Goal: Contribute content: Contribute content

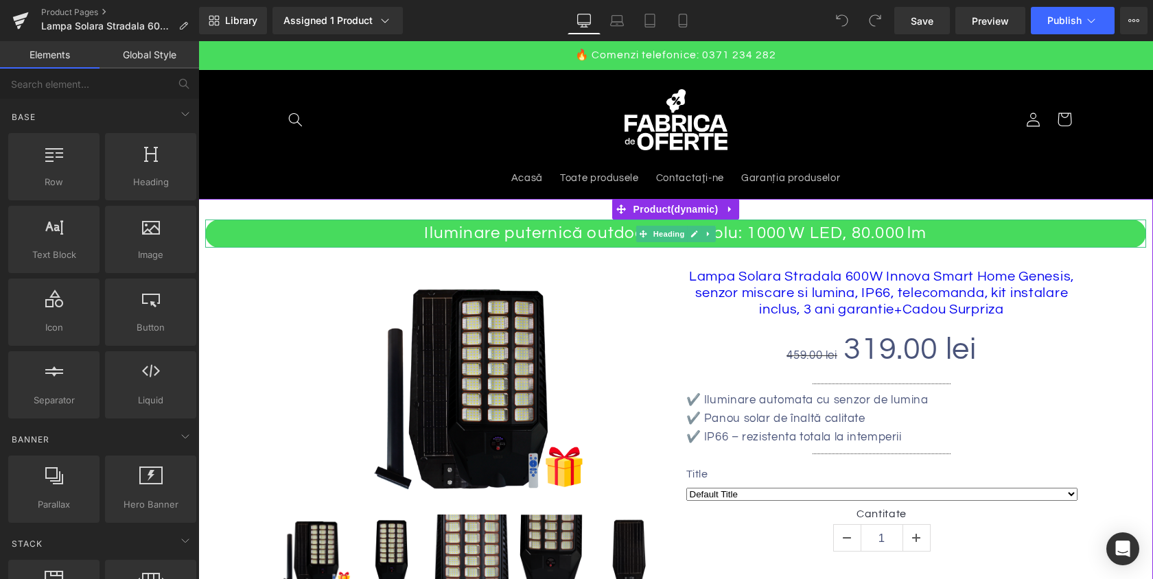
click at [585, 238] on h2 "Iluminare puternică outdoor fără cablu: 1000 W LED, 80.000 lm" at bounding box center [675, 234] width 941 height 28
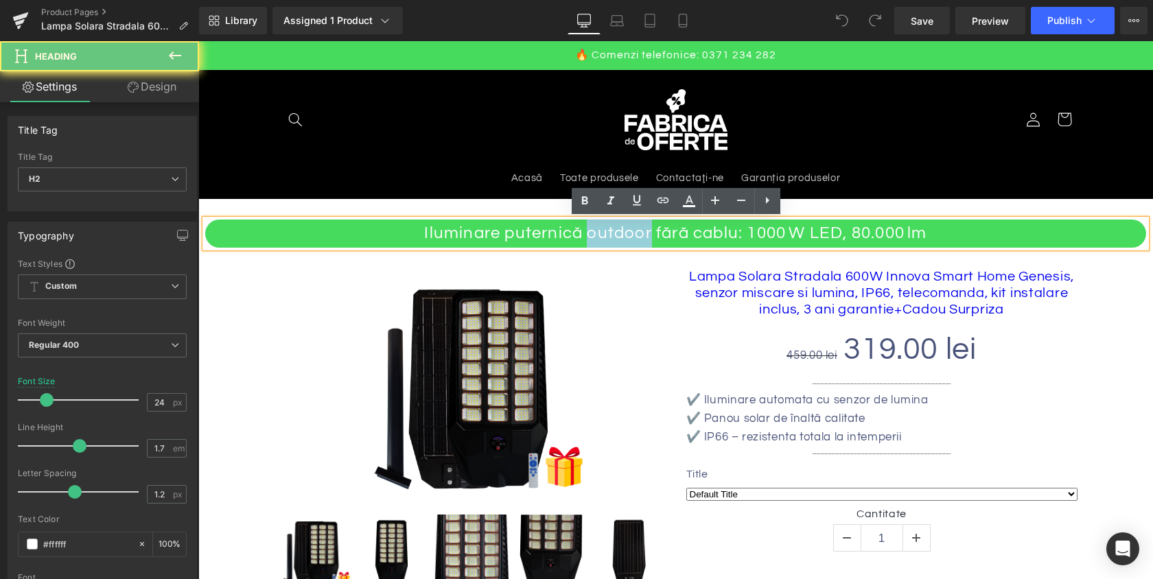
click at [585, 238] on h2 "Iluminare puternică outdoor fără cablu: 1000 W LED, 80.000 lm" at bounding box center [675, 234] width 941 height 28
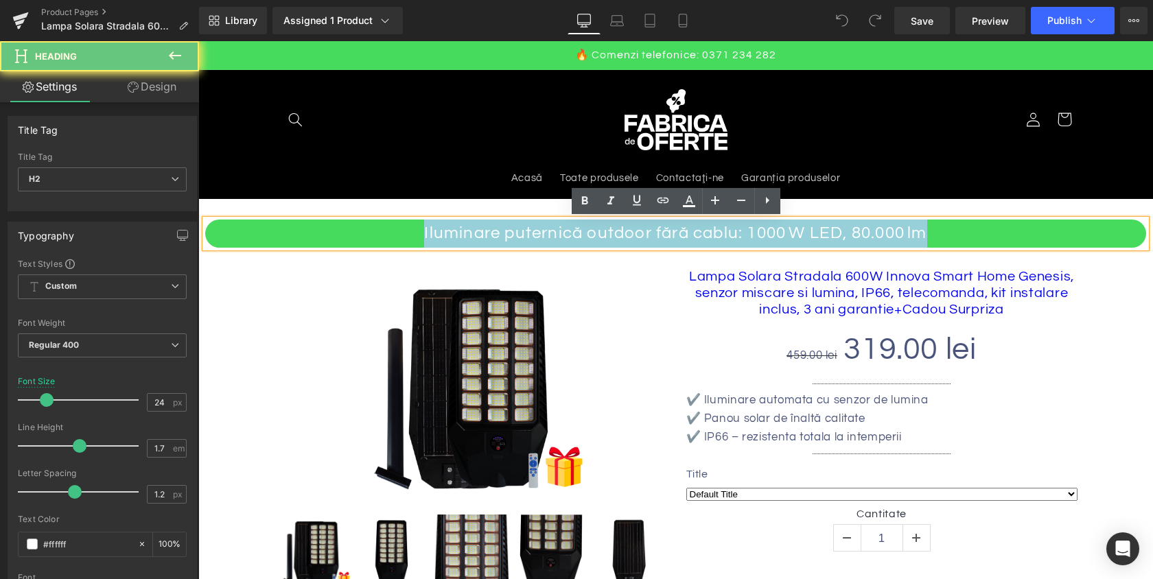
click at [585, 238] on h2 "Iluminare puternică outdoor fără cablu: 1000 W LED, 80.000 lm" at bounding box center [675, 234] width 941 height 28
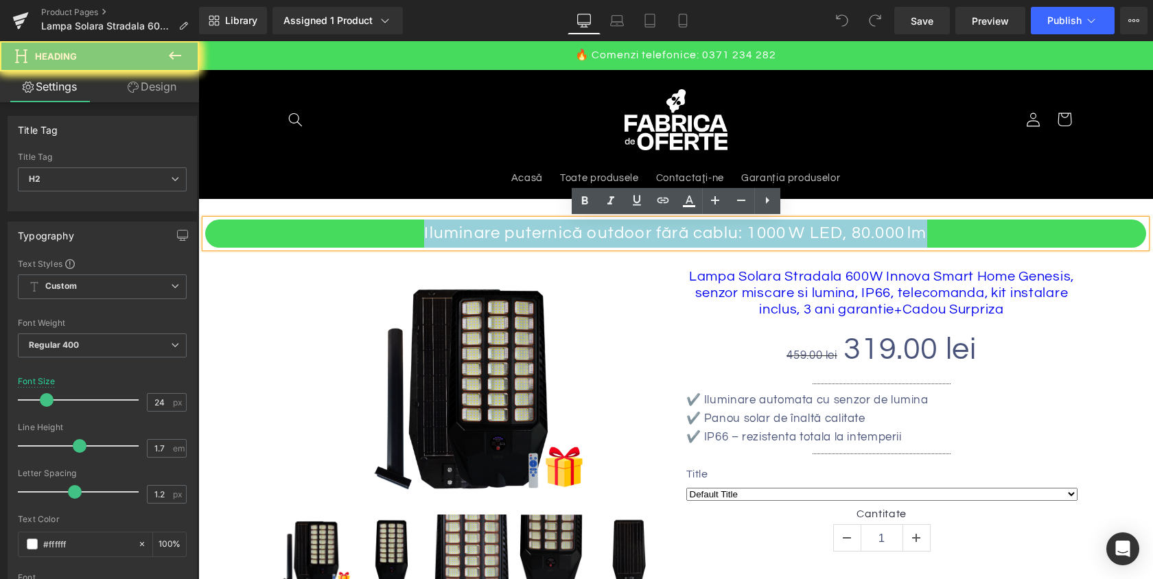
paste div
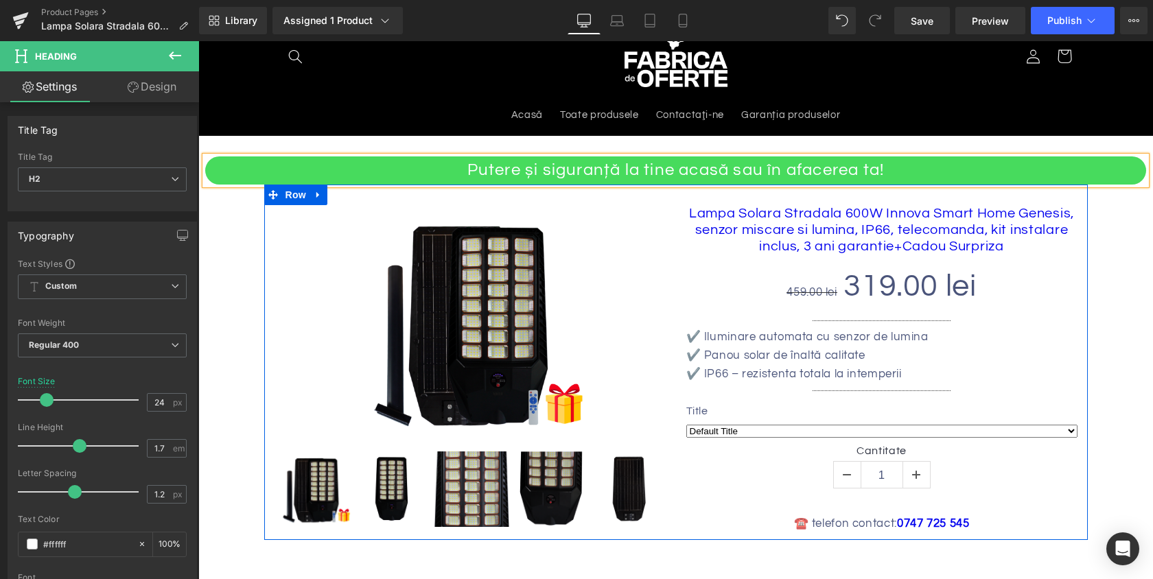
scroll to position [74, 0]
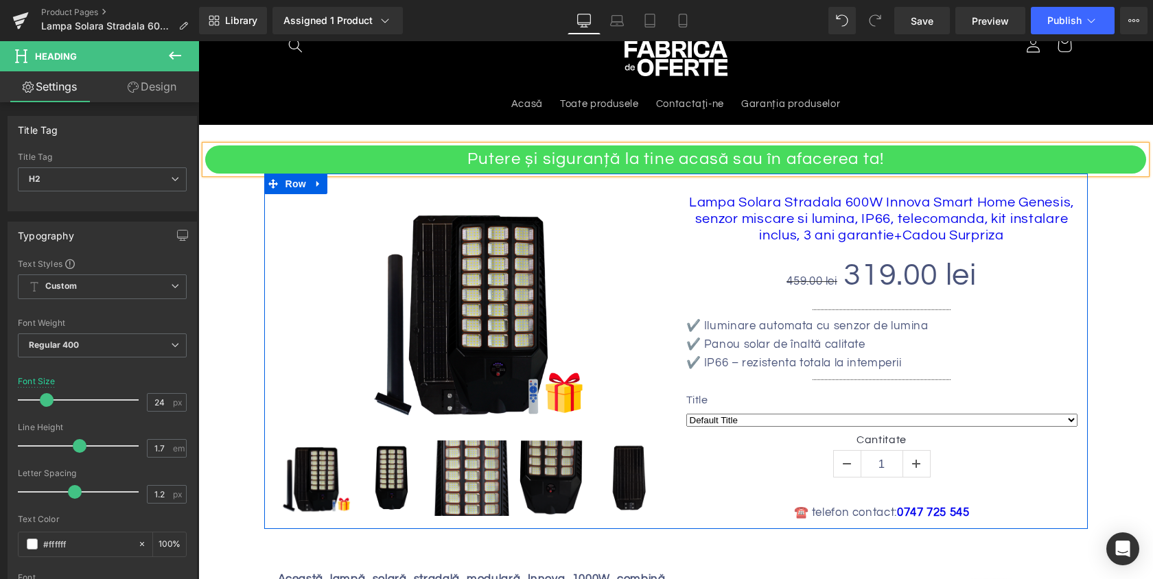
click at [737, 329] on p "✔️ Iluminare automata cu senzor de lumina" at bounding box center [881, 326] width 391 height 19
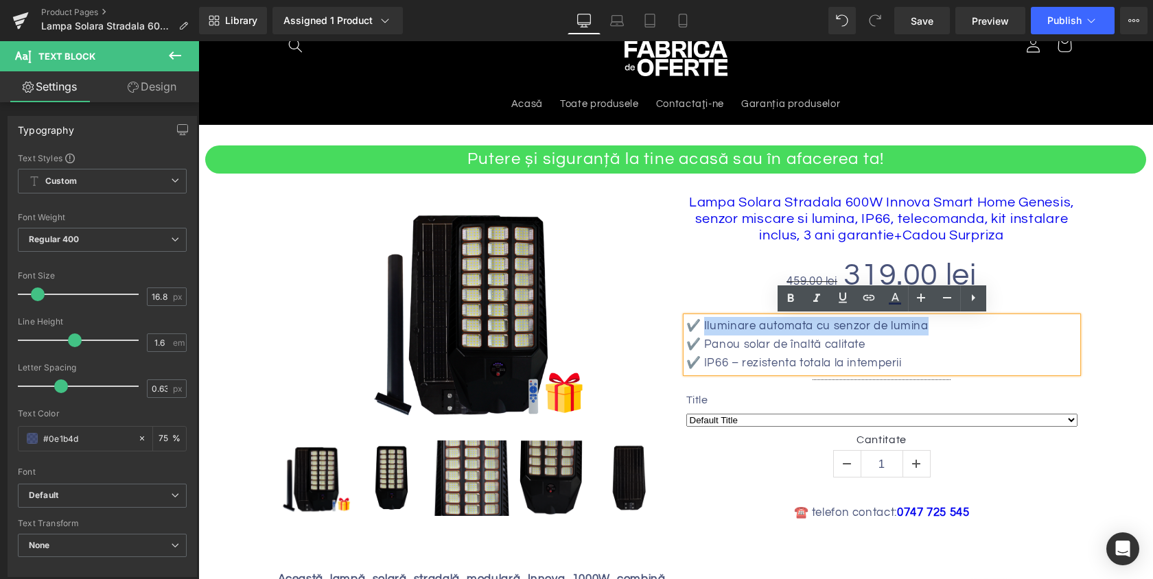
drag, startPoint x: 700, startPoint y: 327, endPoint x: 932, endPoint y: 324, distance: 232.6
click at [932, 324] on p "✔️ Iluminare automata cu senzor de lumina" at bounding box center [881, 326] width 391 height 19
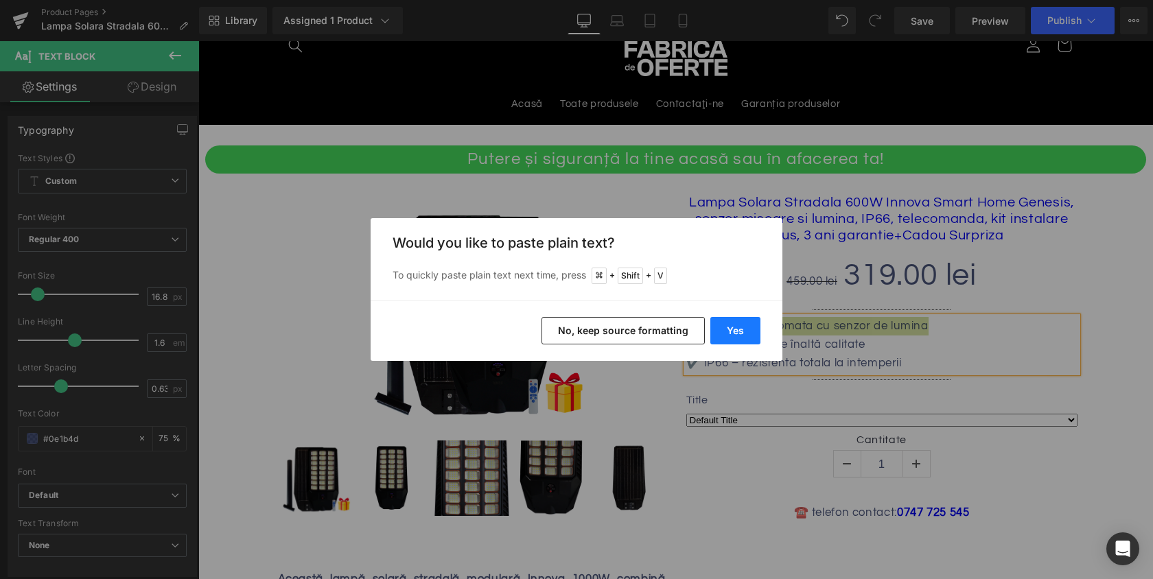
click at [729, 335] on button "Yes" at bounding box center [735, 330] width 50 height 27
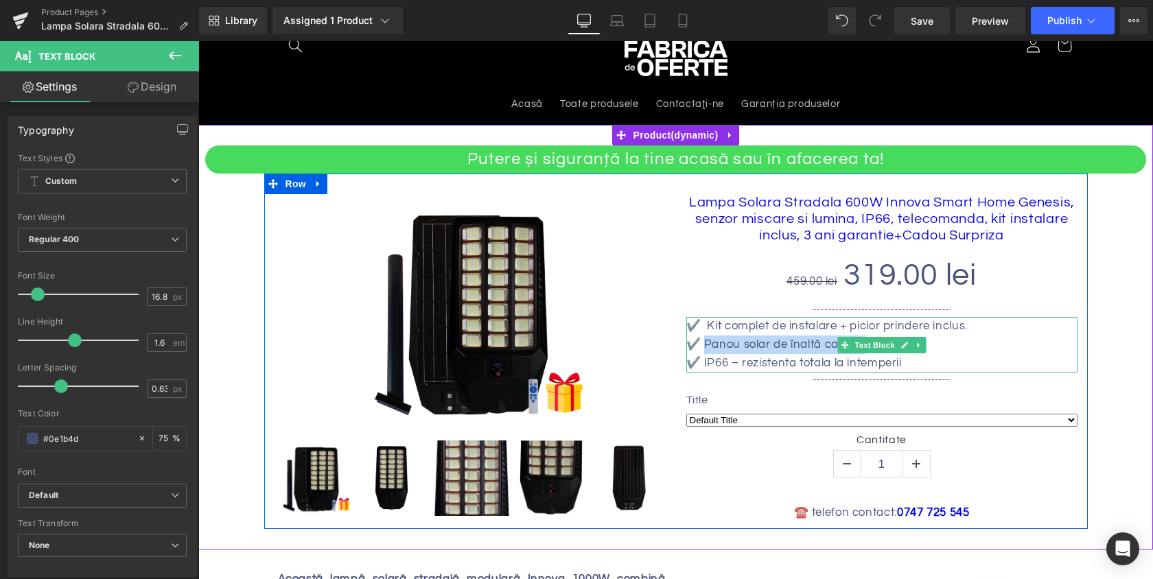
drag, startPoint x: 701, startPoint y: 341, endPoint x: 938, endPoint y: 338, distance: 237.4
click at [938, 338] on p "✔️ Panou solar de înaltă calitate" at bounding box center [881, 344] width 391 height 19
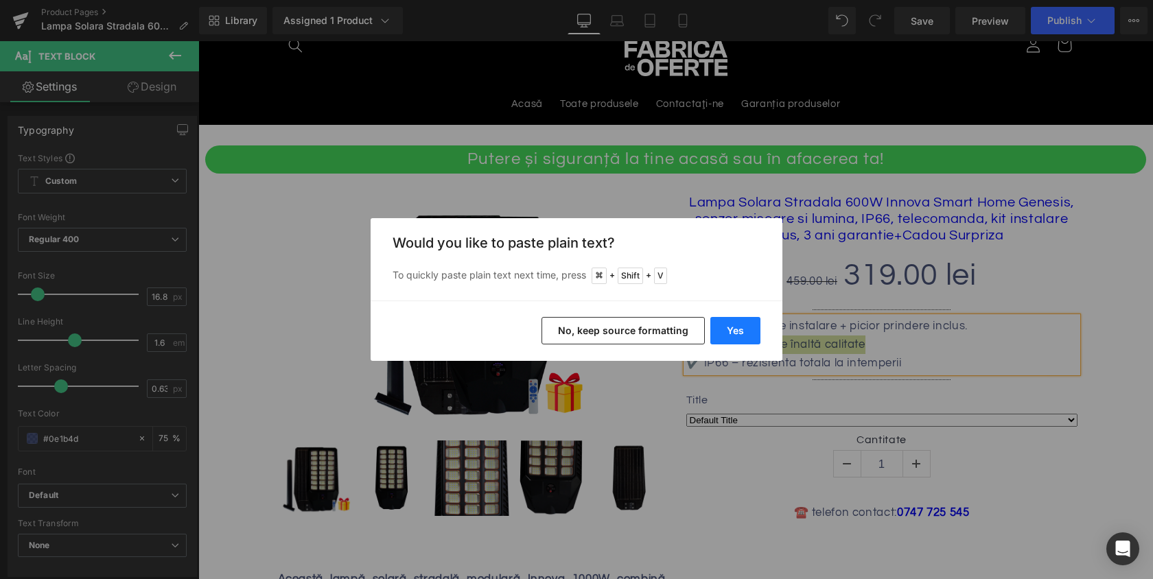
drag, startPoint x: 730, startPoint y: 334, endPoint x: 532, endPoint y: 344, distance: 198.5
click at [730, 334] on button "Yes" at bounding box center [735, 330] width 50 height 27
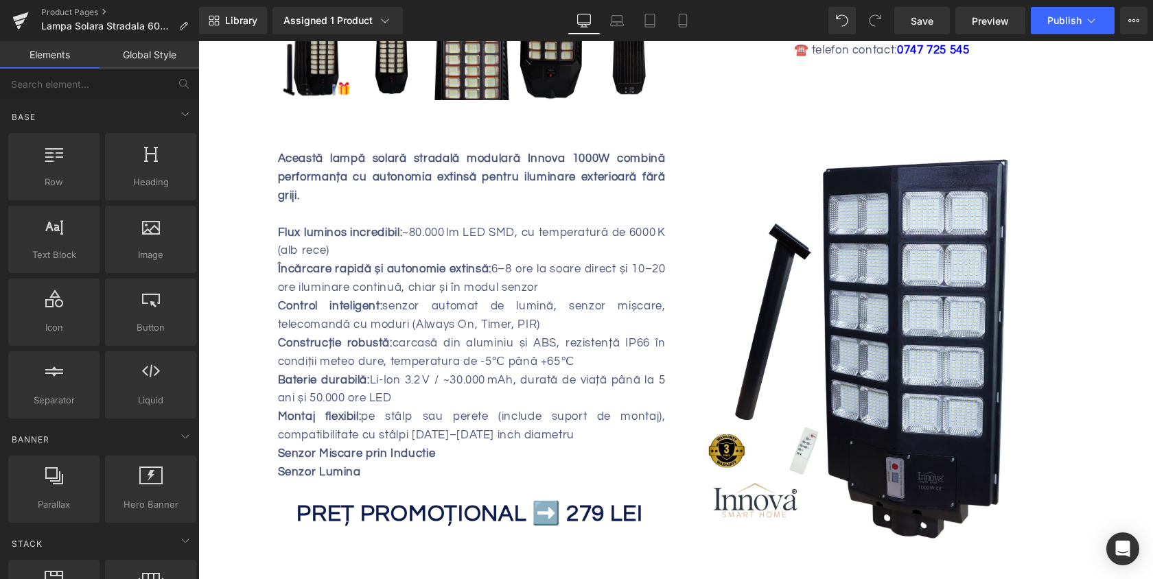
scroll to position [508, 0]
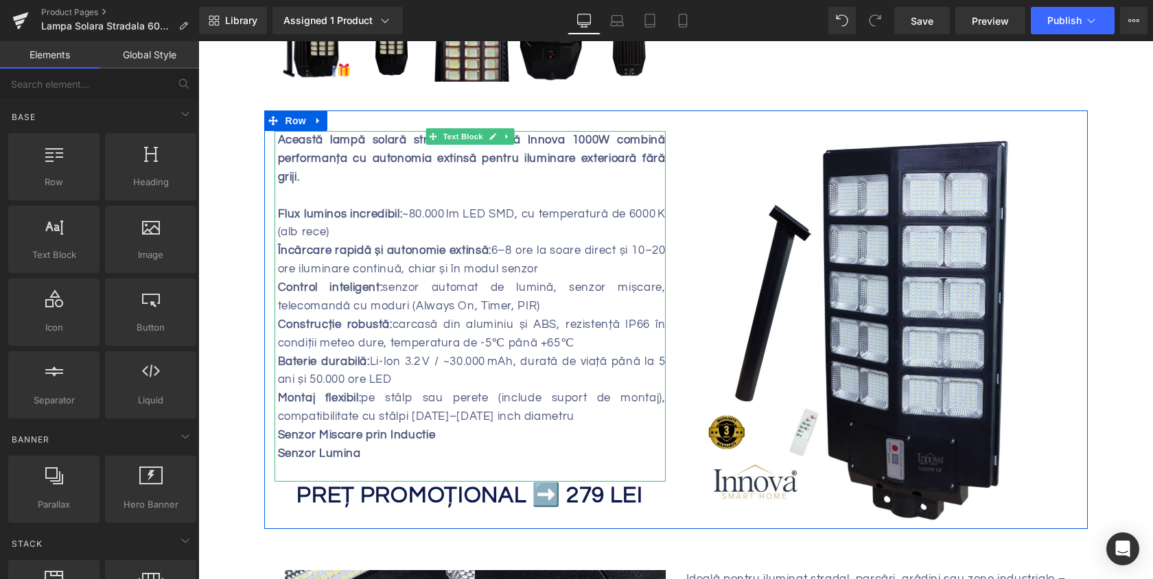
click at [388, 174] on div "Această lampă solară stradală modulară Innova 1000W combină performanța cu auto…" at bounding box center [472, 159] width 388 height 56
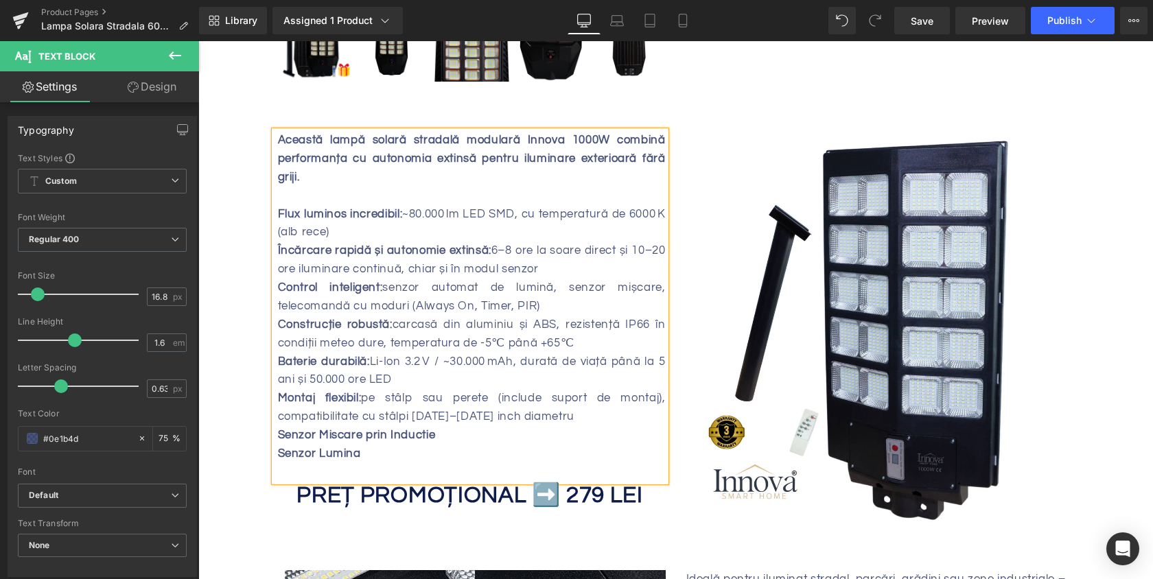
click at [387, 199] on div at bounding box center [472, 196] width 388 height 19
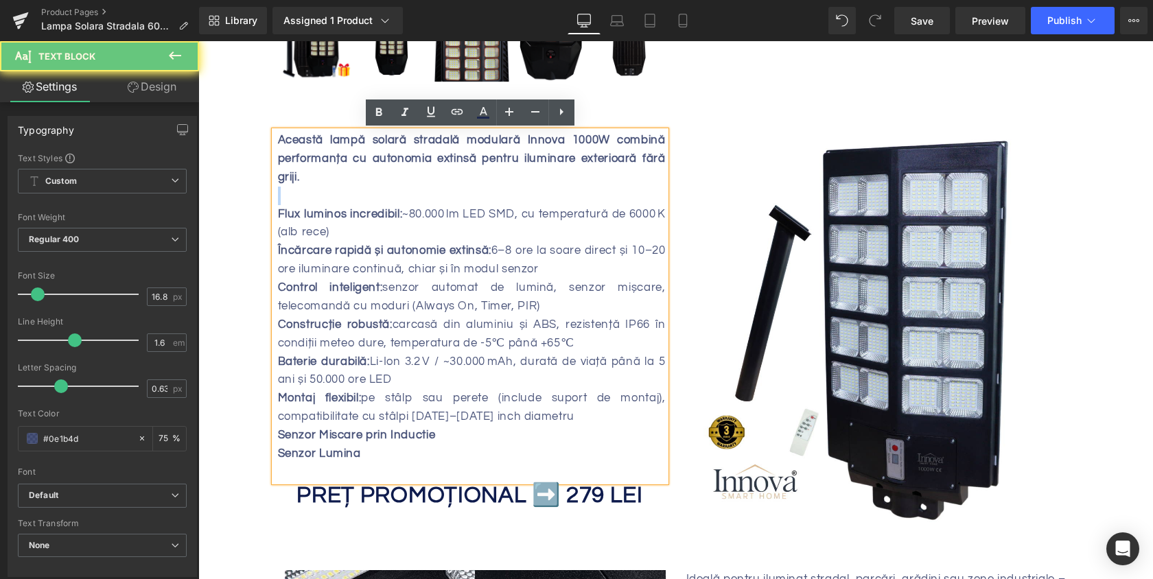
click at [387, 199] on div at bounding box center [472, 196] width 388 height 19
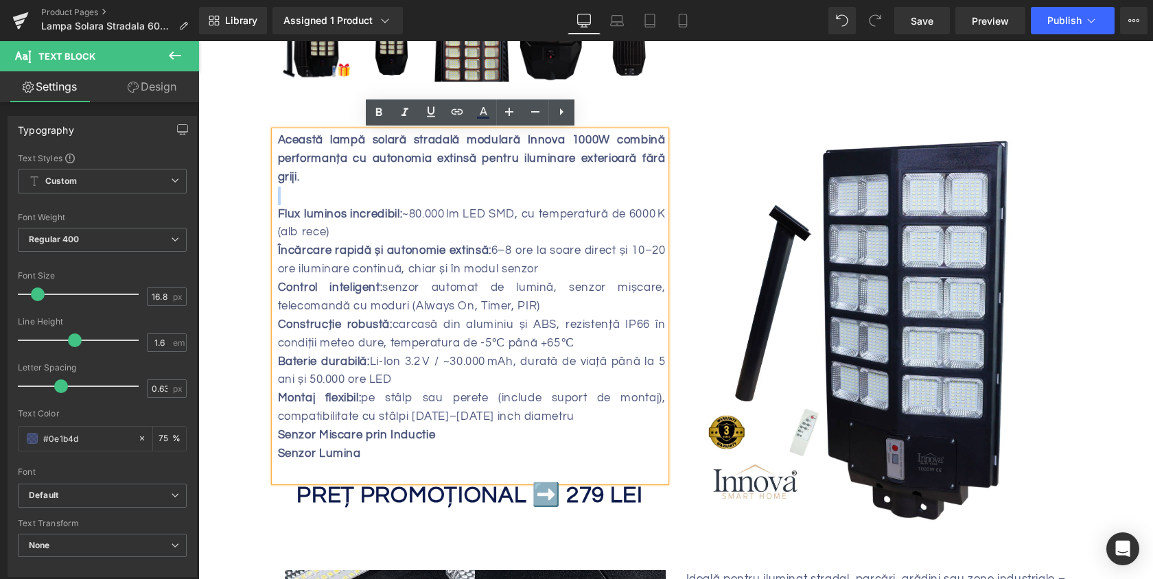
click at [387, 199] on div at bounding box center [472, 196] width 388 height 19
click at [386, 212] on strong "Flux luminos incredibil:" at bounding box center [340, 214] width 125 height 12
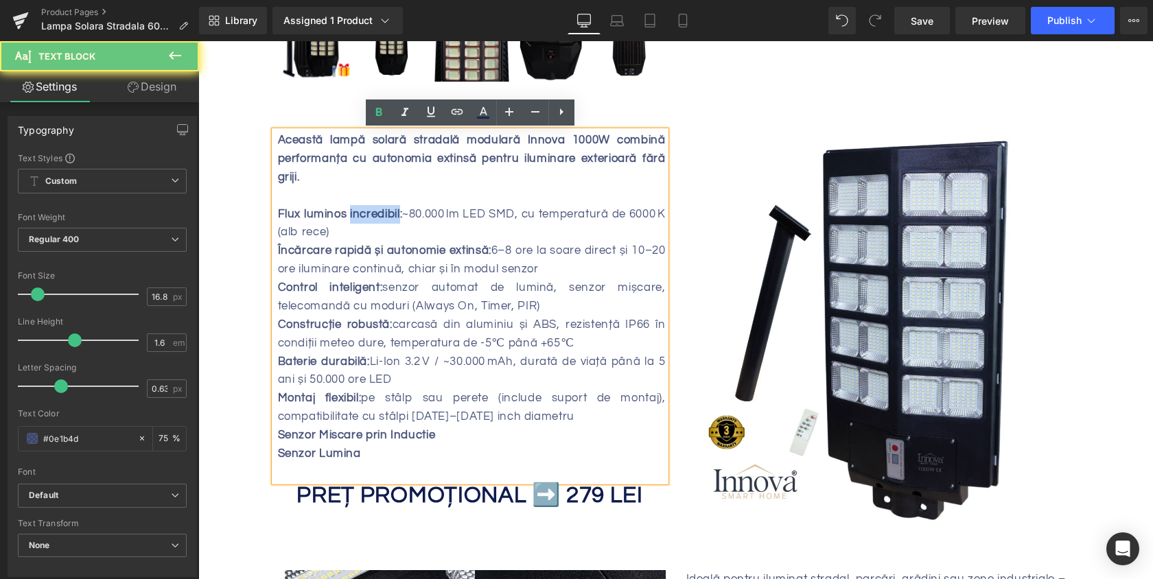
click at [386, 212] on strong "Flux luminos incredibil:" at bounding box center [340, 214] width 125 height 12
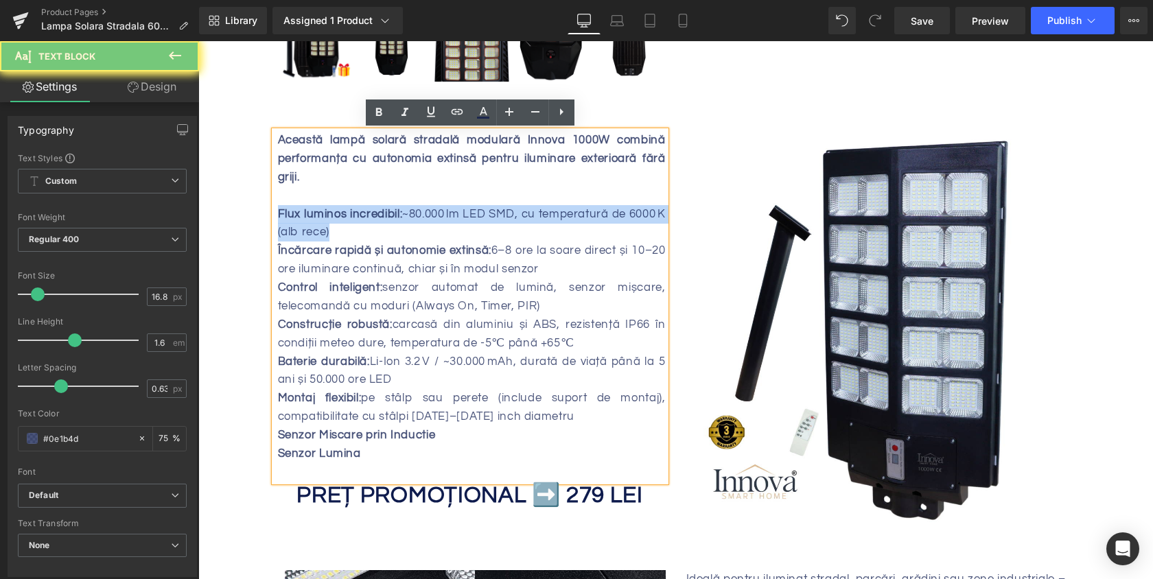
click at [386, 212] on strong "Flux luminos incredibil:" at bounding box center [340, 214] width 125 height 12
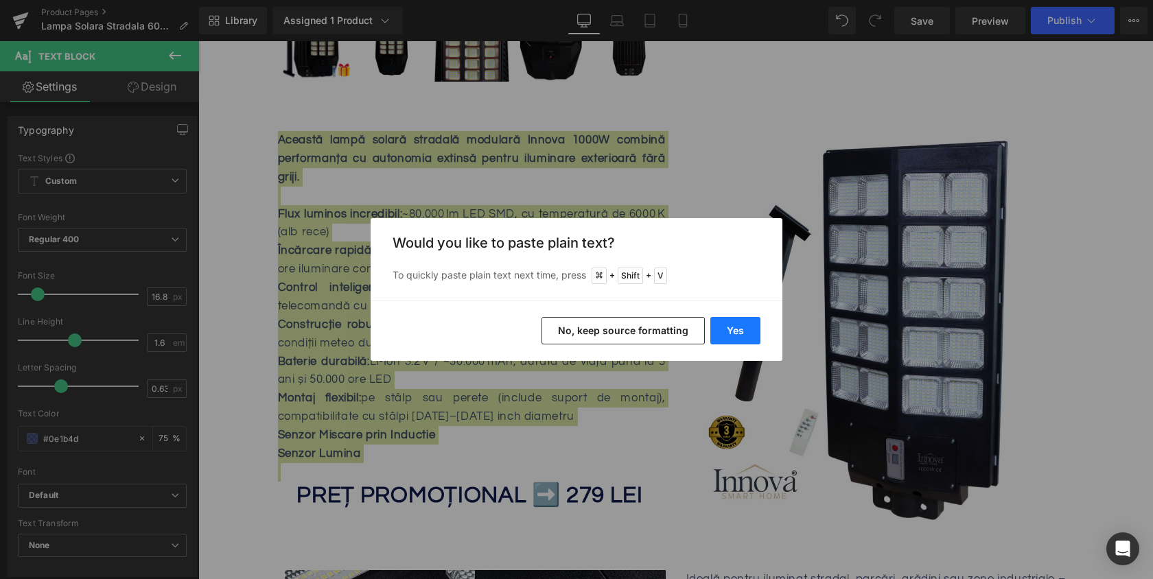
click at [716, 322] on button "Yes" at bounding box center [735, 330] width 50 height 27
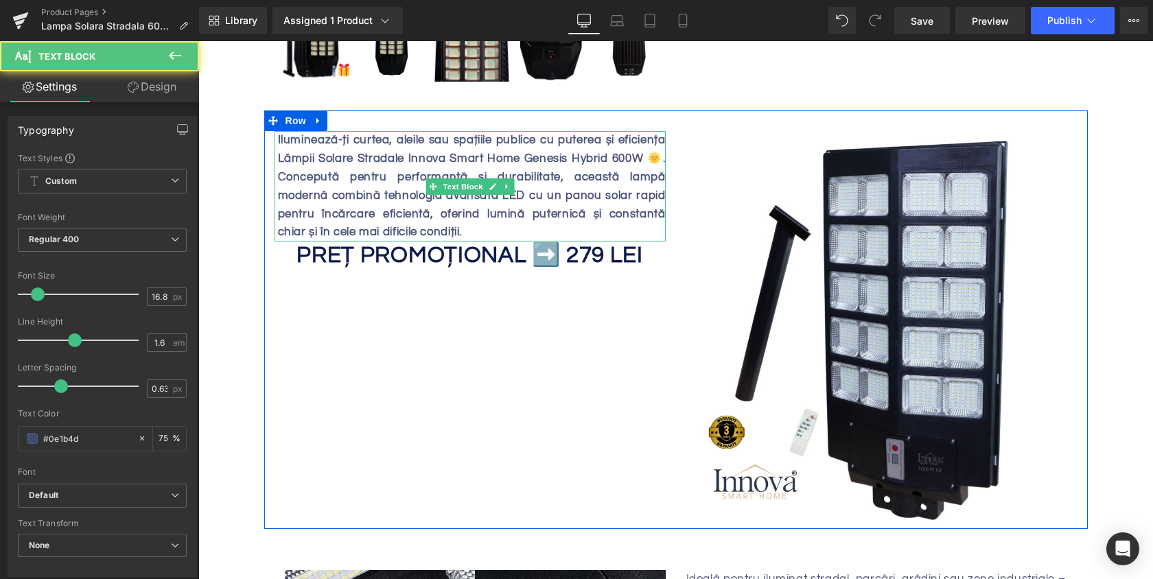
click at [539, 160] on b "Iluminează-ți curtea, aleile sau spațiile publice cu puterea și eficiența Lămpi…" at bounding box center [472, 186] width 388 height 104
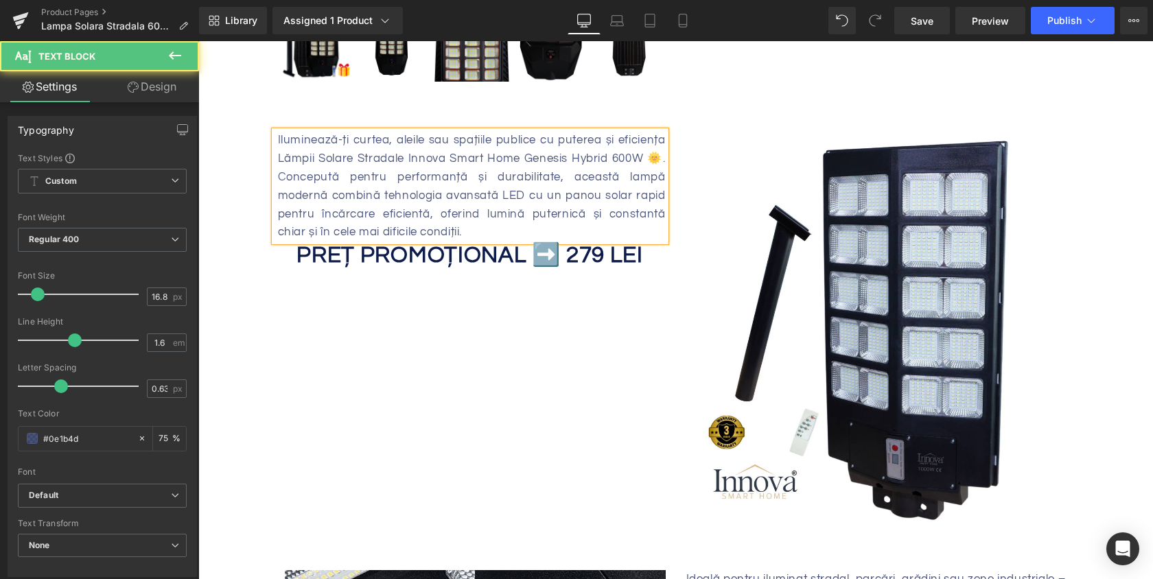
click at [544, 176] on div "Iluminează-ți curtea, aleile sau spațiile publice cu puterea și eficiența Lămpi…" at bounding box center [472, 186] width 388 height 110
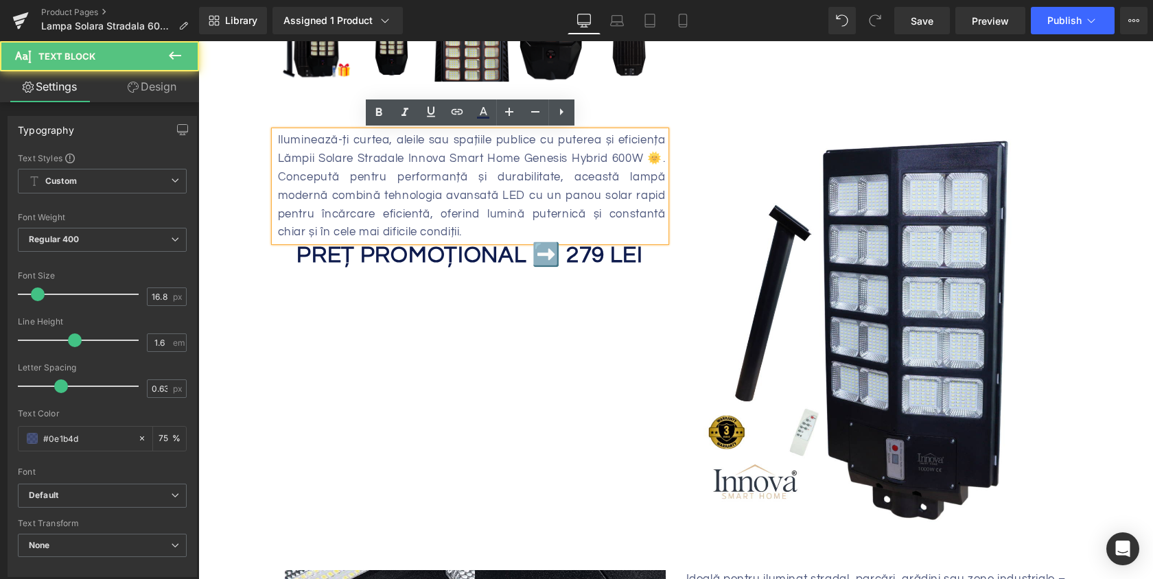
click at [666, 158] on div "Iluminează-ți curtea, aleile sau spațiile publice cu puterea și eficiența Lămpi…" at bounding box center [469, 186] width 391 height 110
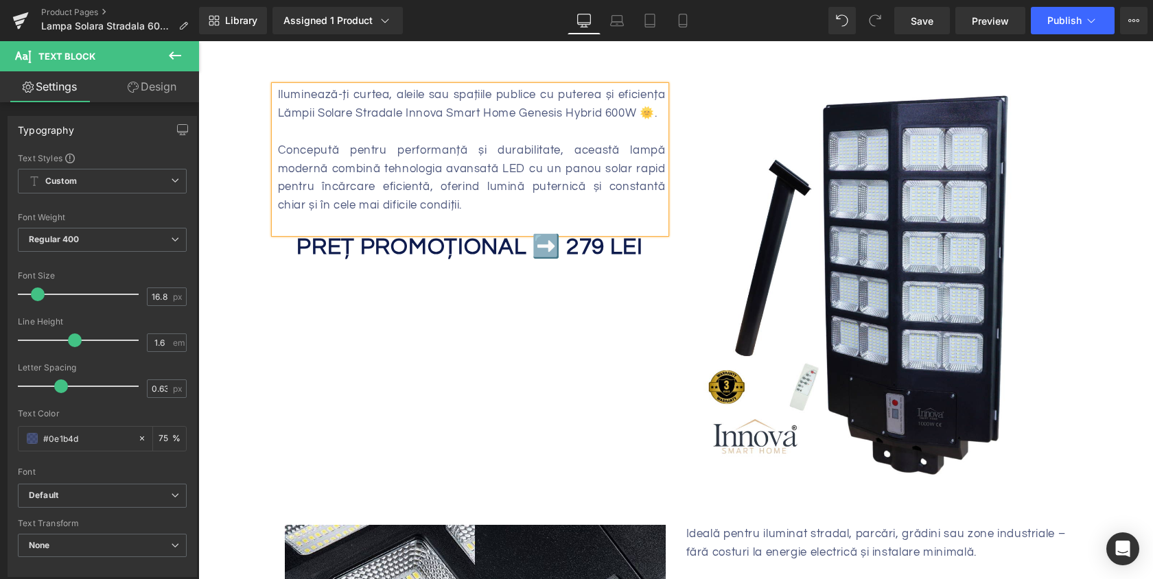
scroll to position [554, 0]
click at [499, 211] on div "Concepută pentru performanță și durabilitate, această lampă modernă combină teh…" at bounding box center [472, 178] width 388 height 74
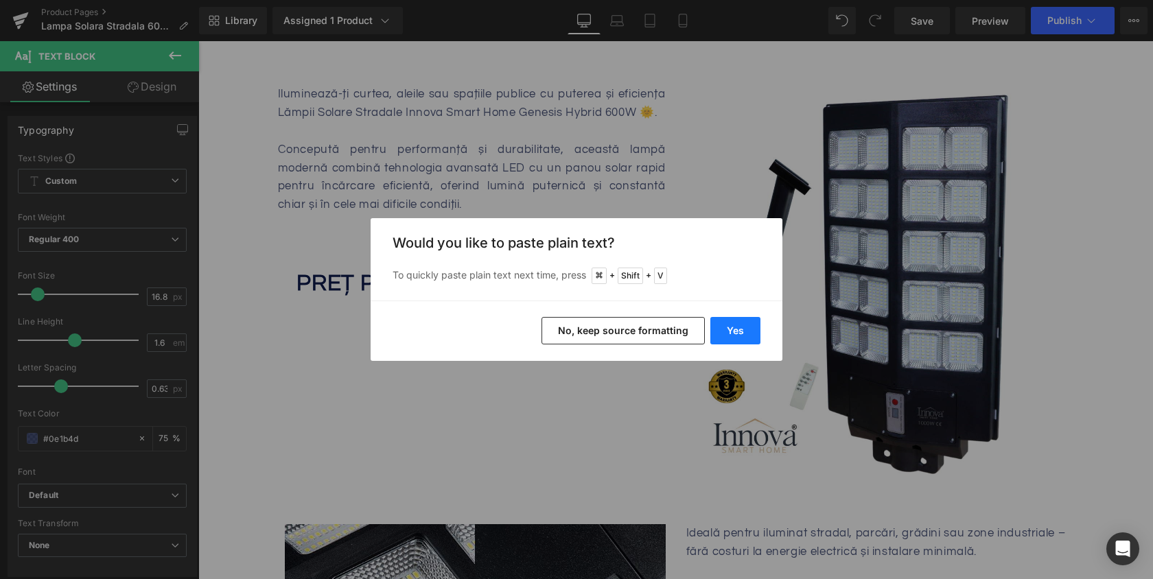
click at [751, 320] on button "Yes" at bounding box center [735, 330] width 50 height 27
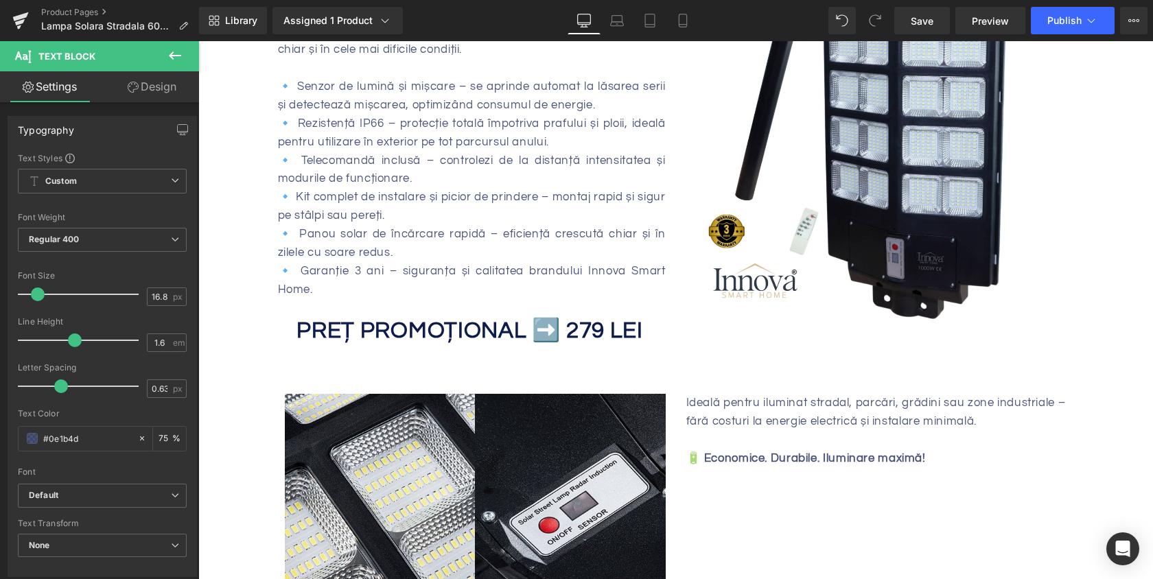
scroll to position [720, 0]
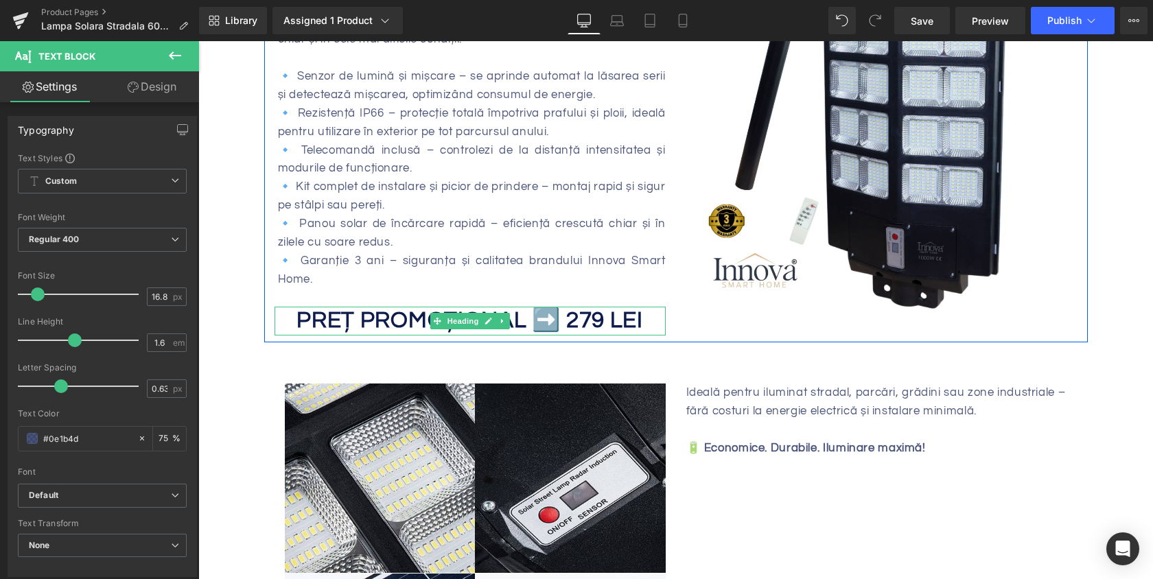
click at [583, 322] on strong "PREȚ PROMOȚIONAL ➡️ 279 LEI" at bounding box center [469, 320] width 346 height 23
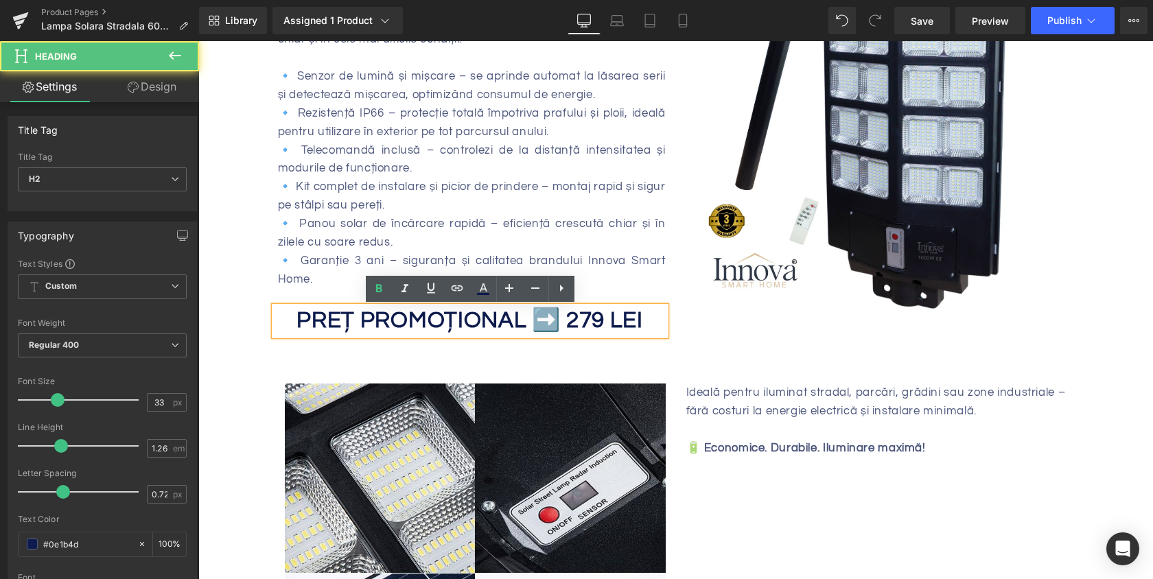
click at [589, 321] on strong "PREȚ PROMOȚIONAL ➡️ 279 LEI" at bounding box center [469, 320] width 346 height 23
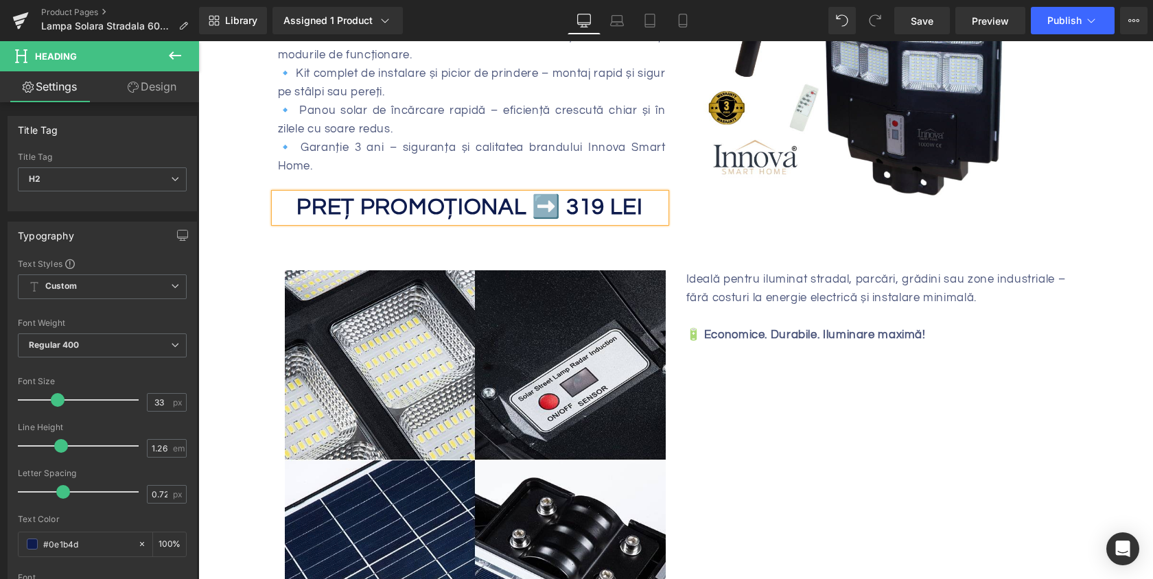
scroll to position [845, 0]
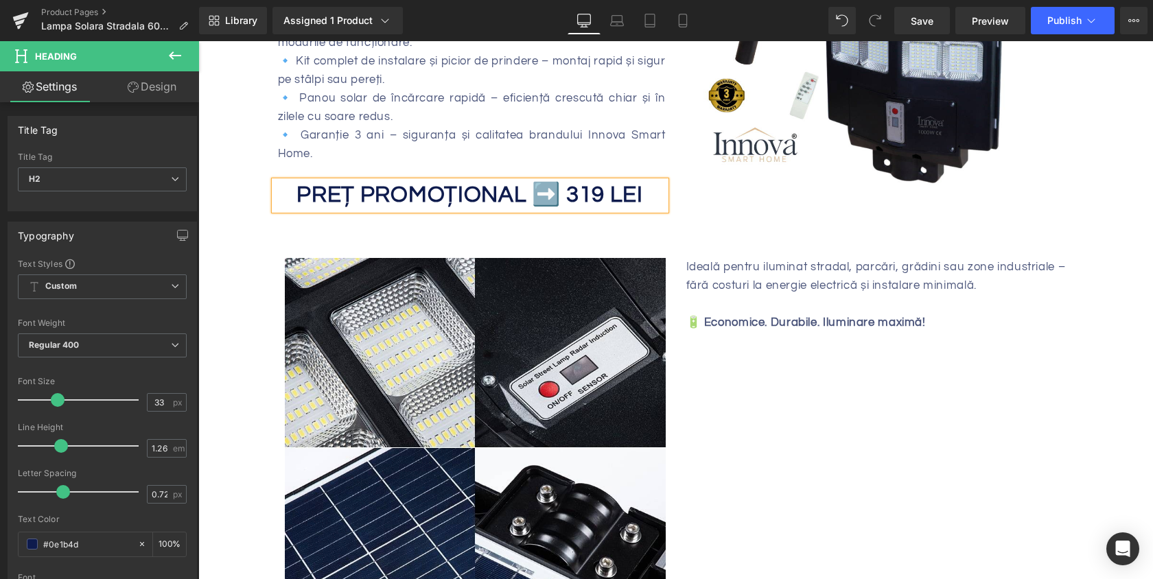
click at [773, 271] on div "Ideală pentru iluminat stradal, parcări, grădini sau zone industriale – fără co…" at bounding box center [876, 295] width 381 height 74
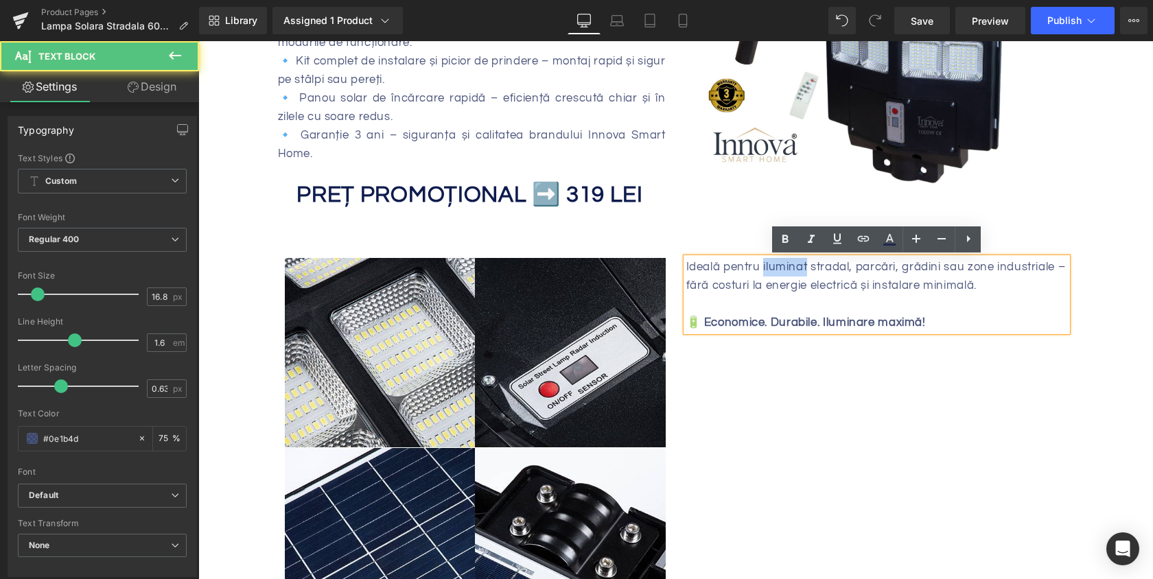
click at [773, 271] on div "Ideală pentru iluminat stradal, parcări, grădini sau zone industriale – fără co…" at bounding box center [876, 295] width 381 height 74
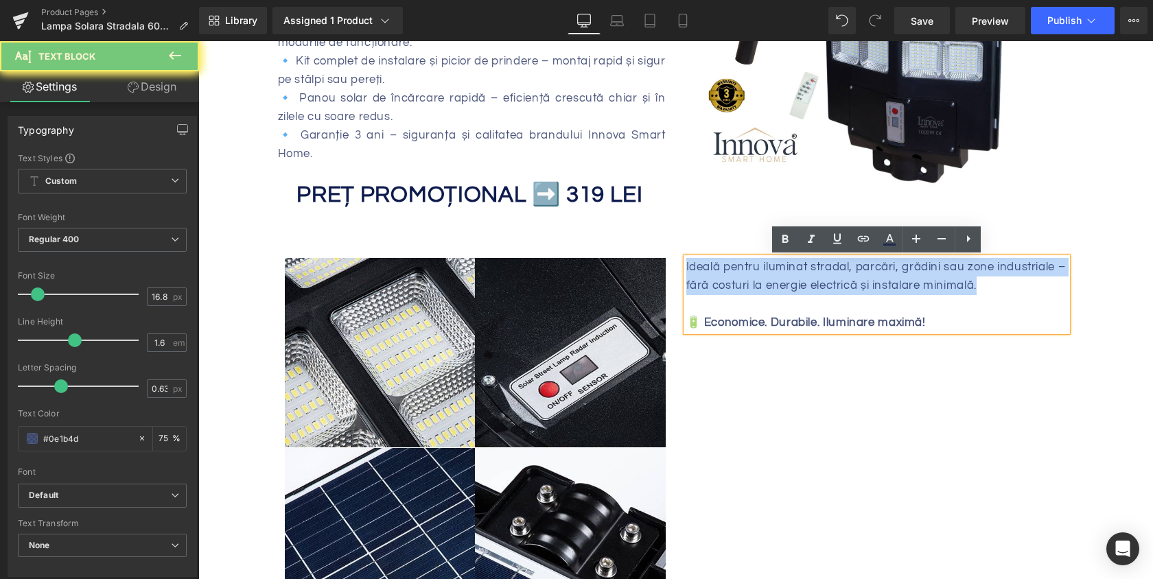
click at [773, 271] on div "Ideală pentru iluminat stradal, parcări, grădini sau zone industriale – fără co…" at bounding box center [876, 295] width 381 height 74
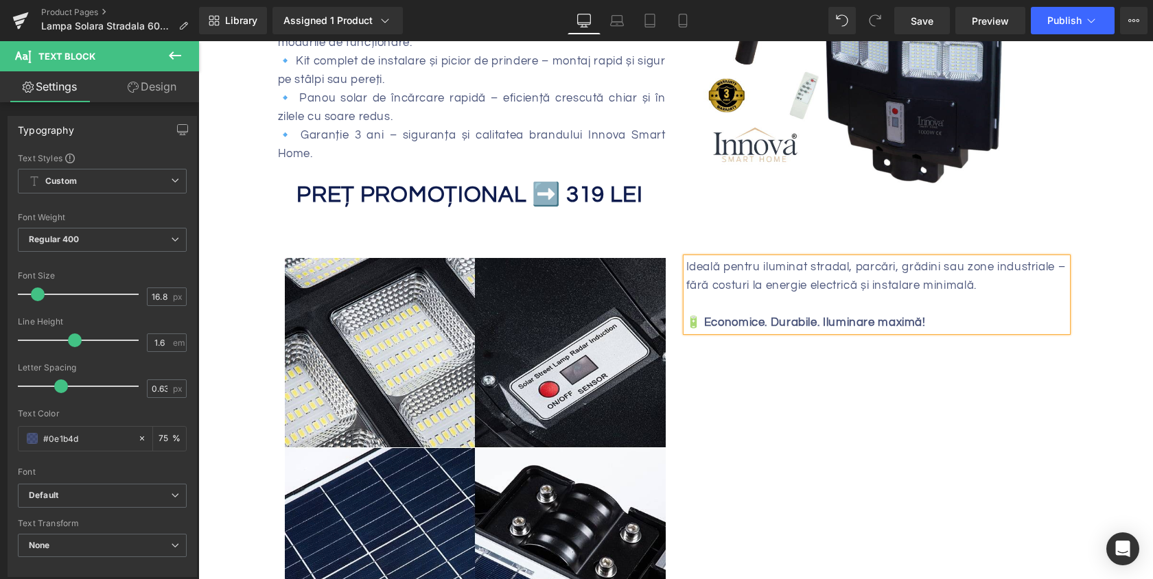
click at [786, 273] on div "Ideală pentru iluminat stradal, parcări, grădini sau zone industriale – fără co…" at bounding box center [876, 295] width 381 height 74
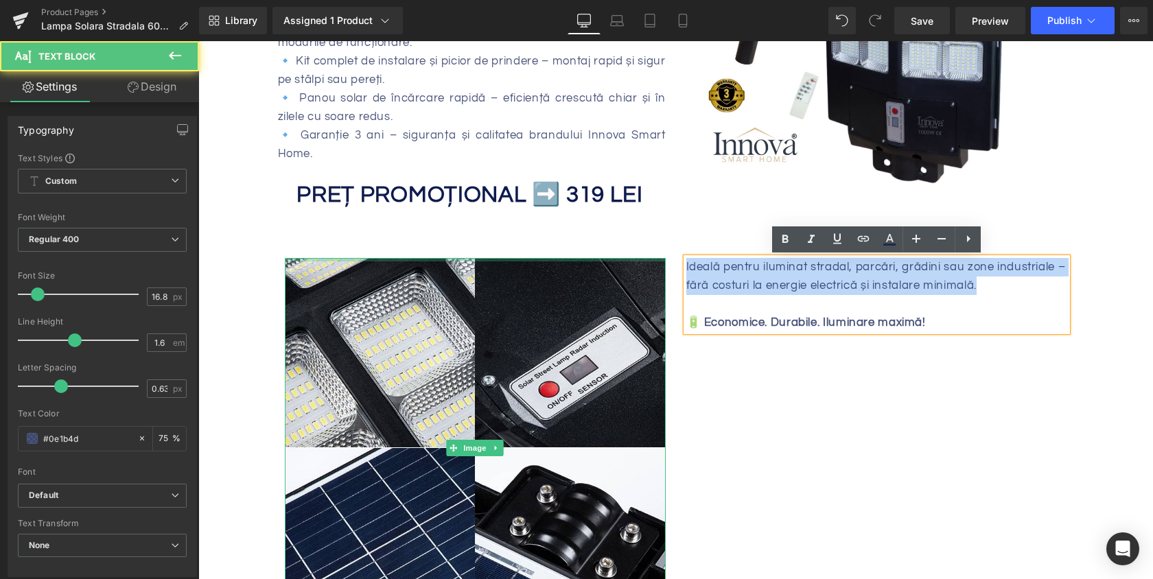
drag, startPoint x: 1000, startPoint y: 287, endPoint x: 579, endPoint y: 254, distance: 422.6
click at [579, 254] on div "Image Ideală pentru iluminat stradal, parcări, grădini sau zone industriale – f…" at bounding box center [675, 441] width 803 height 408
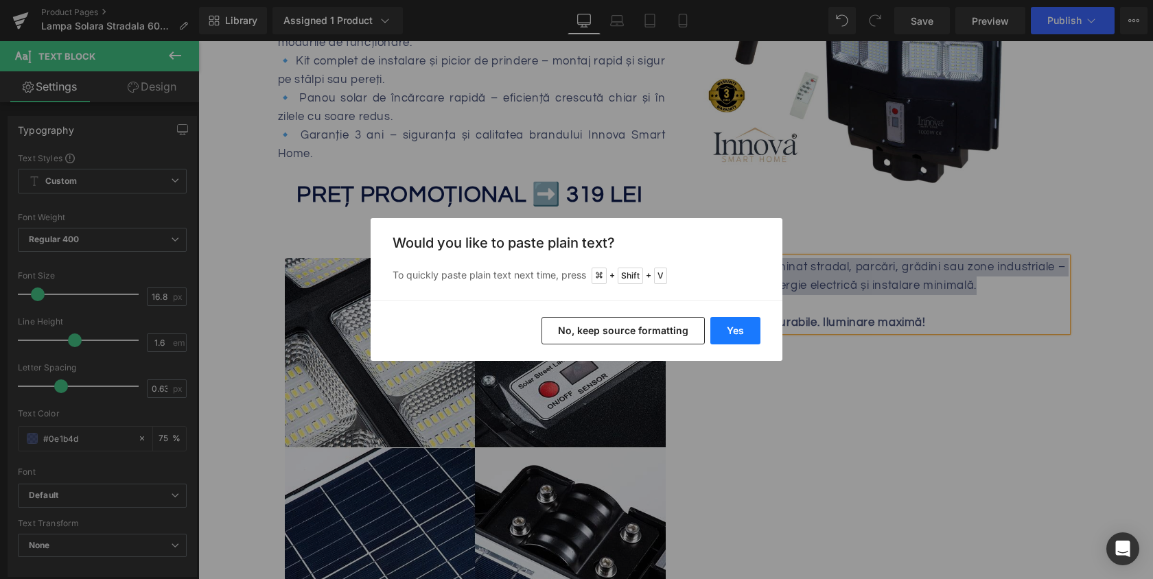
click at [725, 333] on button "Yes" at bounding box center [735, 330] width 50 height 27
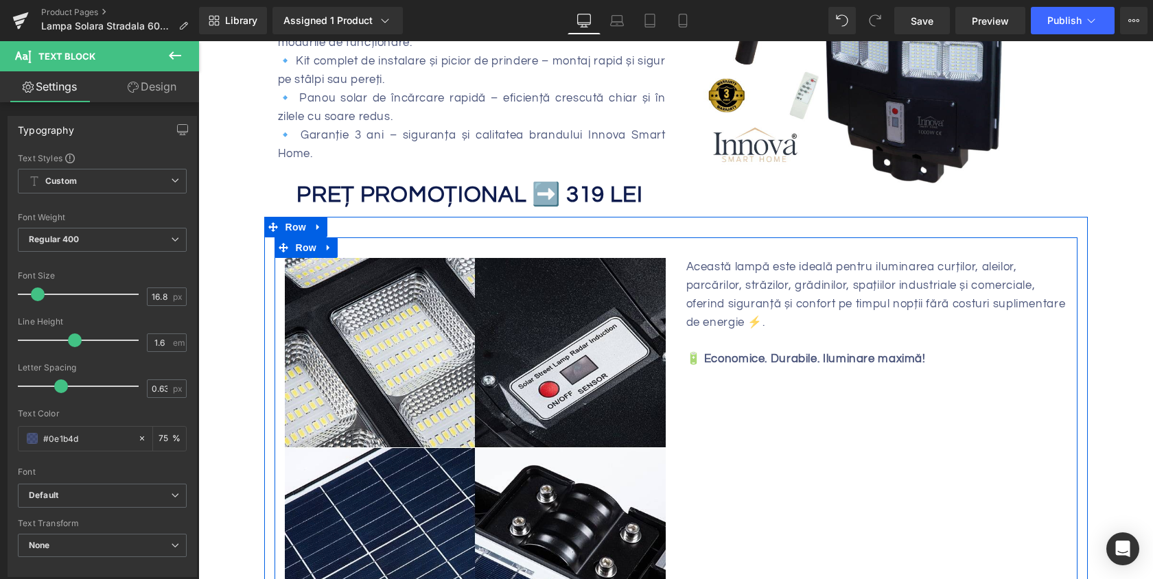
click at [1024, 515] on div "Image Această lampă este ideală pentru iluminarea curților, aleilor, parcărilor…" at bounding box center [675, 441] width 803 height 408
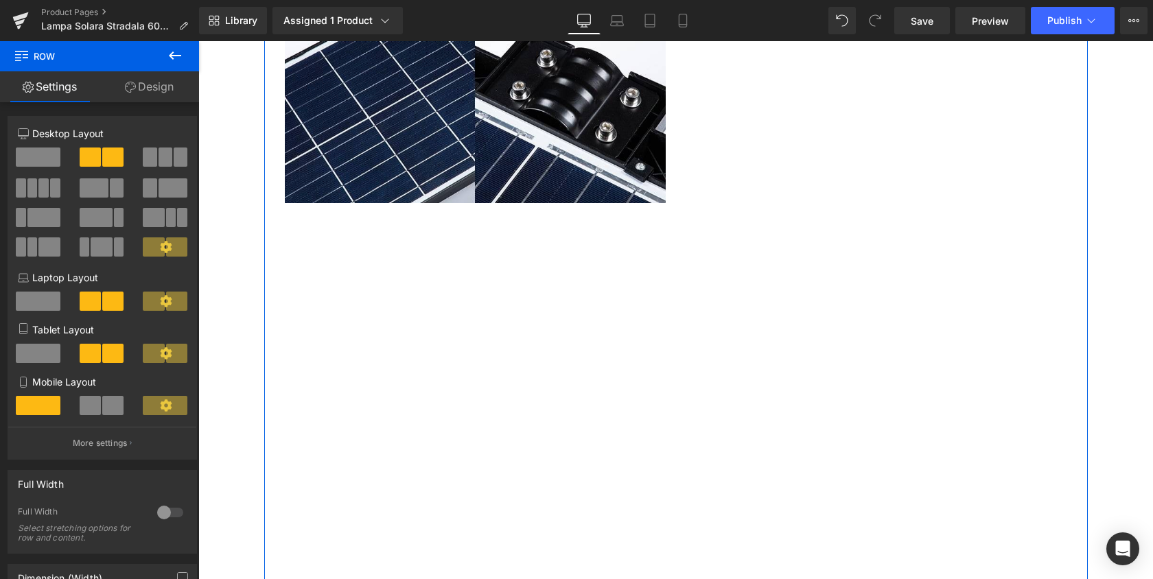
scroll to position [1337, 0]
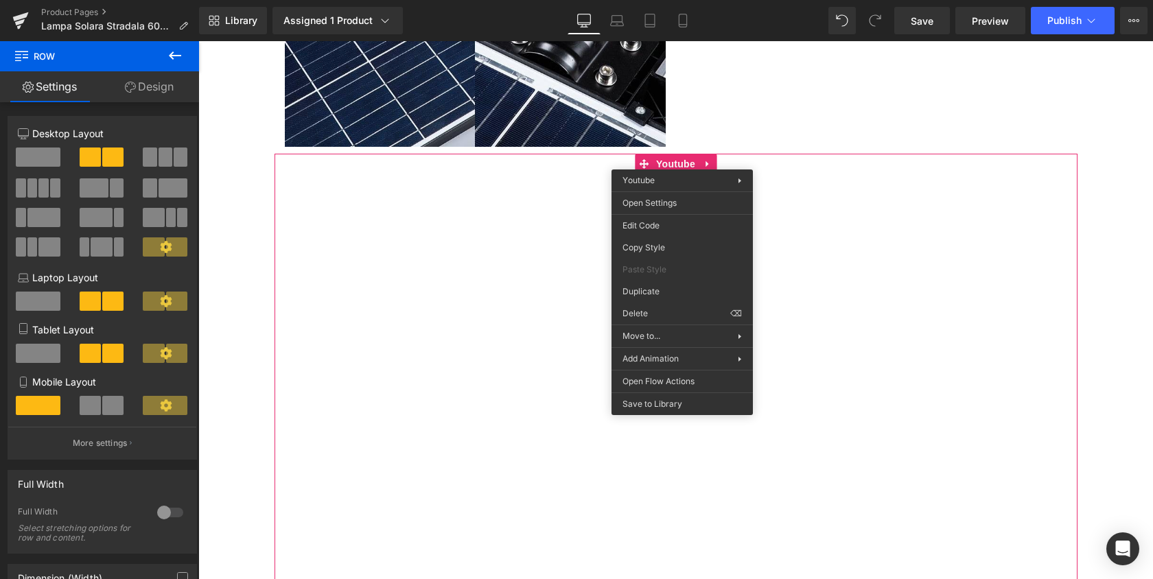
drag, startPoint x: 853, startPoint y: 349, endPoint x: 655, endPoint y: 308, distance: 202.5
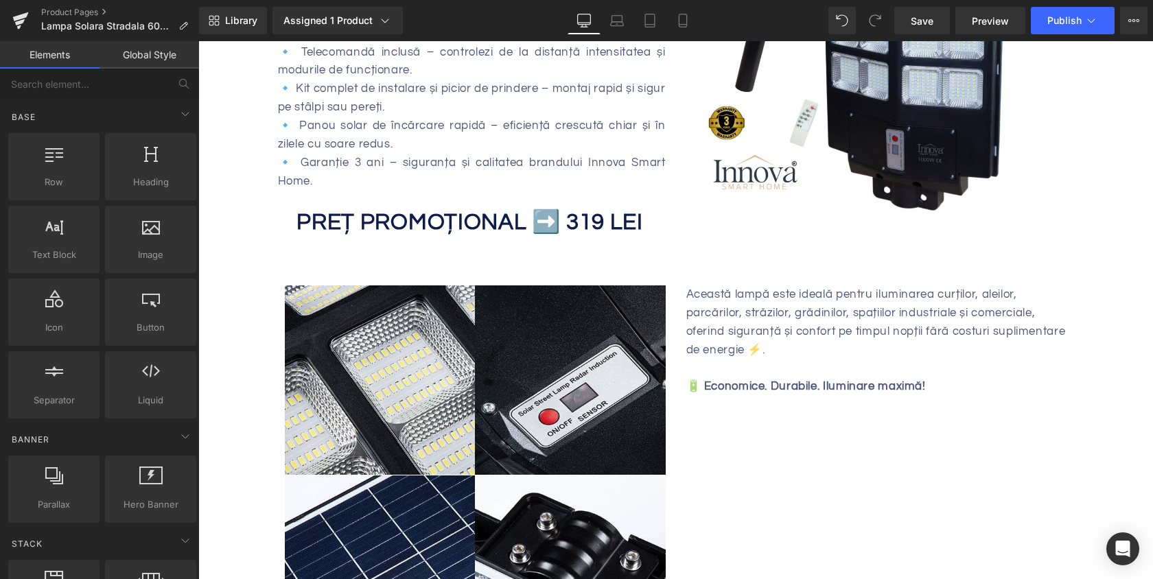
scroll to position [812, 0]
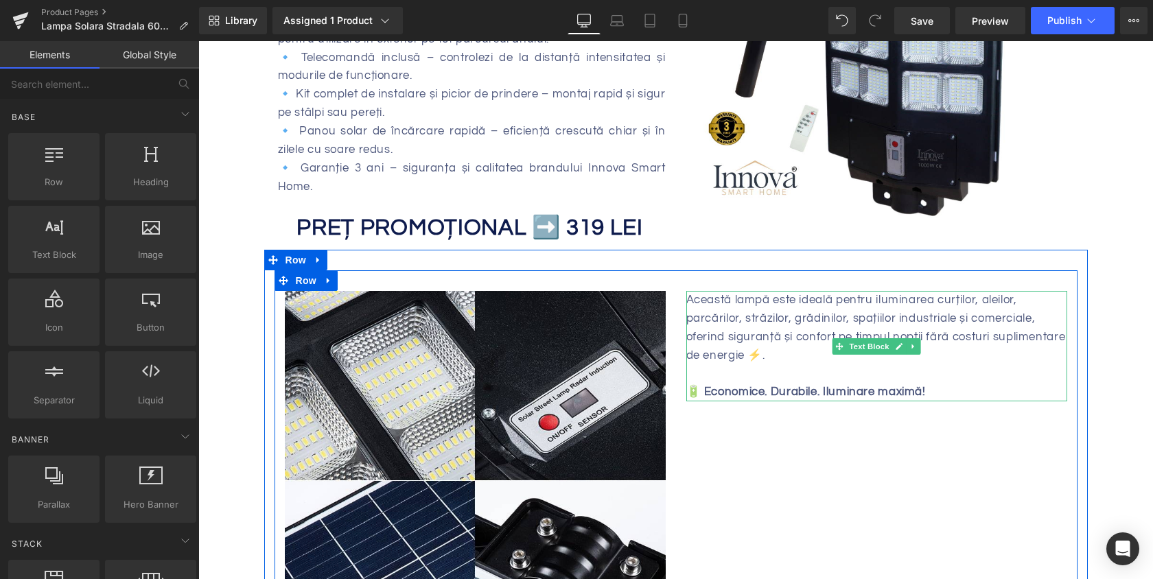
click at [689, 296] on div "Această lampă este ideală pentru iluminarea curților, aleilor, parcărilor, stră…" at bounding box center [876, 346] width 381 height 110
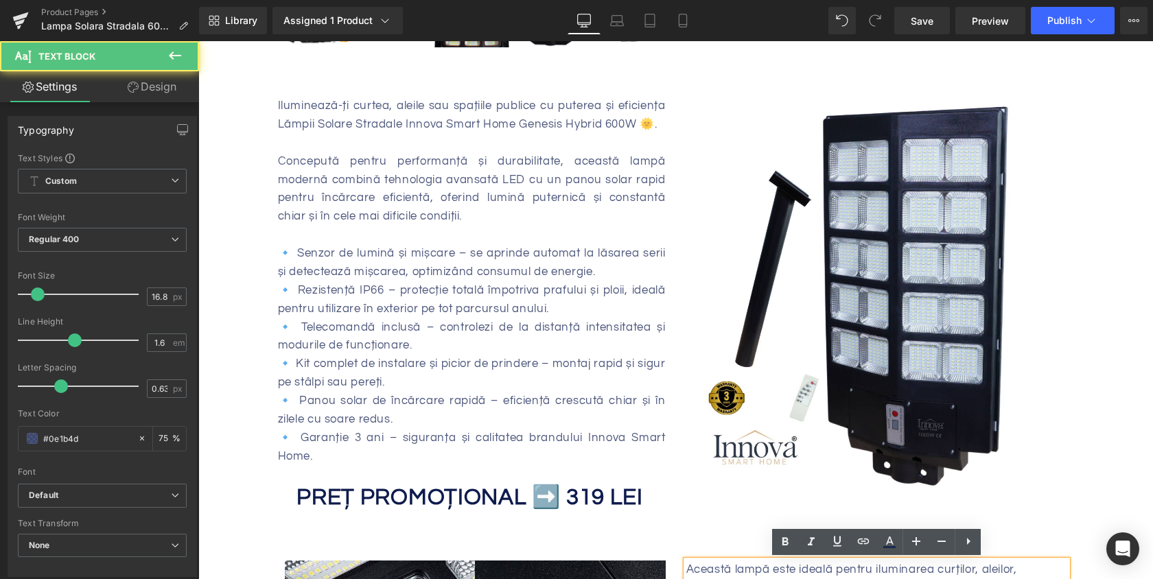
scroll to position [505, 0]
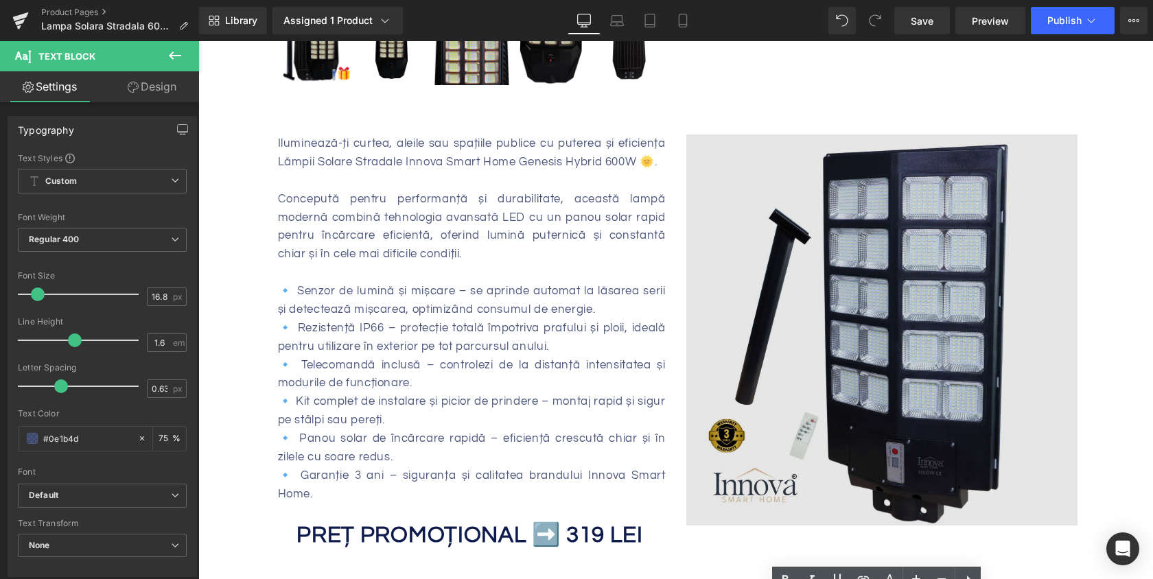
click at [795, 287] on img at bounding box center [881, 329] width 391 height 391
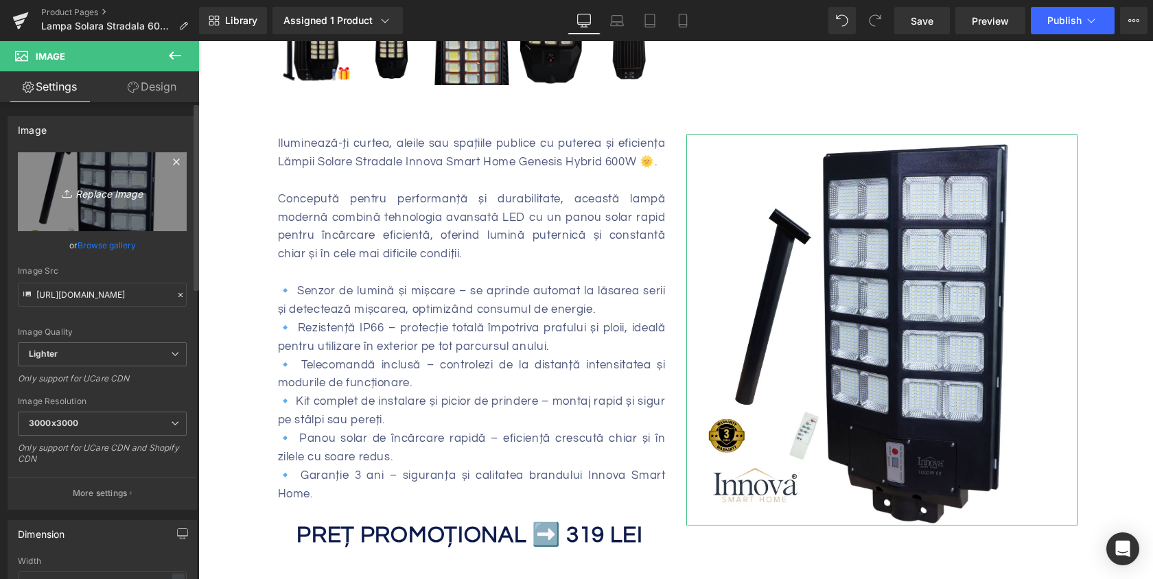
click at [104, 196] on icon "Replace Image" at bounding box center [102, 191] width 110 height 17
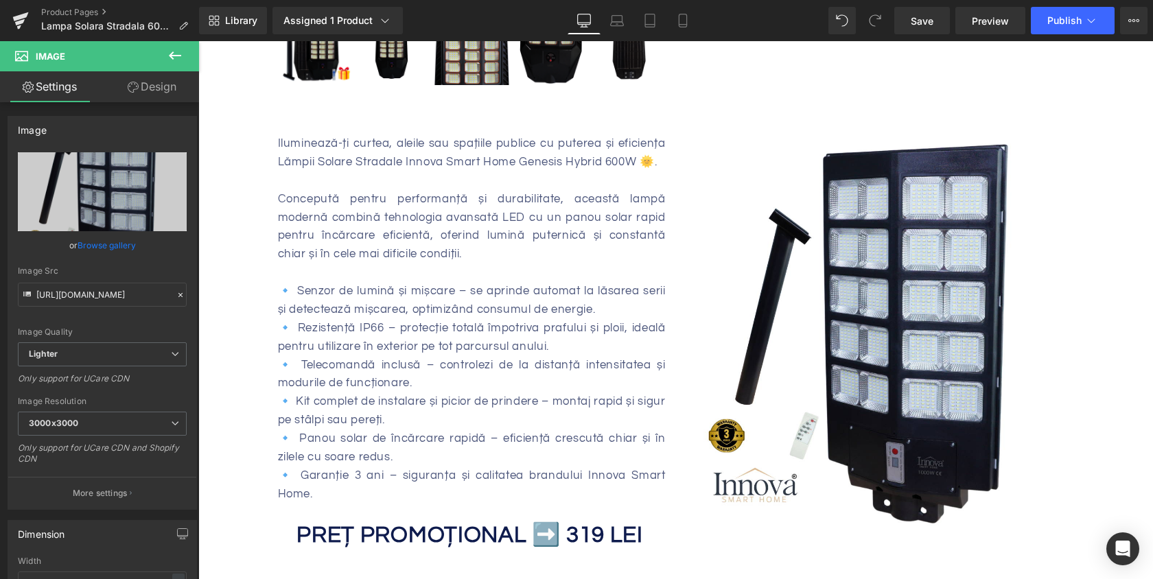
type input "C:\fakepath\lampa-solara-stradala-600w-innova-smart-home-genesis-senzor-miscare…"
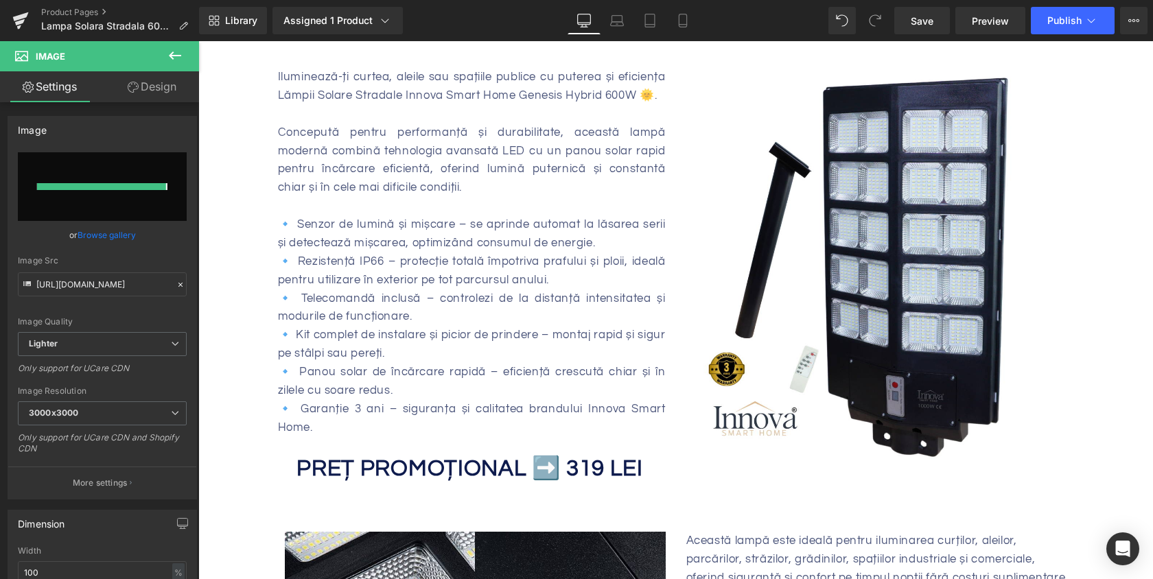
scroll to position [575, 0]
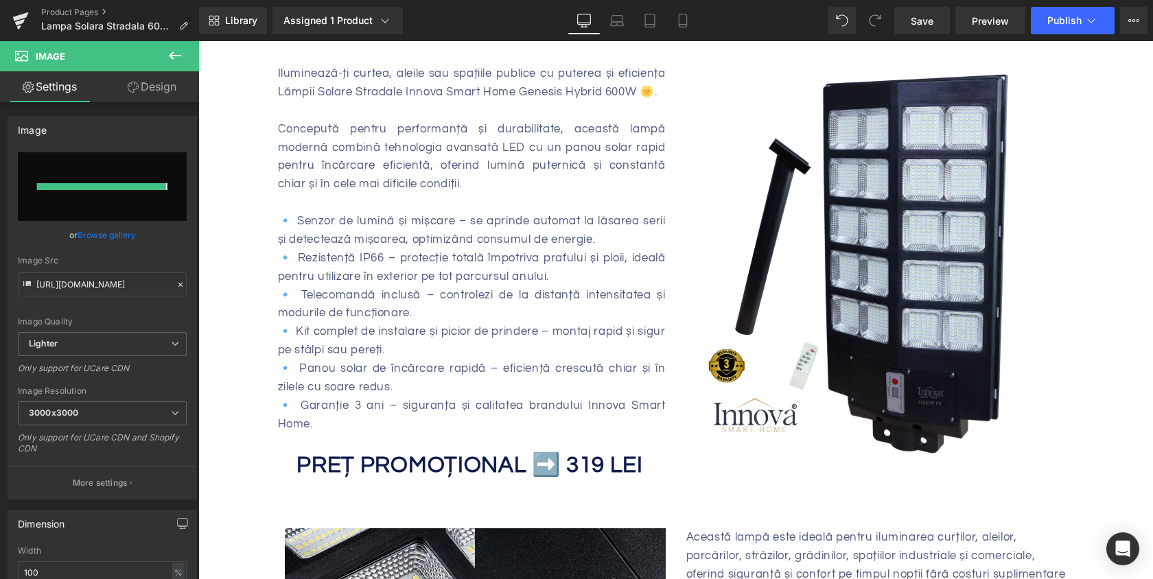
type input "[URL][DOMAIN_NAME]"
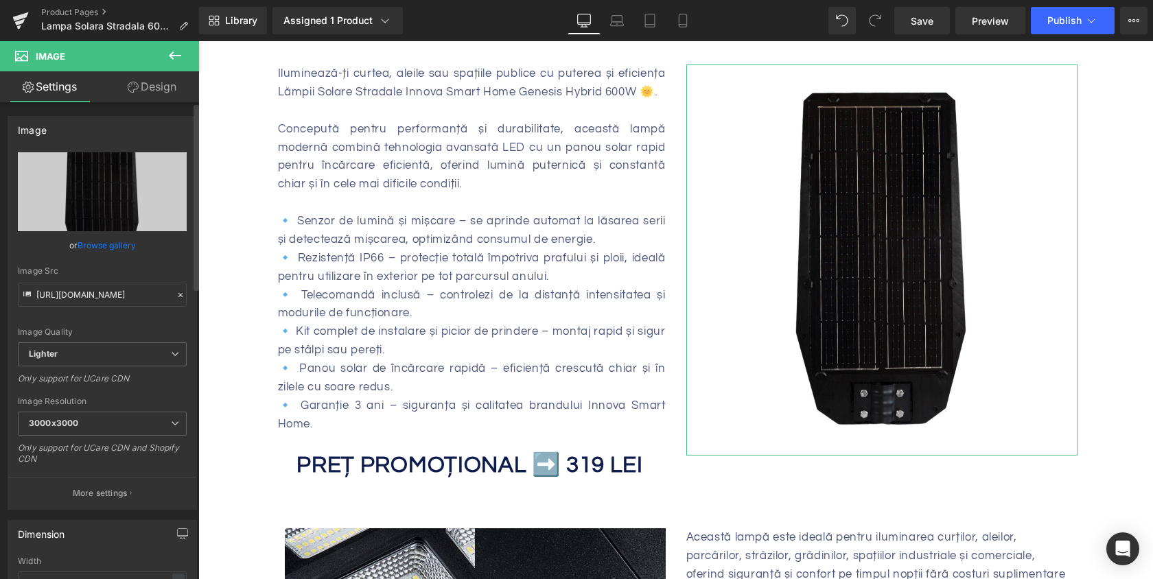
click at [89, 243] on link "Browse gallery" at bounding box center [107, 245] width 58 height 24
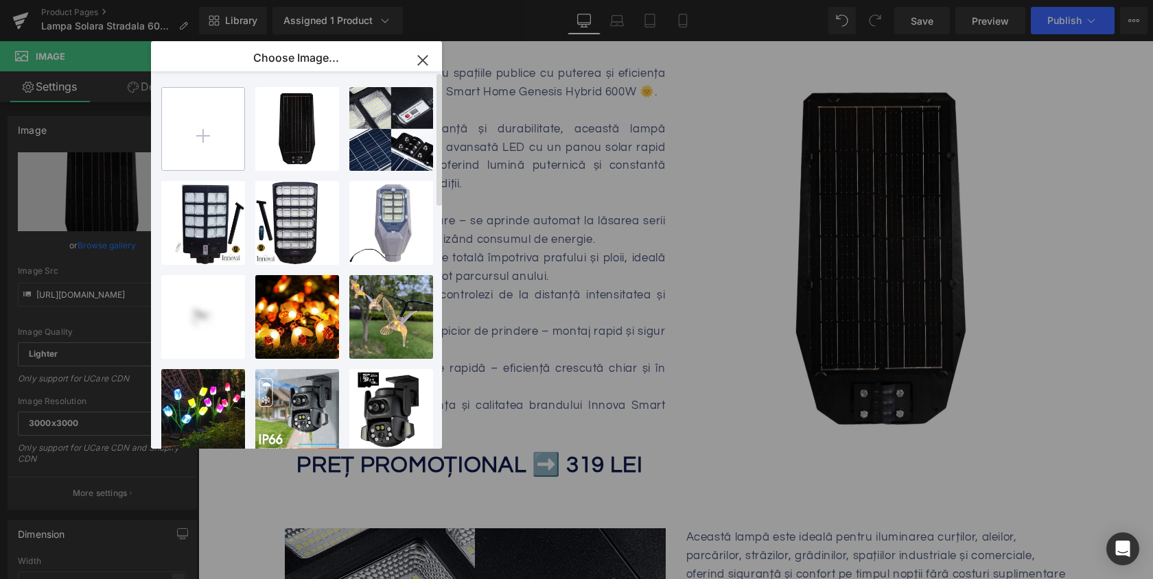
click at [218, 144] on input "file" at bounding box center [203, 129] width 82 height 82
type input "C:\fakepath\lampa-solara-stradala-600w-innova-smart-home-genesis-senzor-miscare…"
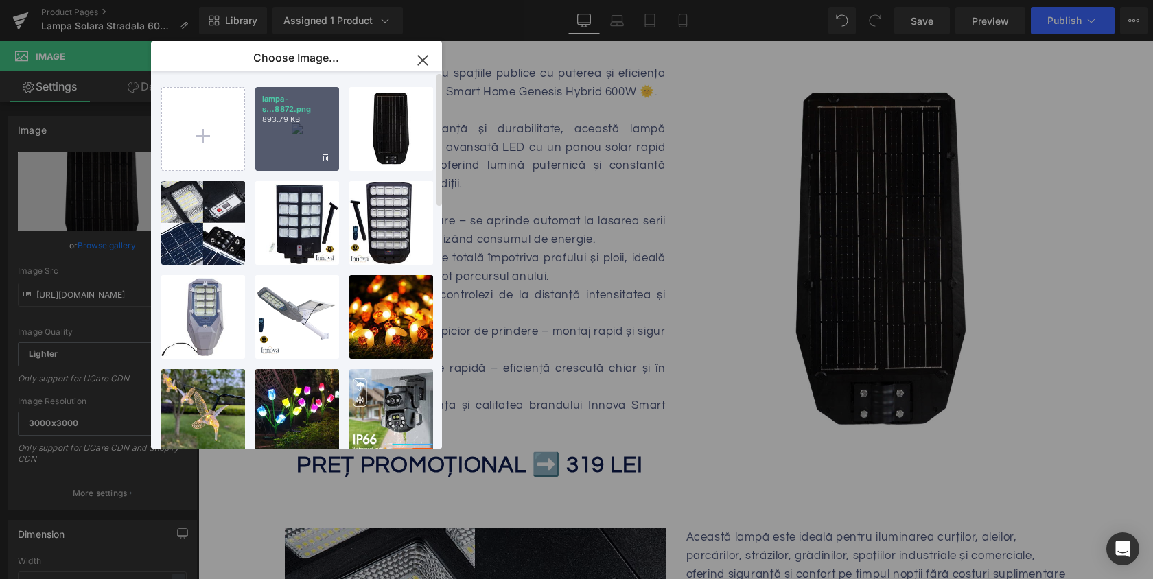
click at [305, 124] on p "893.79 KB" at bounding box center [297, 120] width 70 height 10
type input "[URL][DOMAIN_NAME]"
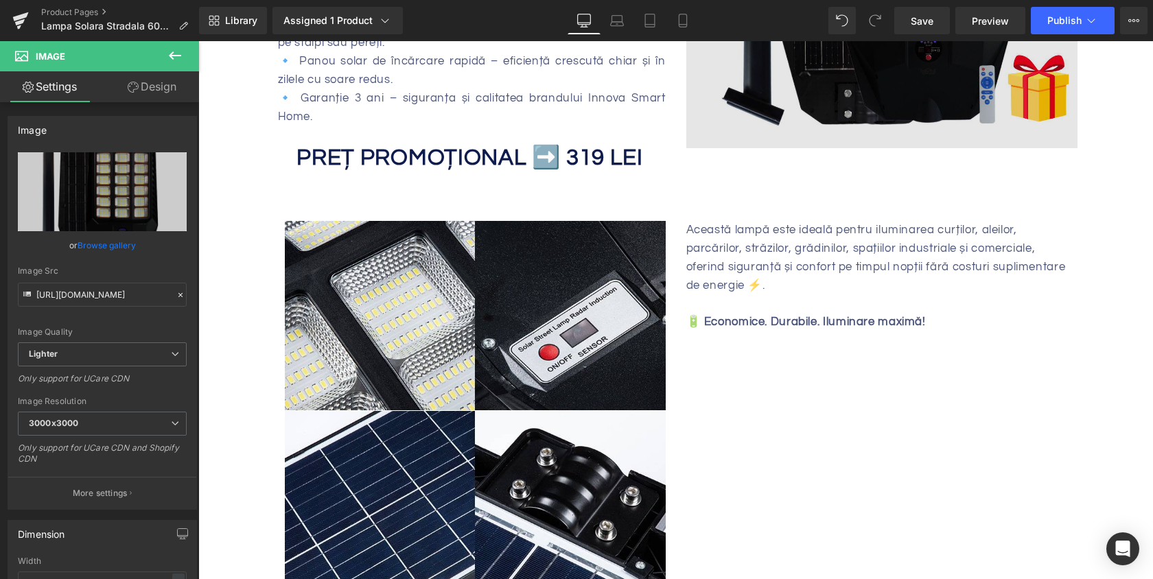
scroll to position [919, 0]
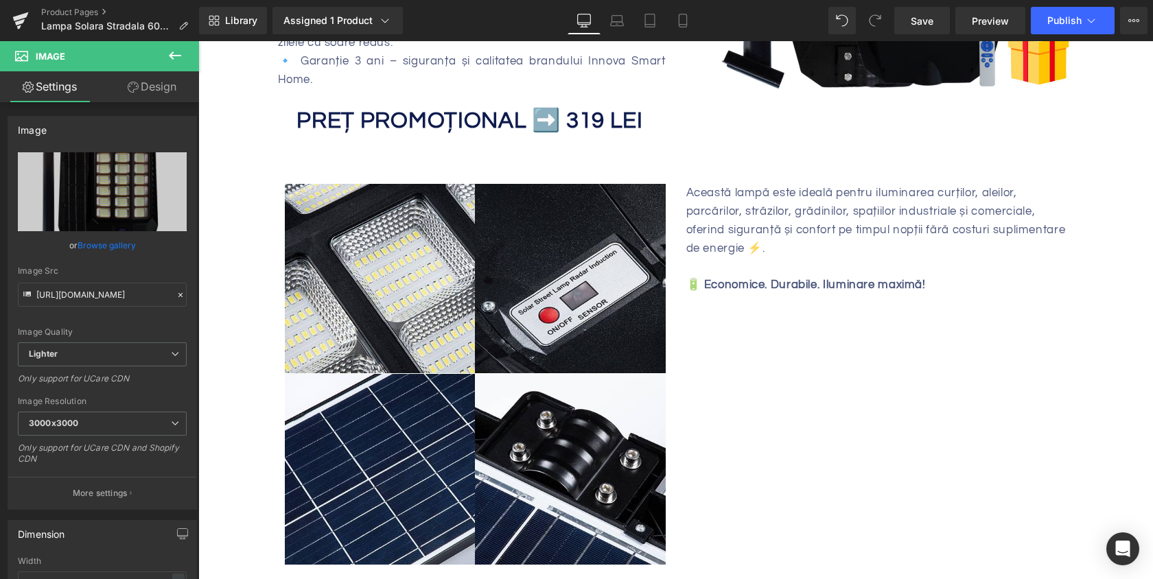
click at [449, 367] on div "Image" at bounding box center [475, 374] width 381 height 381
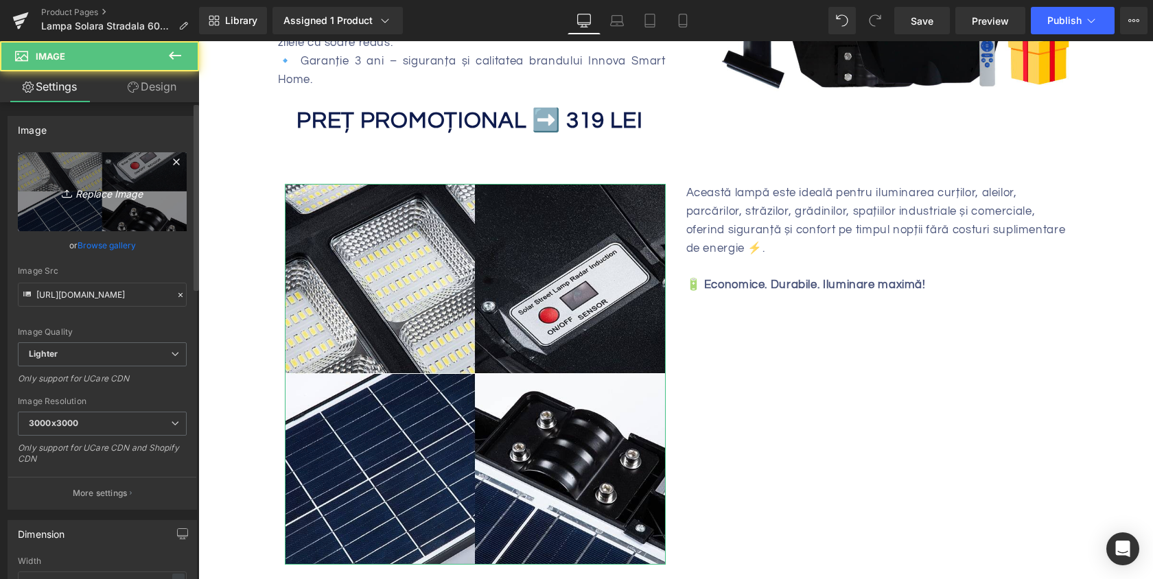
click at [134, 199] on icon "Replace Image" at bounding box center [102, 191] width 110 height 17
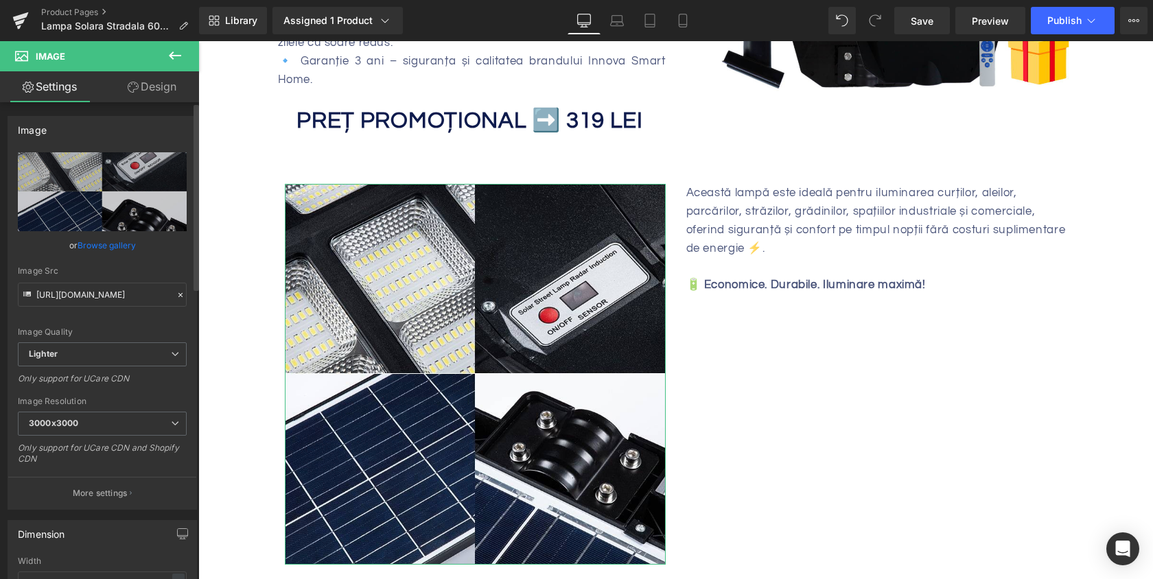
click at [111, 244] on link "Browse gallery" at bounding box center [107, 245] width 58 height 24
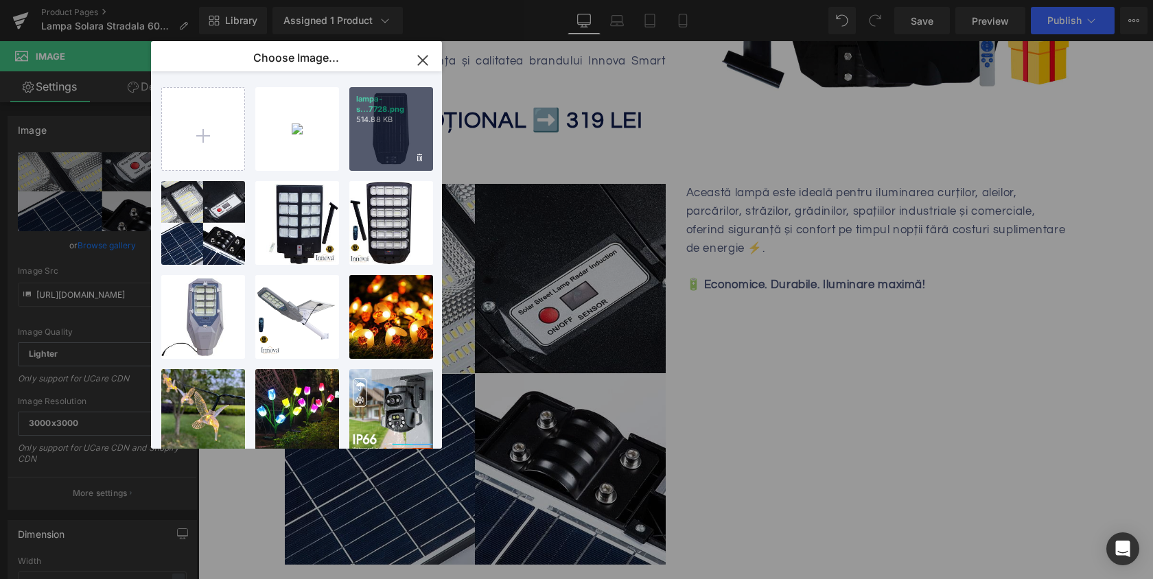
click at [411, 108] on p "lampa-s...7728.png" at bounding box center [391, 104] width 70 height 21
type input "[URL][DOMAIN_NAME]"
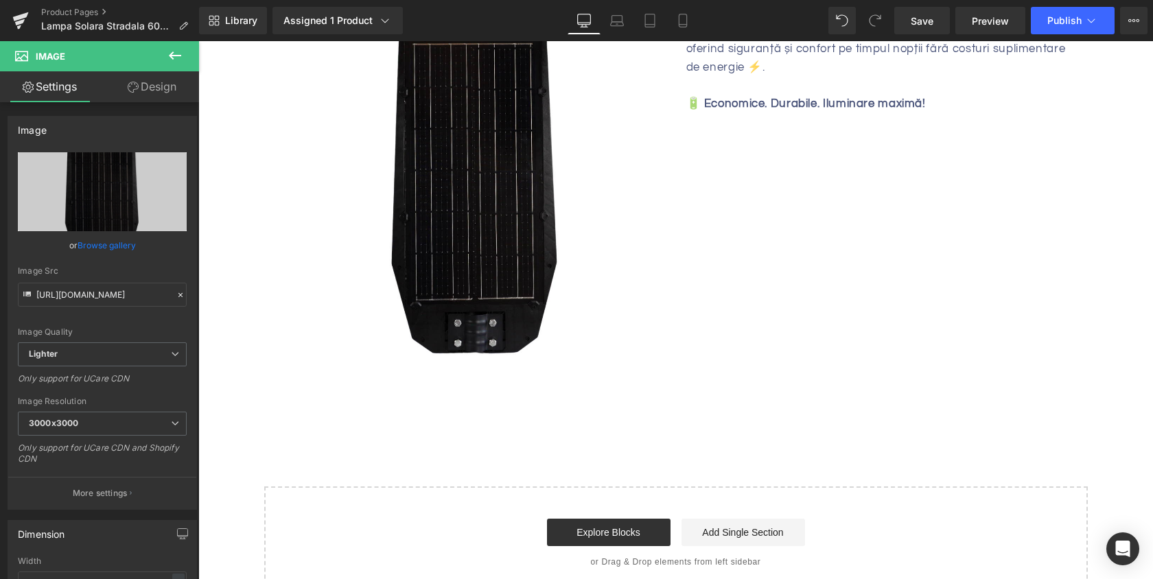
scroll to position [1101, 0]
click at [929, 32] on link "Save" at bounding box center [922, 20] width 56 height 27
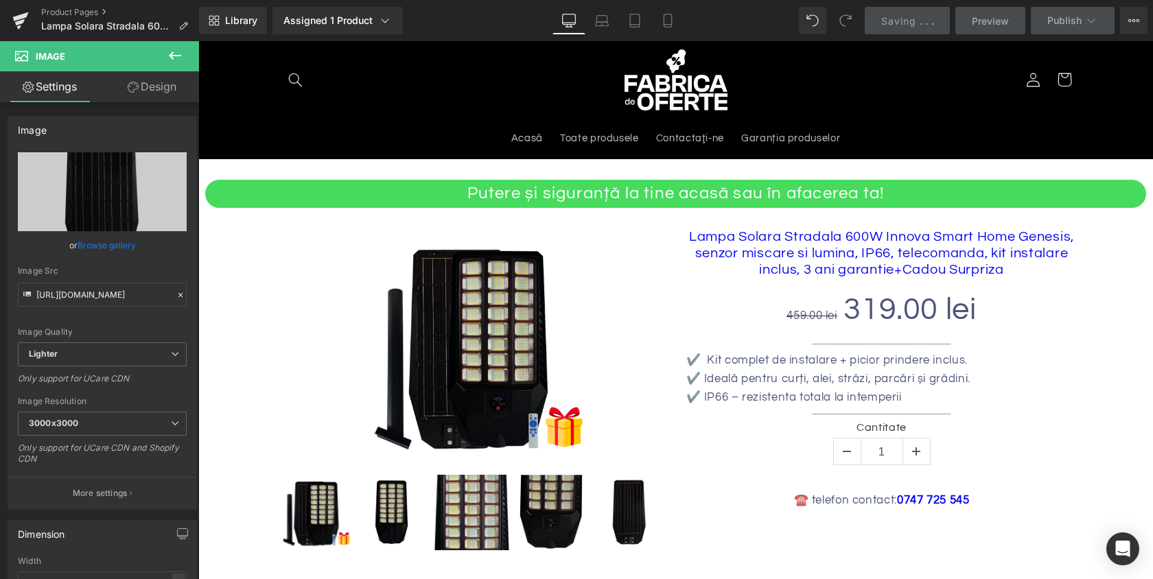
scroll to position [0, 0]
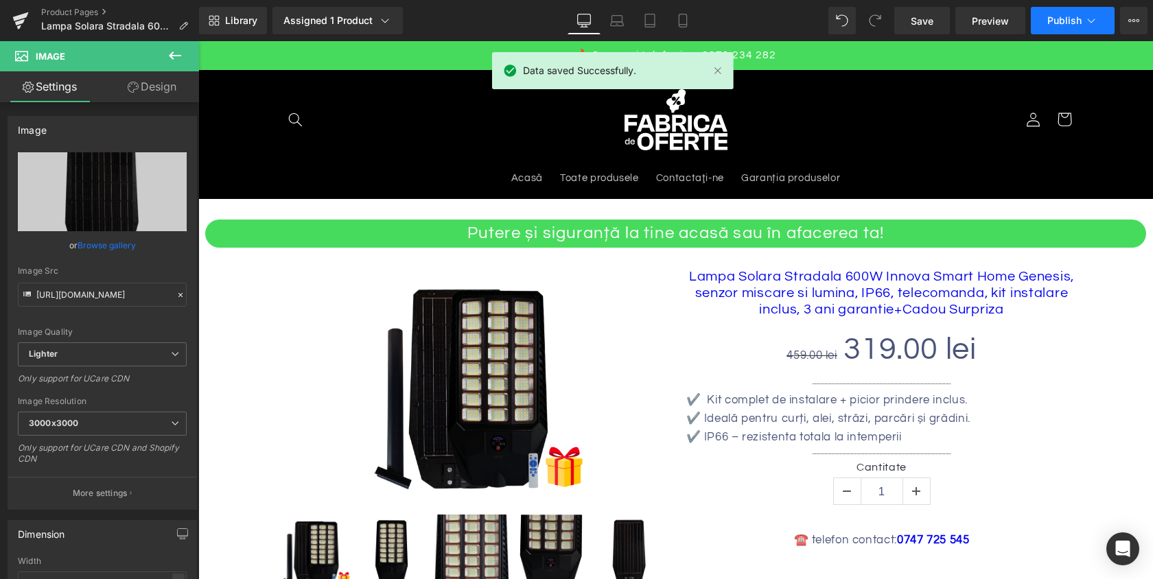
click at [1082, 27] on button "Publish" at bounding box center [1073, 20] width 84 height 27
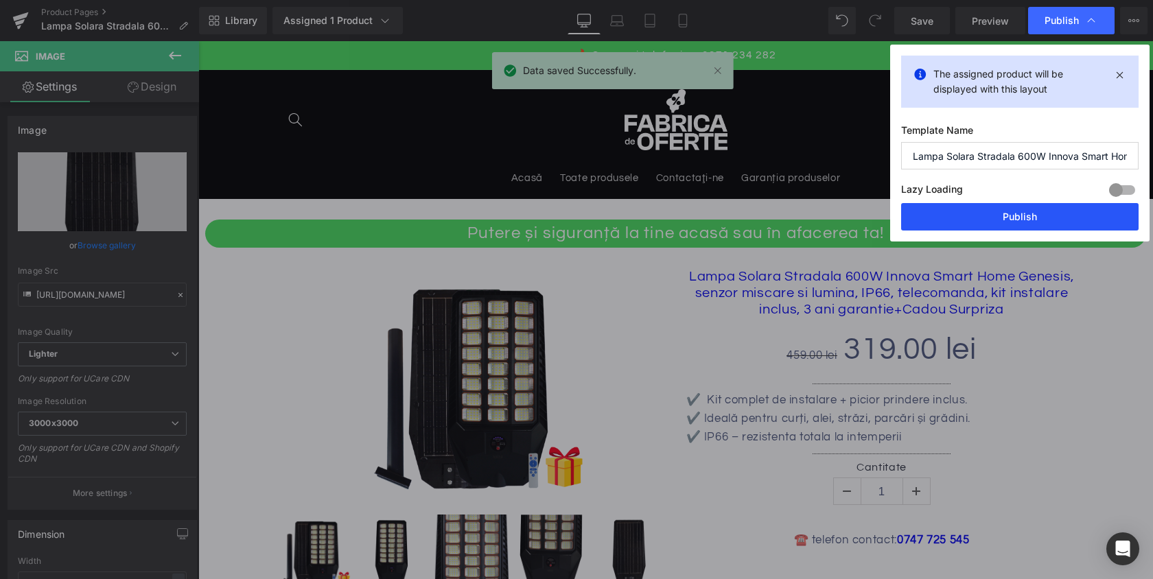
click at [1005, 216] on button "Publish" at bounding box center [1019, 216] width 237 height 27
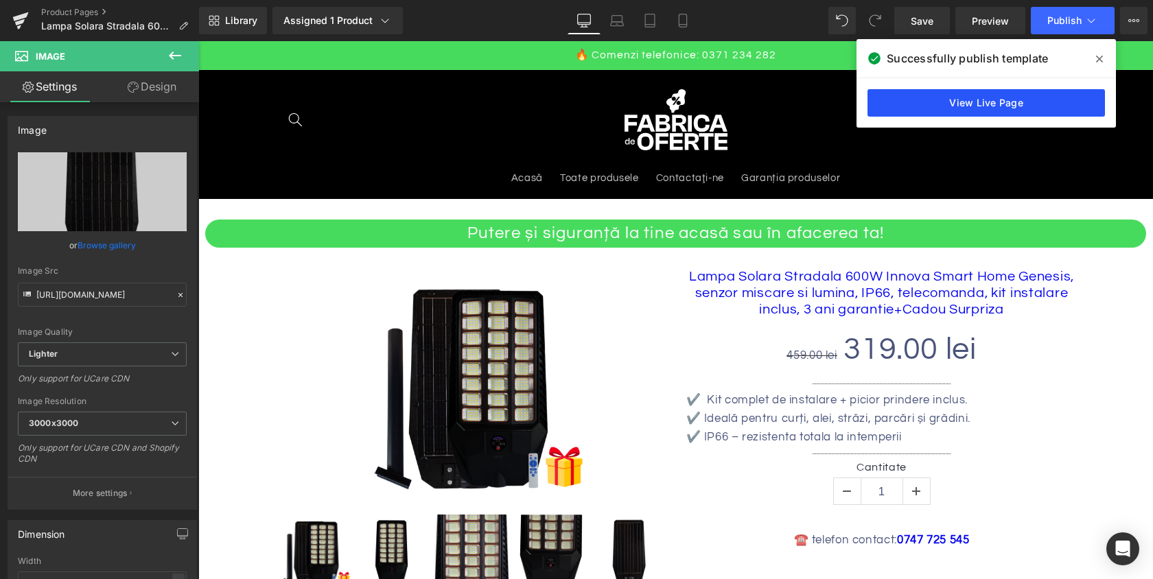
click at [907, 100] on link "View Live Page" at bounding box center [985, 102] width 237 height 27
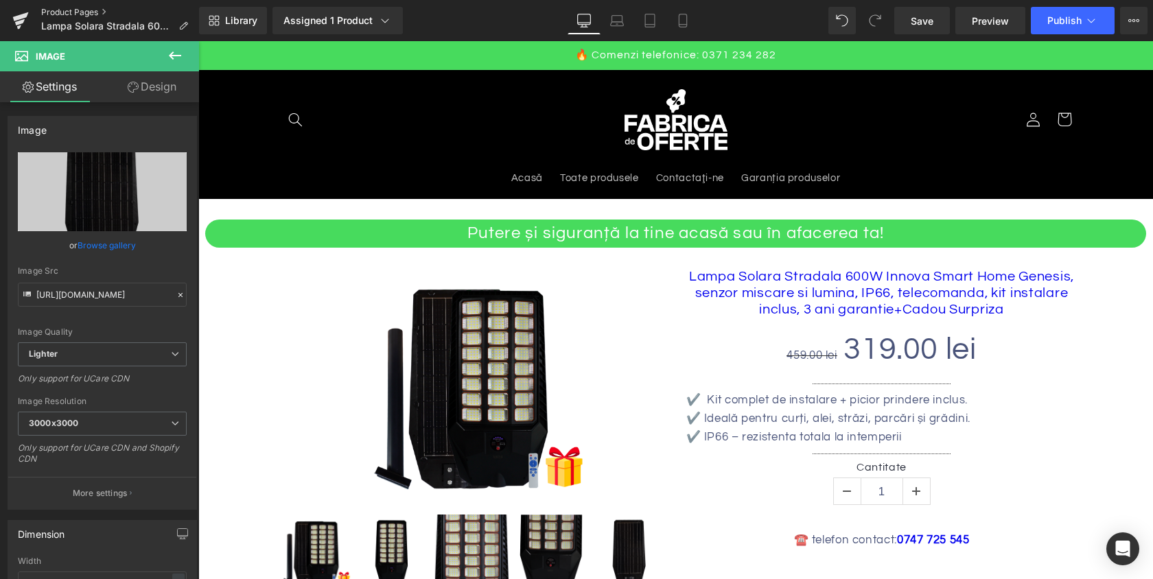
click at [75, 12] on link "Product Pages" at bounding box center [120, 12] width 158 height 11
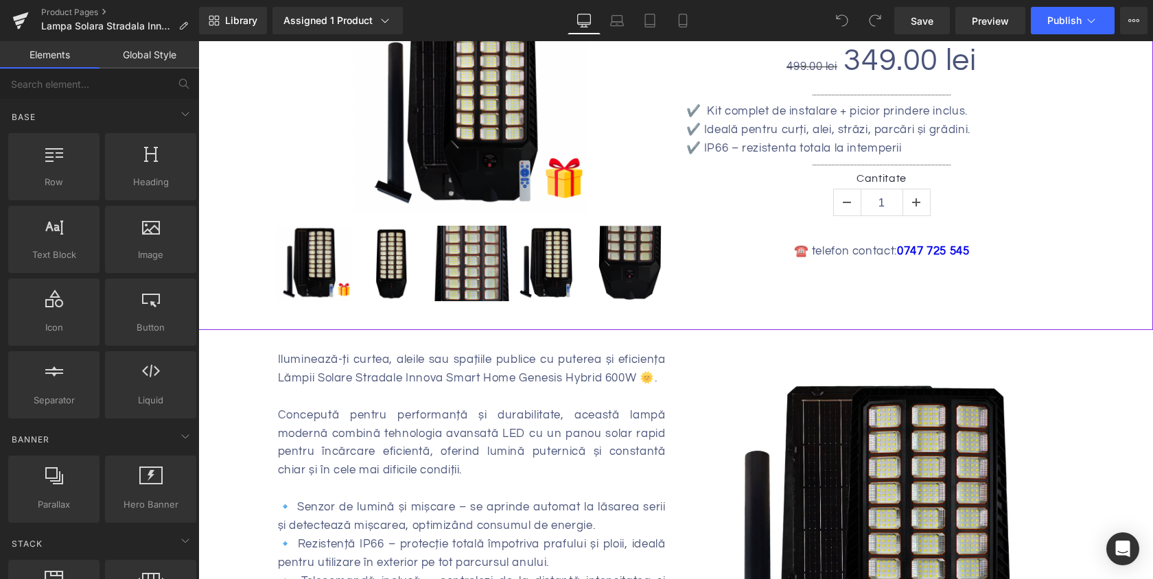
scroll to position [290, 0]
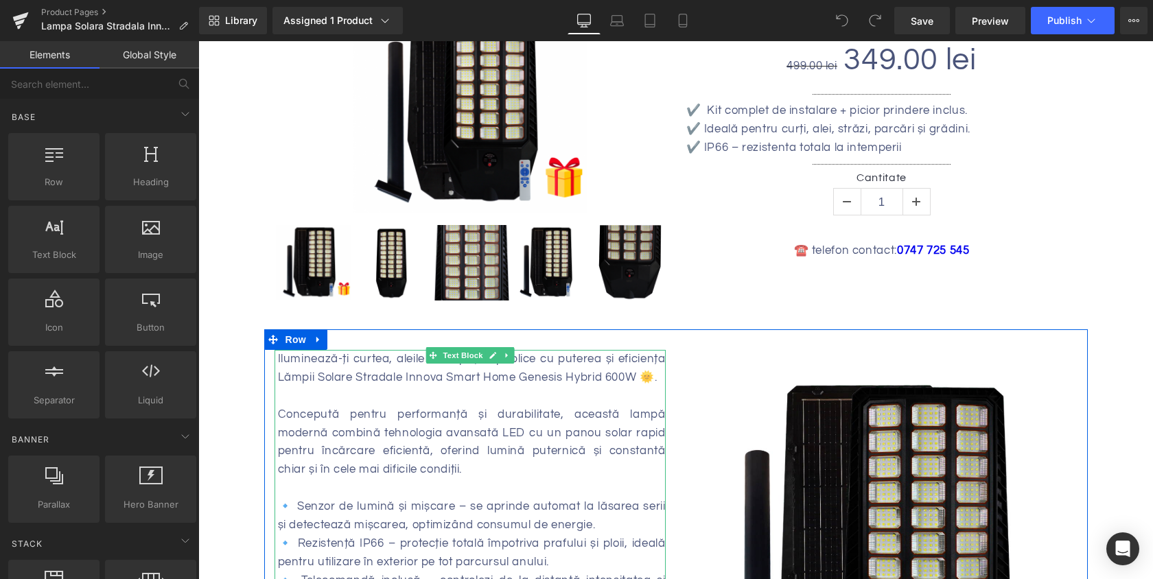
click at [502, 383] on div "Iluminează-ți curtea, aleile sau spațiile publice cu puterea și eficiența Lămpi…" at bounding box center [472, 368] width 388 height 37
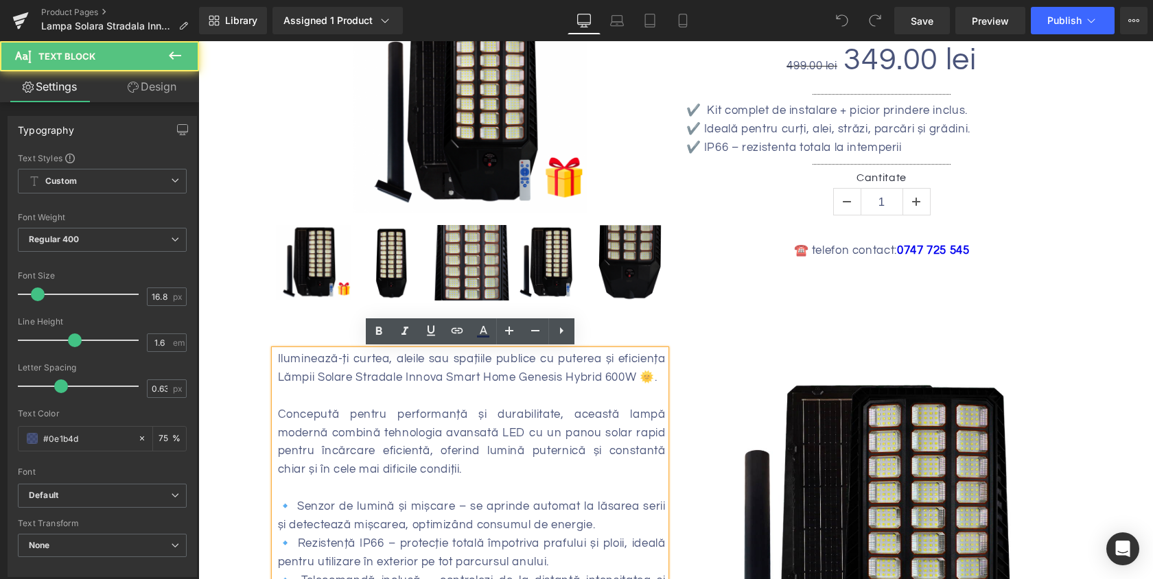
click at [502, 383] on div "Iluminează-ți curtea, aleile sau spațiile publice cu puterea și eficiența Lămpi…" at bounding box center [472, 368] width 388 height 37
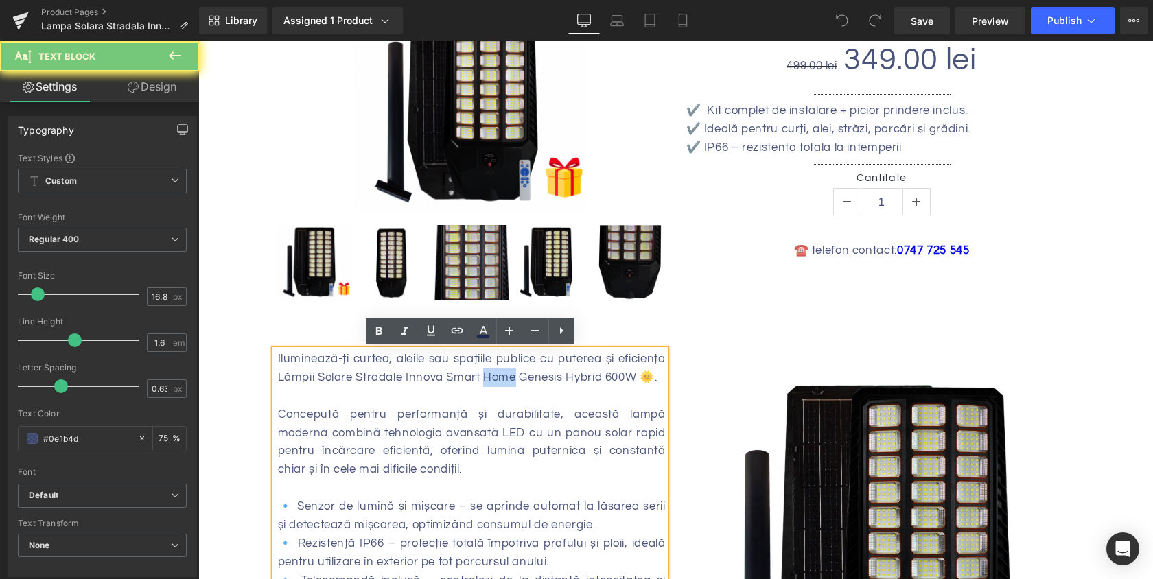
click at [502, 383] on div "Iluminează-ți curtea, aleile sau spațiile publice cu puterea și eficiența Lămpi…" at bounding box center [472, 368] width 388 height 37
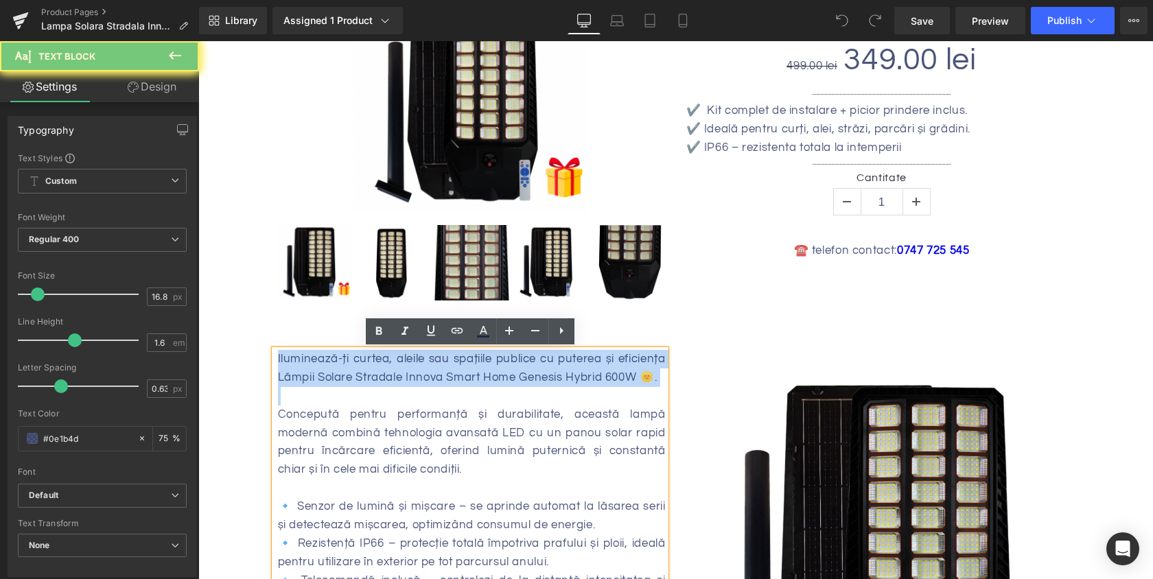
click at [502, 383] on div "Iluminează-ți curtea, aleile sau spațiile publice cu puterea și eficiența Lămpi…" at bounding box center [472, 368] width 388 height 37
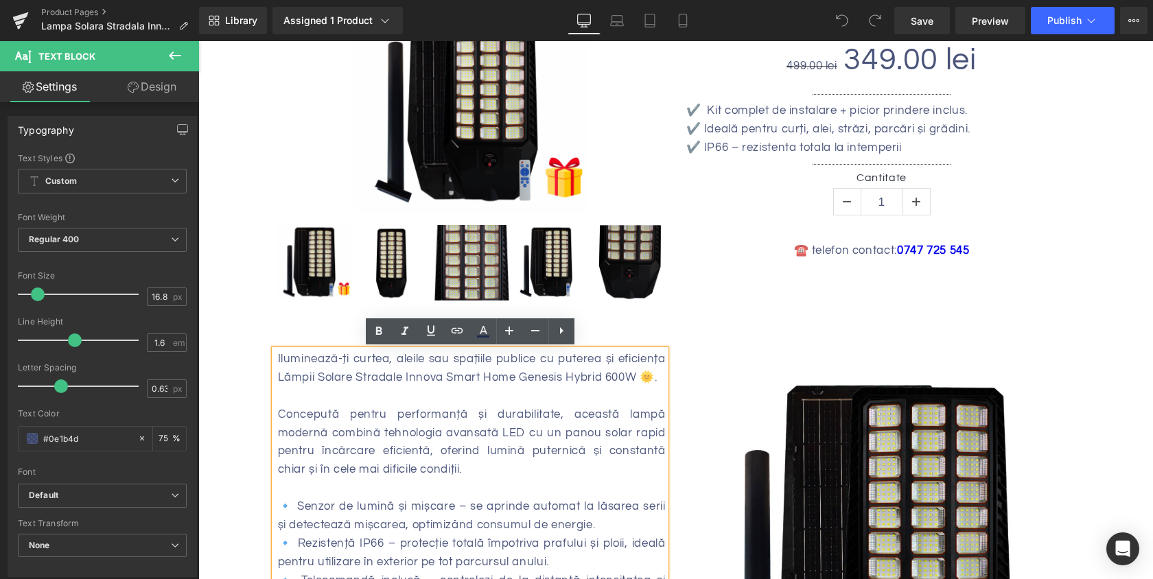
click at [459, 419] on div "Concepută pentru performanță și durabilitate, această lampă modernă combină teh…" at bounding box center [472, 442] width 388 height 74
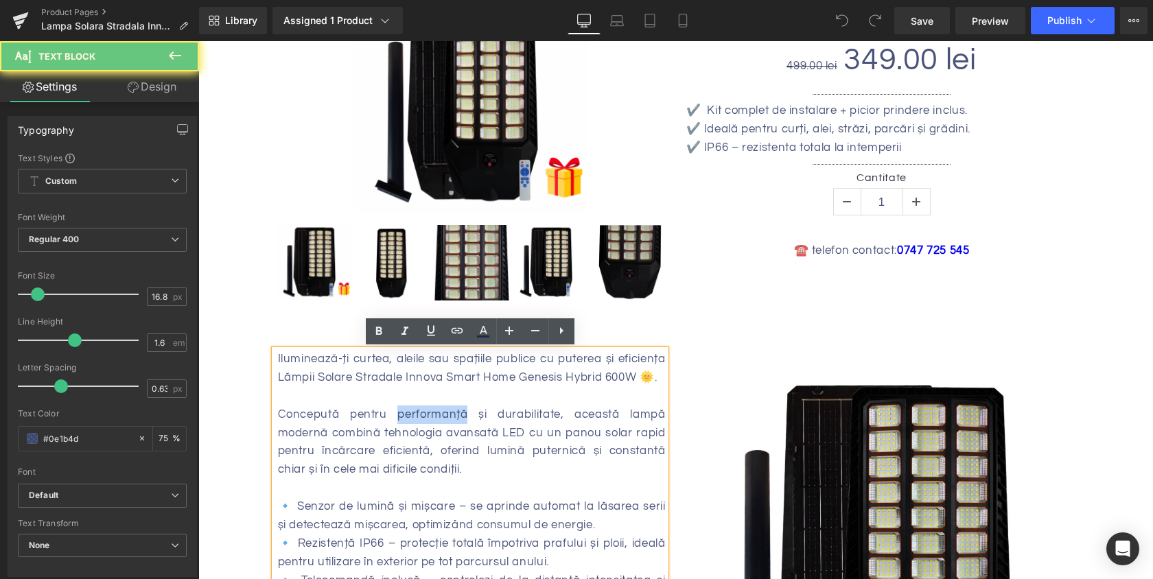
click at [459, 419] on div "Concepută pentru performanță și durabilitate, această lampă modernă combină teh…" at bounding box center [472, 442] width 388 height 74
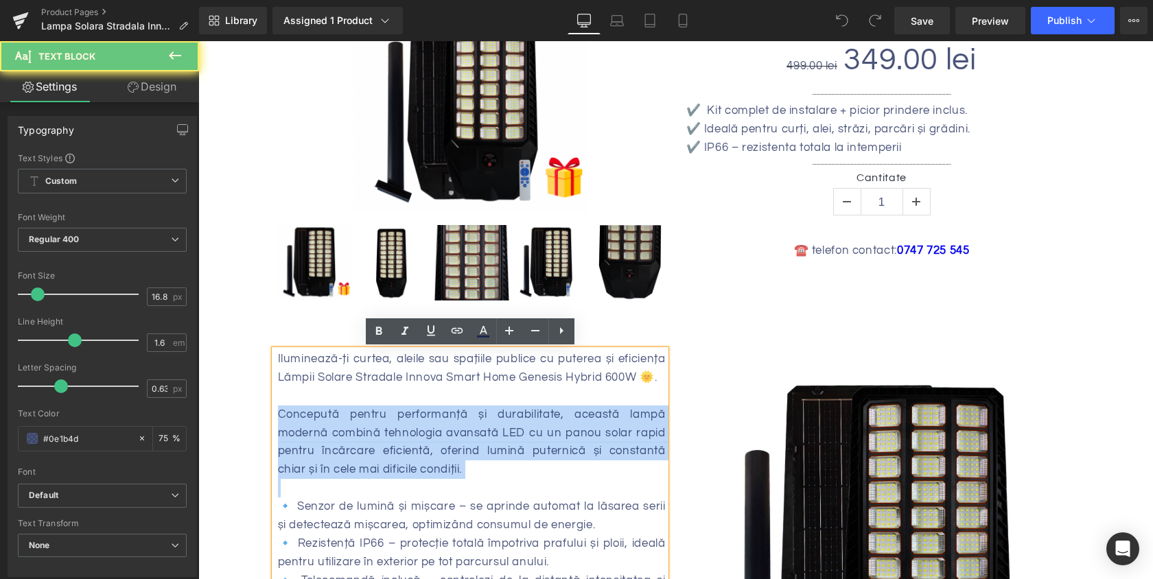
click at [459, 419] on div "Concepută pentru performanță și durabilitate, această lampă modernă combină teh…" at bounding box center [472, 442] width 388 height 74
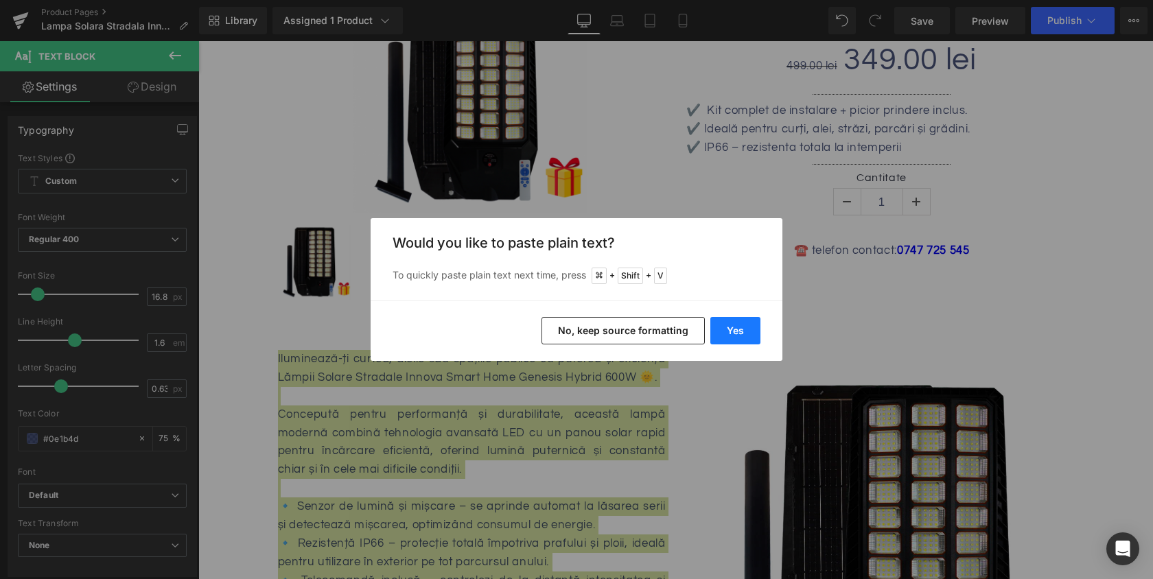
click at [751, 327] on button "Yes" at bounding box center [735, 330] width 50 height 27
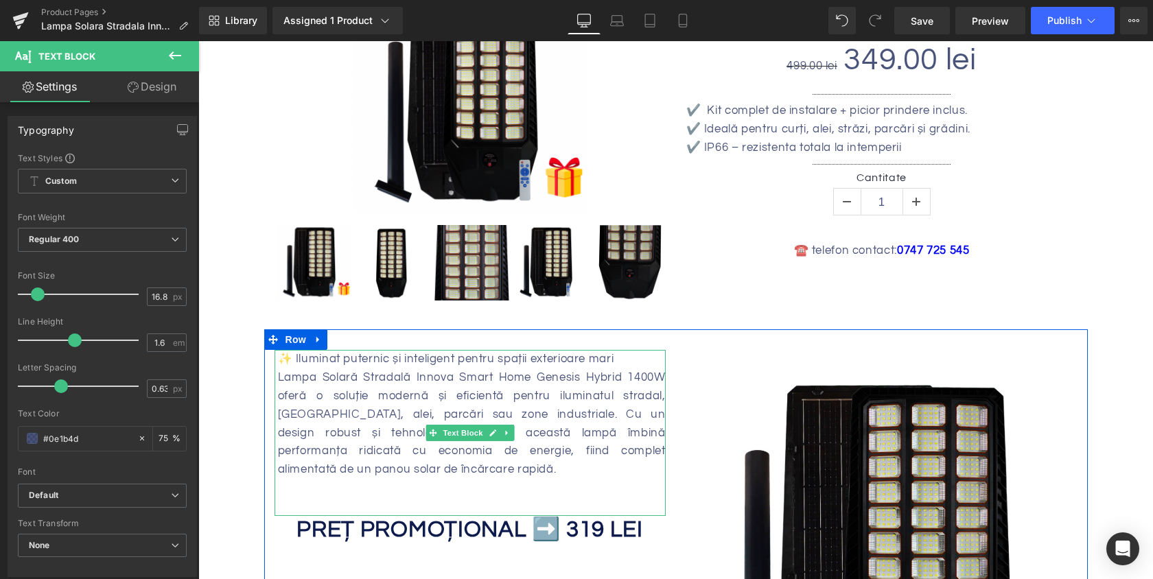
click at [448, 403] on div "Lampa Solară Stradală Innova Smart Home Genesis Hybrid 1400W oferă o soluție mo…" at bounding box center [472, 423] width 388 height 110
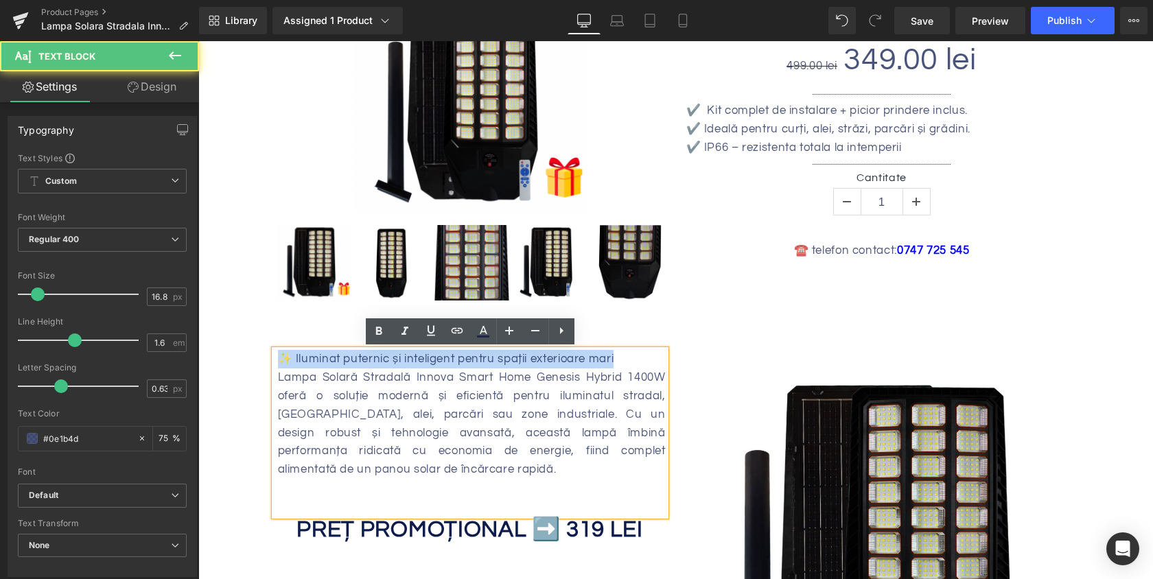
drag, startPoint x: 621, startPoint y: 353, endPoint x: 228, endPoint y: 349, distance: 393.2
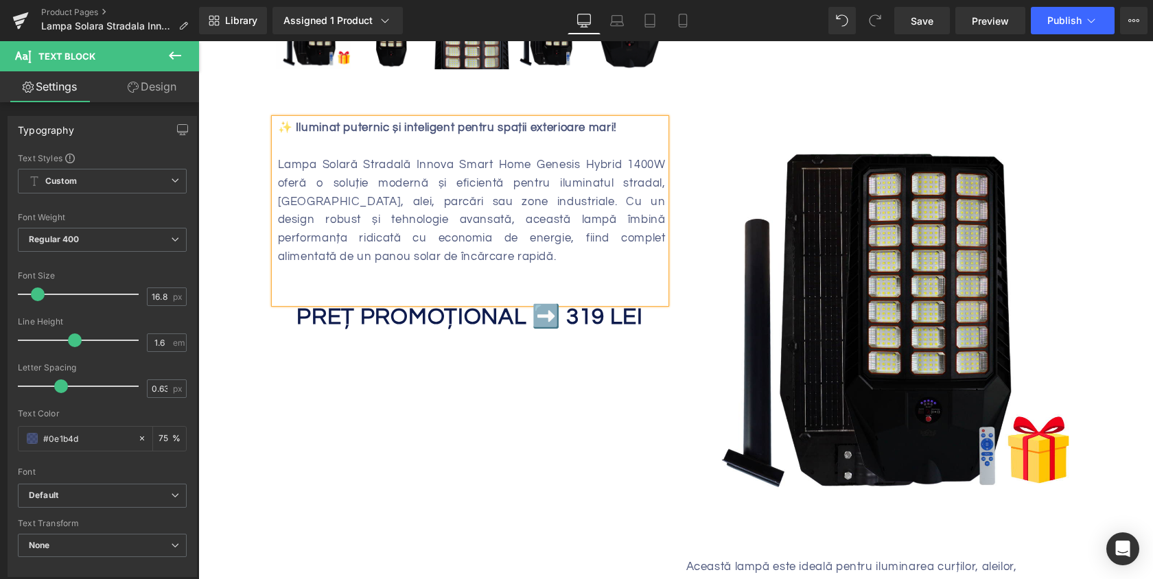
scroll to position [542, 0]
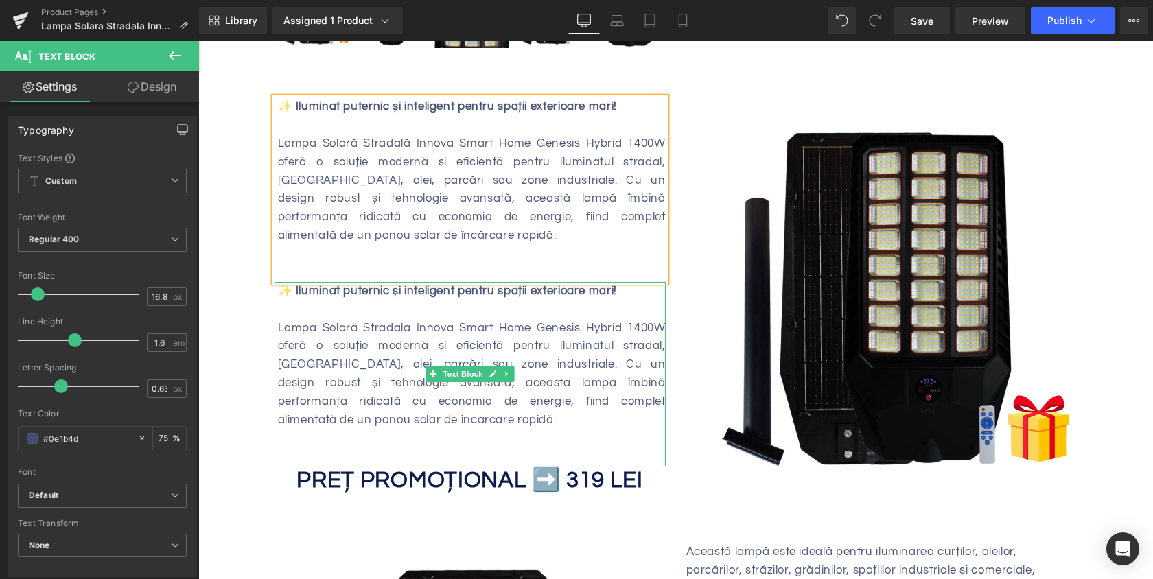
click at [405, 360] on div "Lampa Solară Stradală Innova Smart Home Genesis Hybrid 1400W oferă o soluție mo…" at bounding box center [472, 374] width 388 height 110
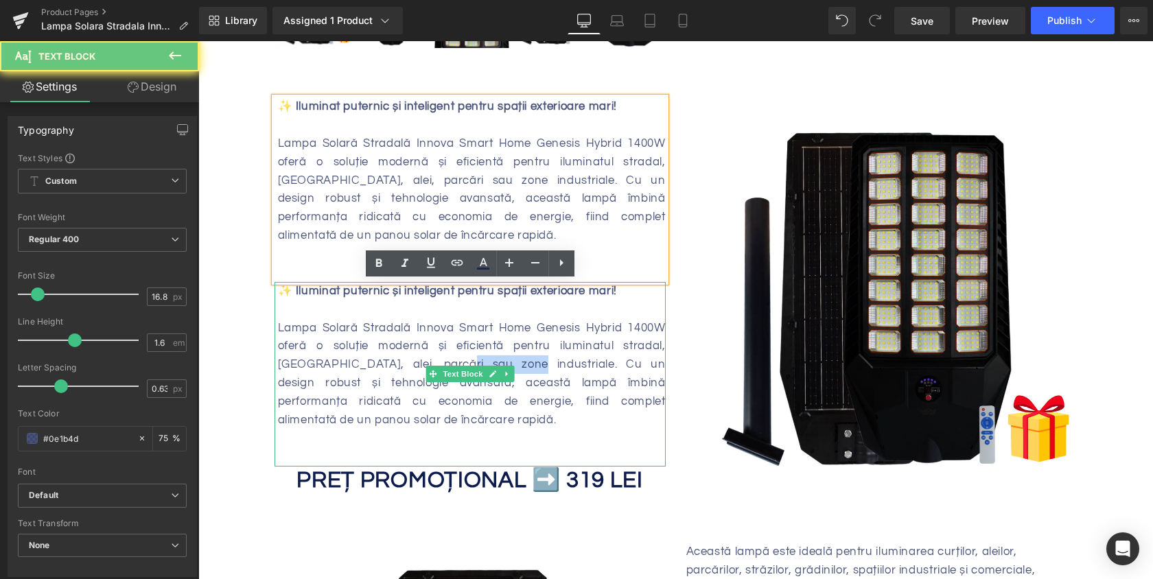
click at [405, 360] on div "Lampa Solară Stradală Innova Smart Home Genesis Hybrid 1400W oferă o soluție mo…" at bounding box center [472, 374] width 388 height 110
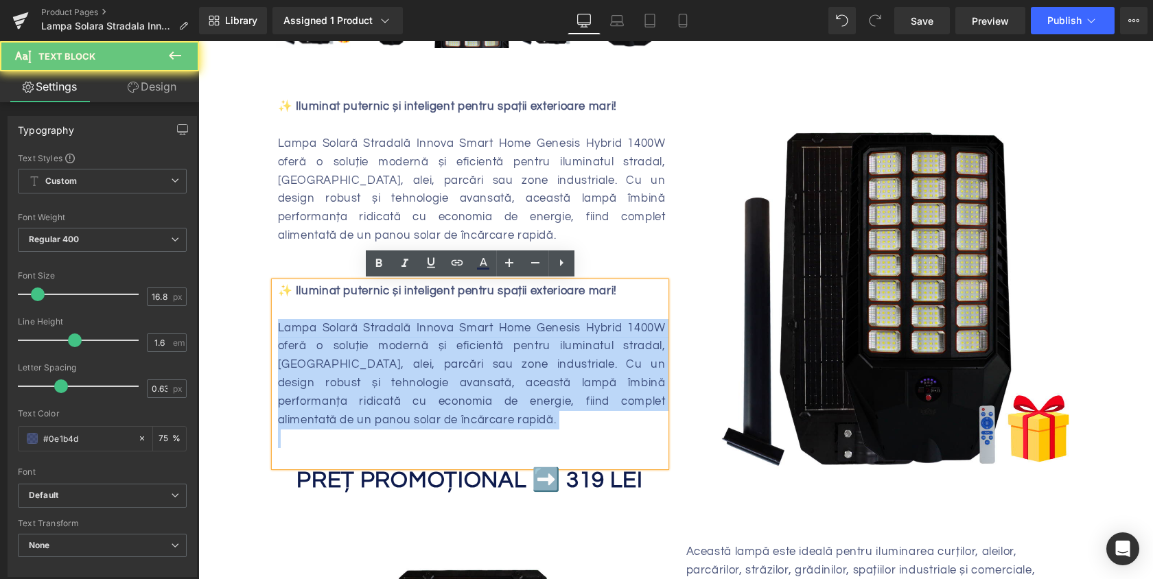
click at [405, 360] on div "Lampa Solară Stradală Innova Smart Home Genesis Hybrid 1400W oferă o soluție mo…" at bounding box center [472, 374] width 388 height 110
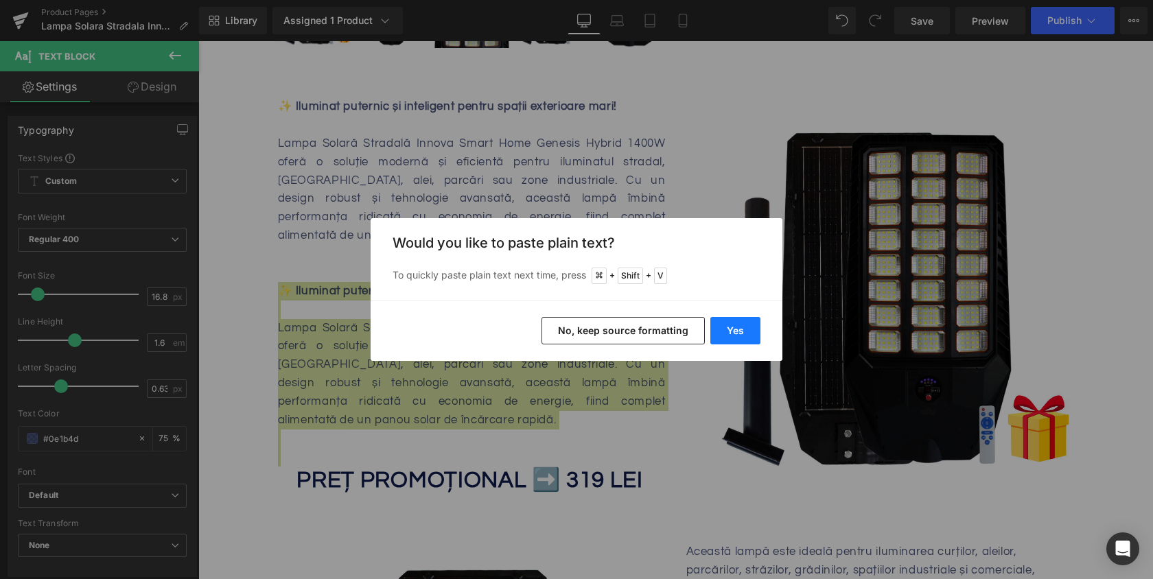
click at [730, 339] on button "Yes" at bounding box center [735, 330] width 50 height 27
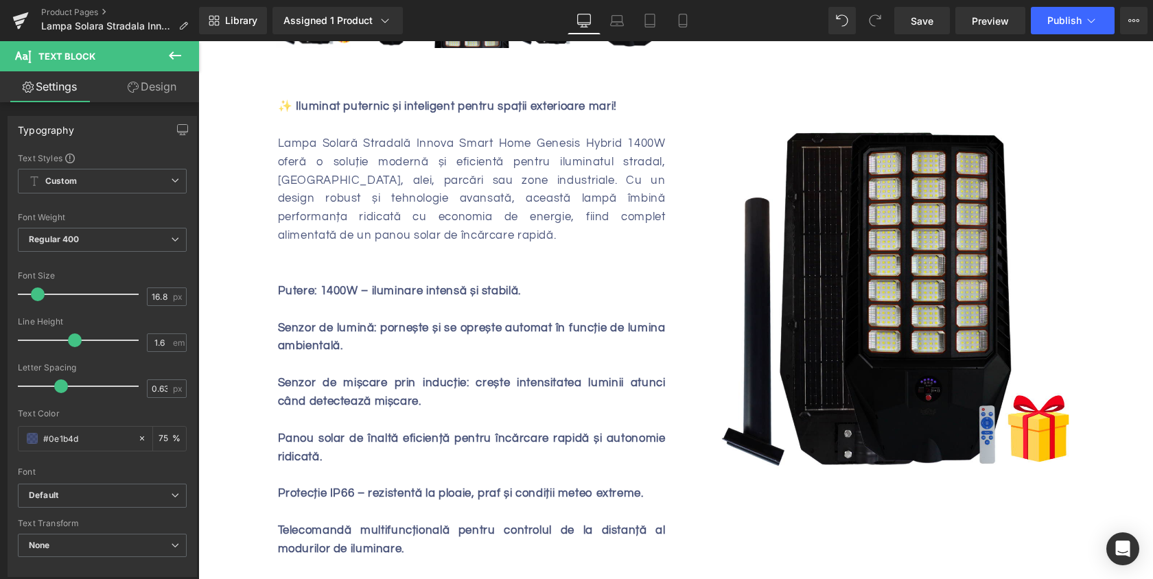
click at [467, 339] on div "Senzor de lumină: pornește și se oprește automat în funcție de lumina ambiental…" at bounding box center [472, 337] width 388 height 37
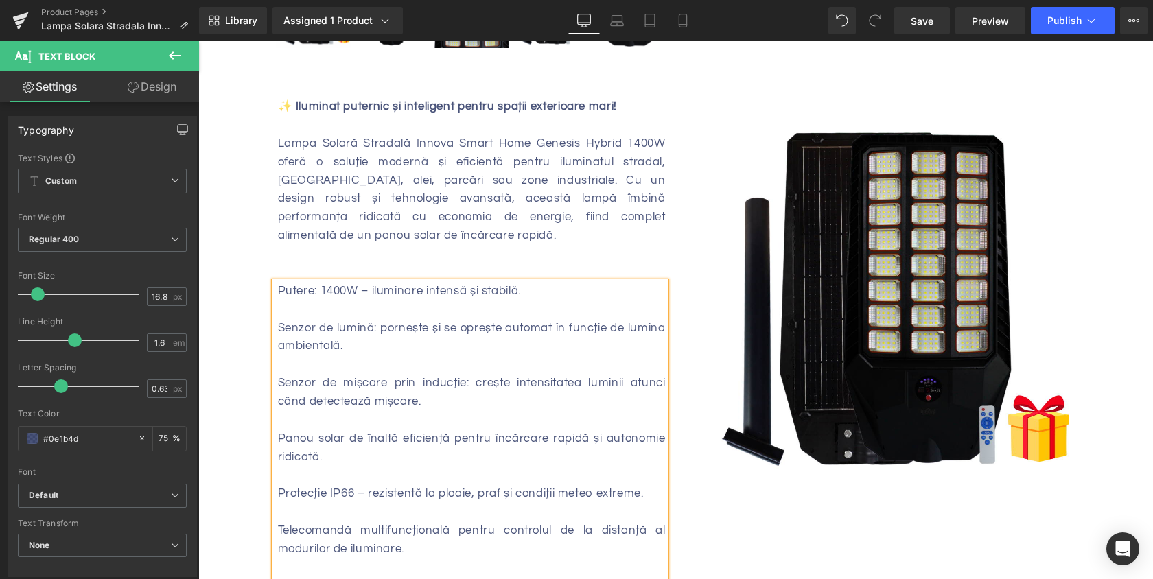
click at [467, 339] on div "Senzor de lumină: pornește și se oprește automat în funcție de lumina ambiental…" at bounding box center [472, 337] width 388 height 37
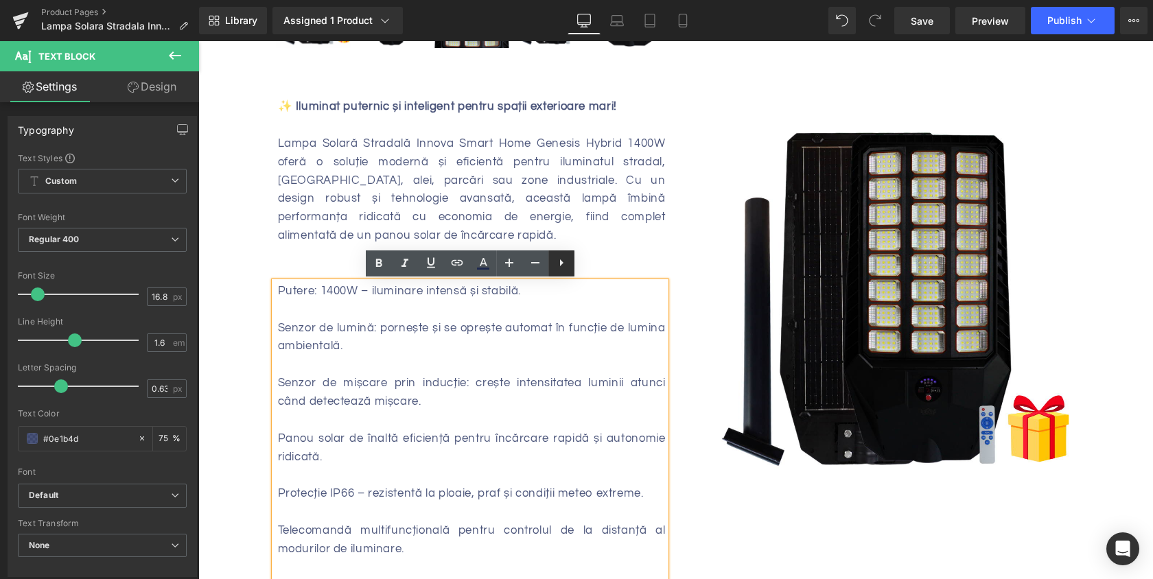
click at [558, 260] on icon at bounding box center [561, 263] width 16 height 16
click at [569, 259] on link at bounding box center [561, 263] width 26 height 26
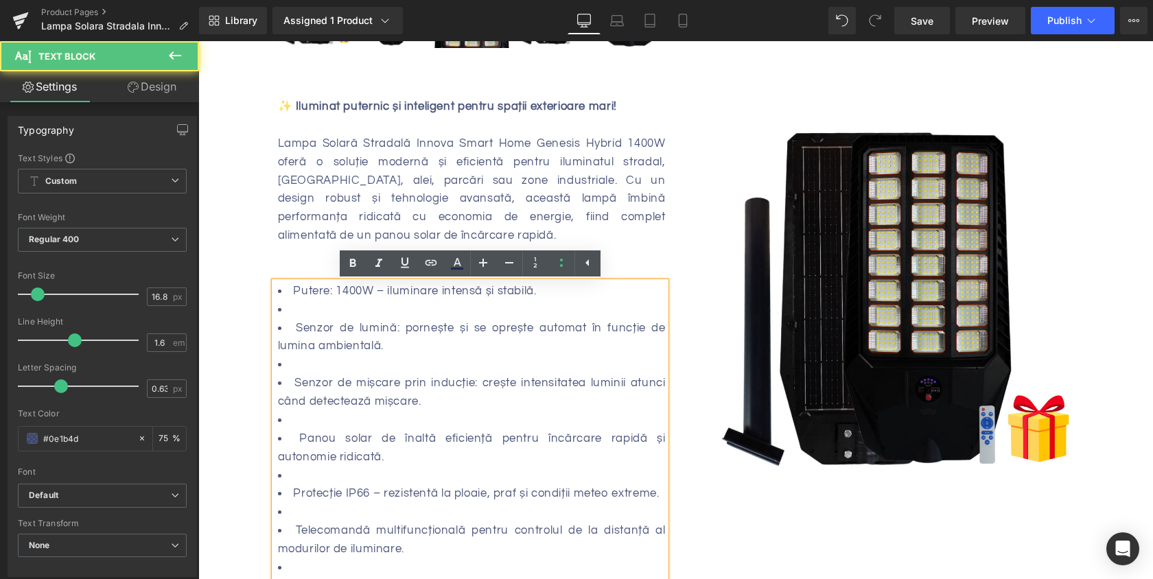
click at [397, 317] on li at bounding box center [472, 310] width 388 height 19
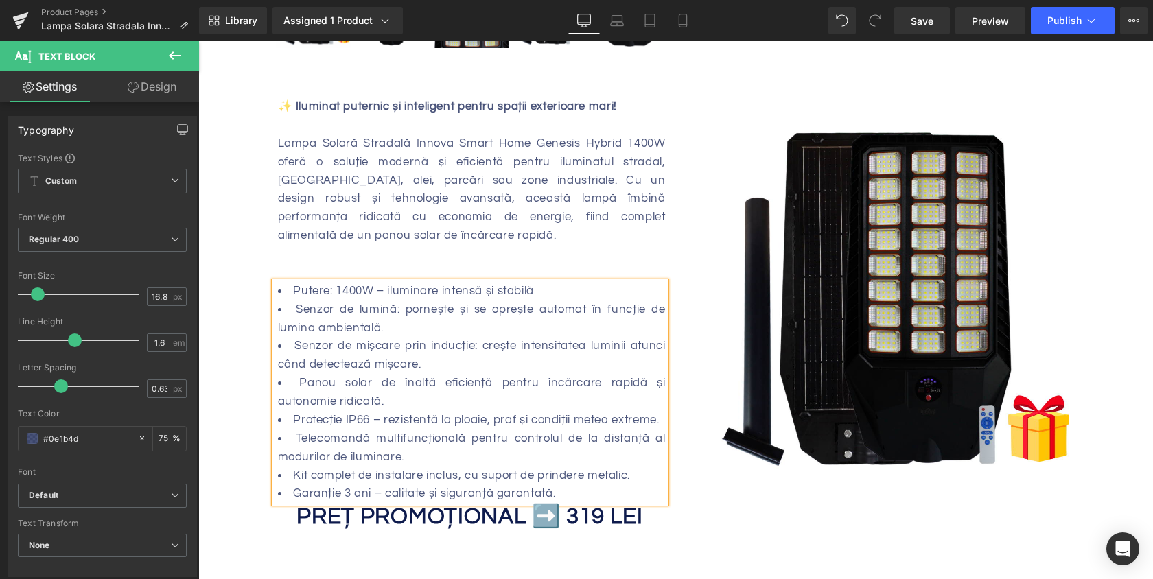
click at [346, 256] on div at bounding box center [472, 254] width 388 height 19
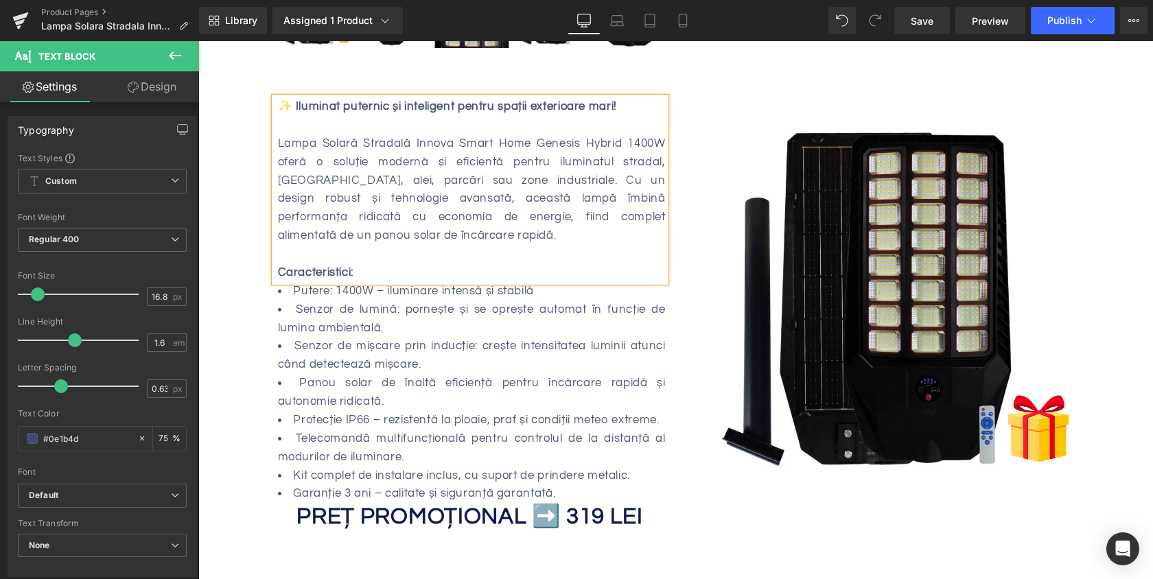
click at [237, 261] on div "Putere și siguranță la tine acasă sau în afacerea ta! Heading Sale Off (P) Imag…" at bounding box center [675, 416] width 954 height 1518
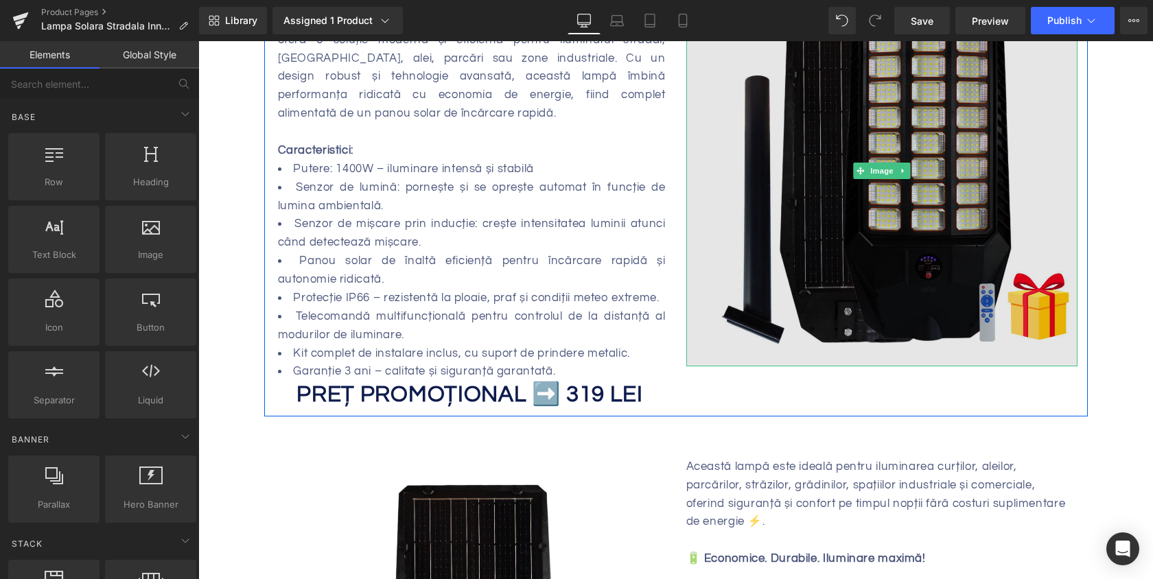
scroll to position [672, 0]
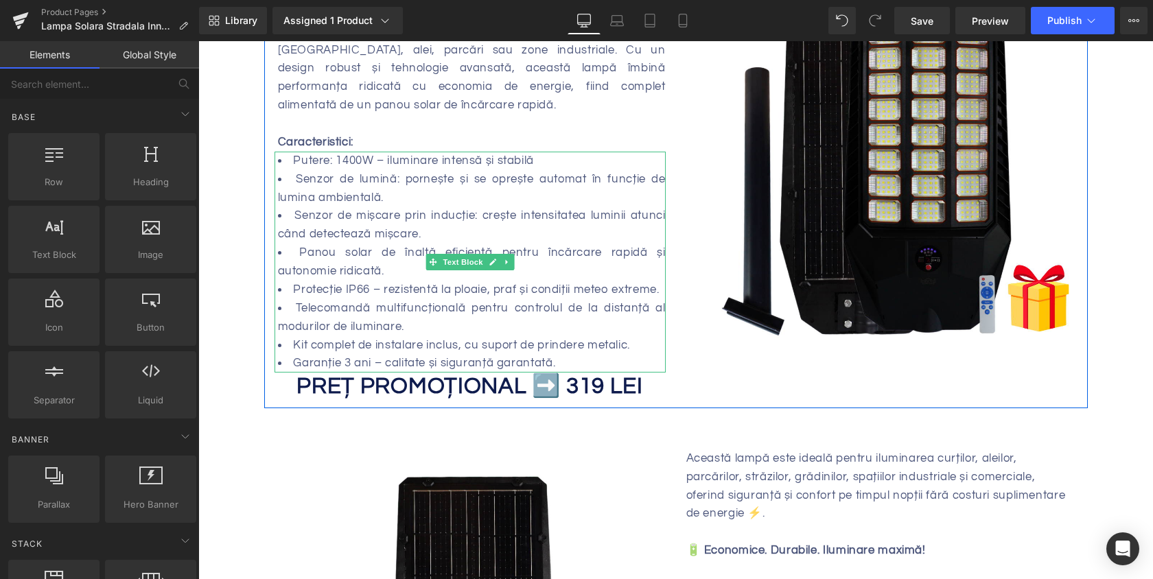
click at [593, 376] on strong "PREȚ PROMOȚIONAL ➡️ 319 LEI" at bounding box center [469, 386] width 346 height 23
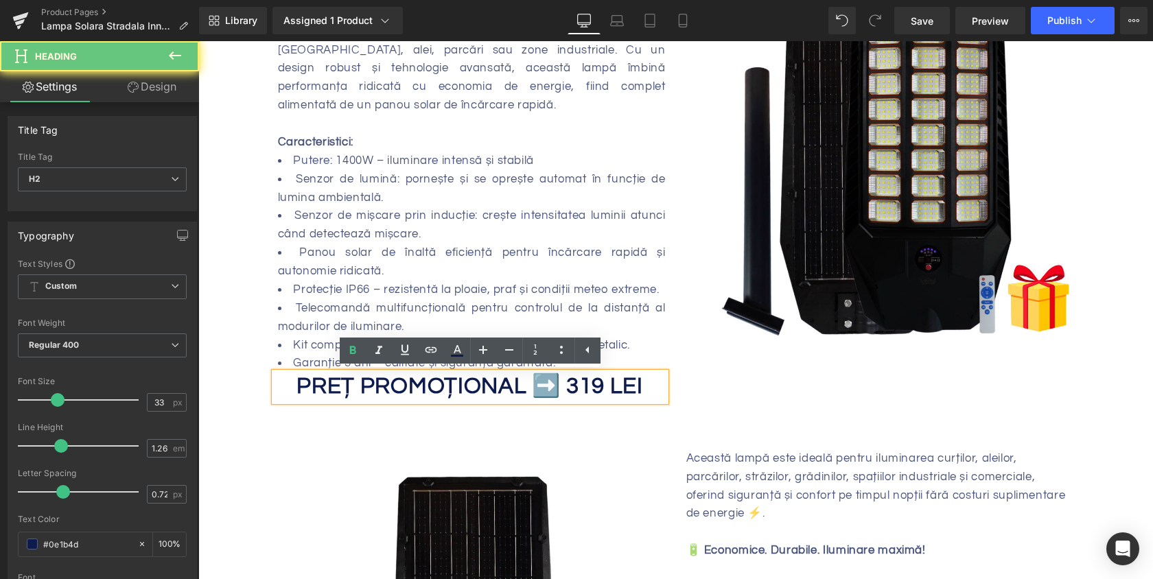
click at [588, 384] on strong "PREȚ PROMOȚIONAL ➡️ 319 LEI" at bounding box center [469, 386] width 346 height 23
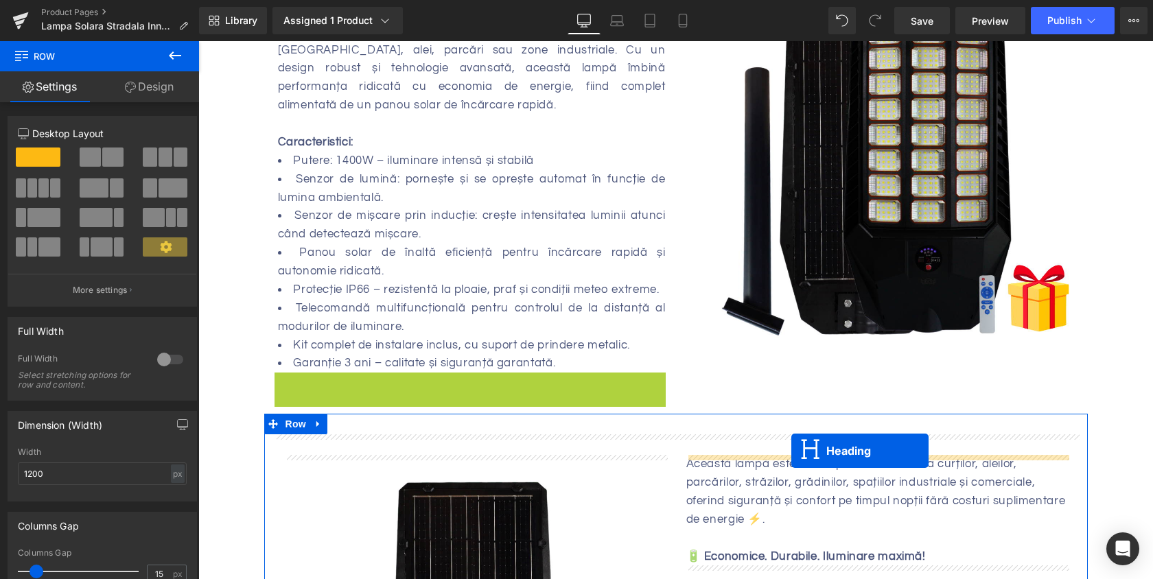
drag, startPoint x: 431, startPoint y: 387, endPoint x: 791, endPoint y: 451, distance: 365.8
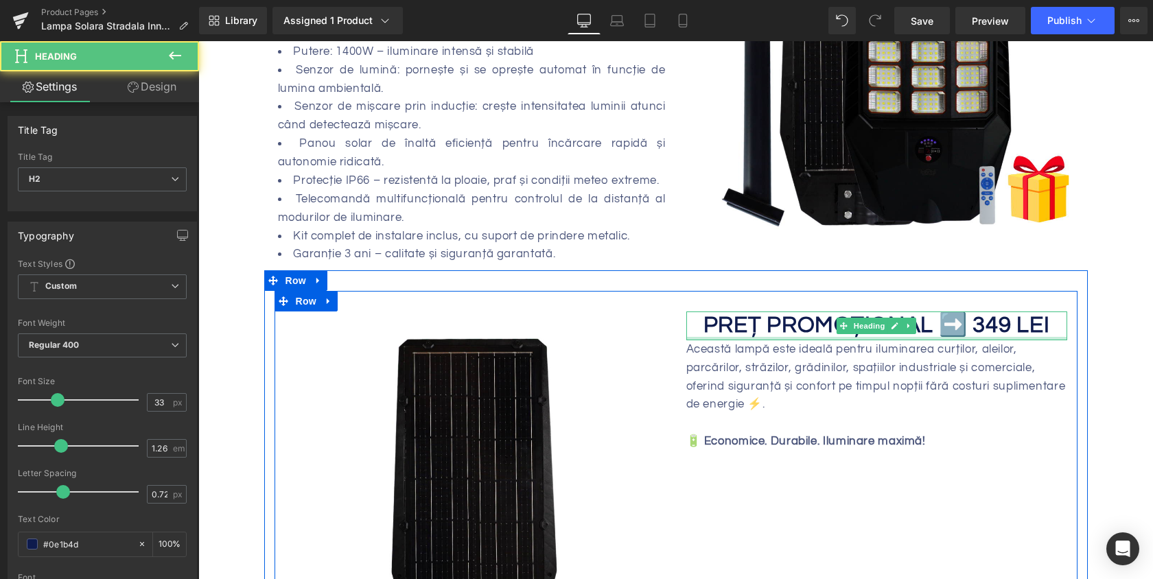
scroll to position [783, 0]
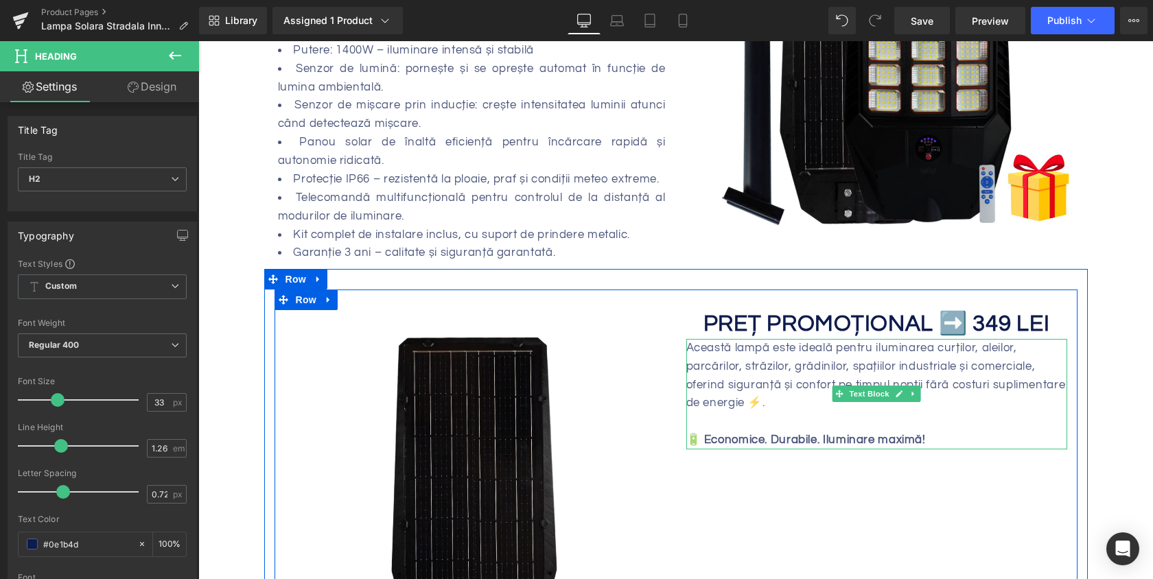
click at [686, 355] on div at bounding box center [686, 394] width 1 height 110
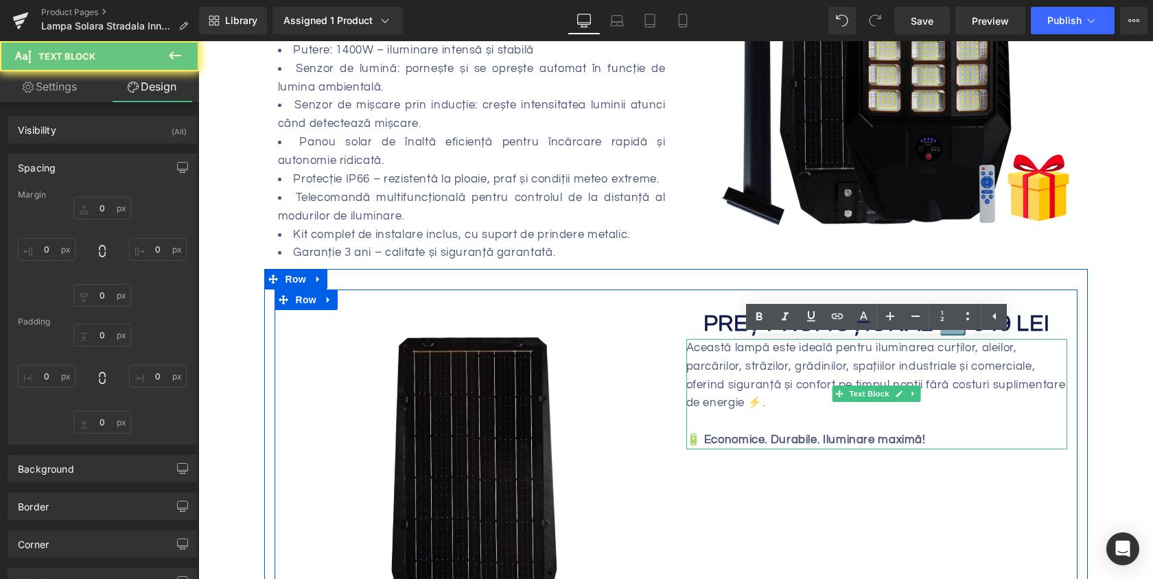
type input "0"
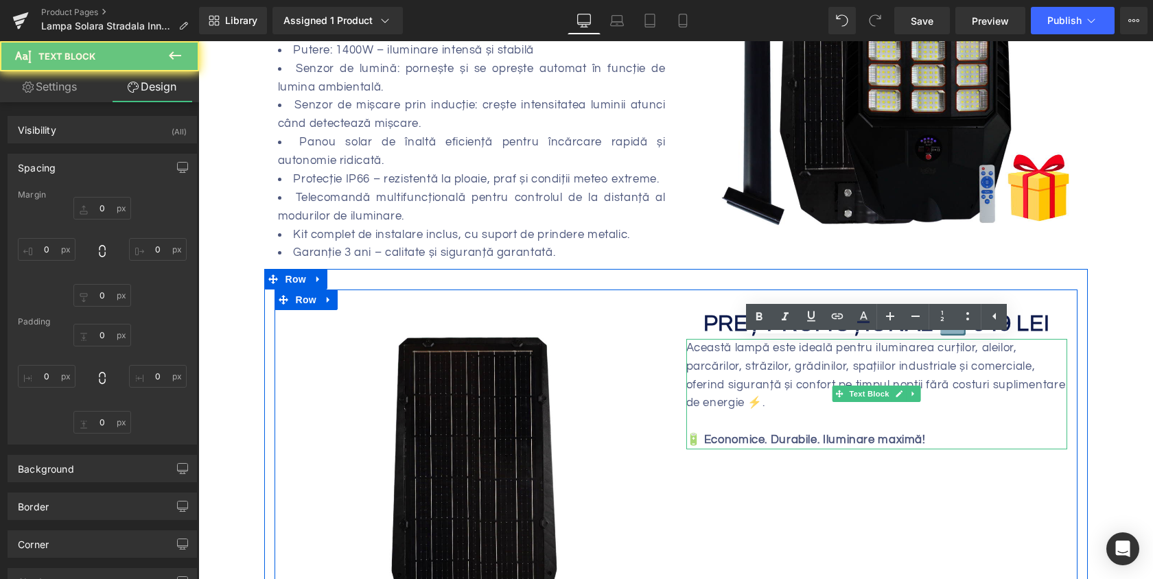
type input "0"
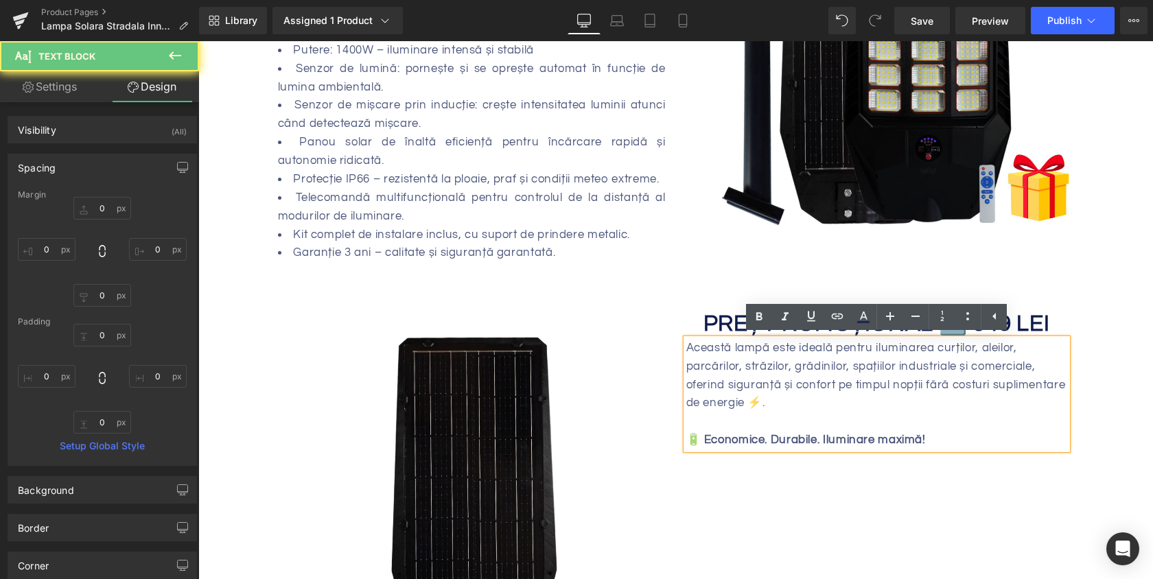
click at [686, 353] on div "Această lampă este ideală pentru iluminarea curților, aleilor, parcărilor, stră…" at bounding box center [876, 394] width 381 height 110
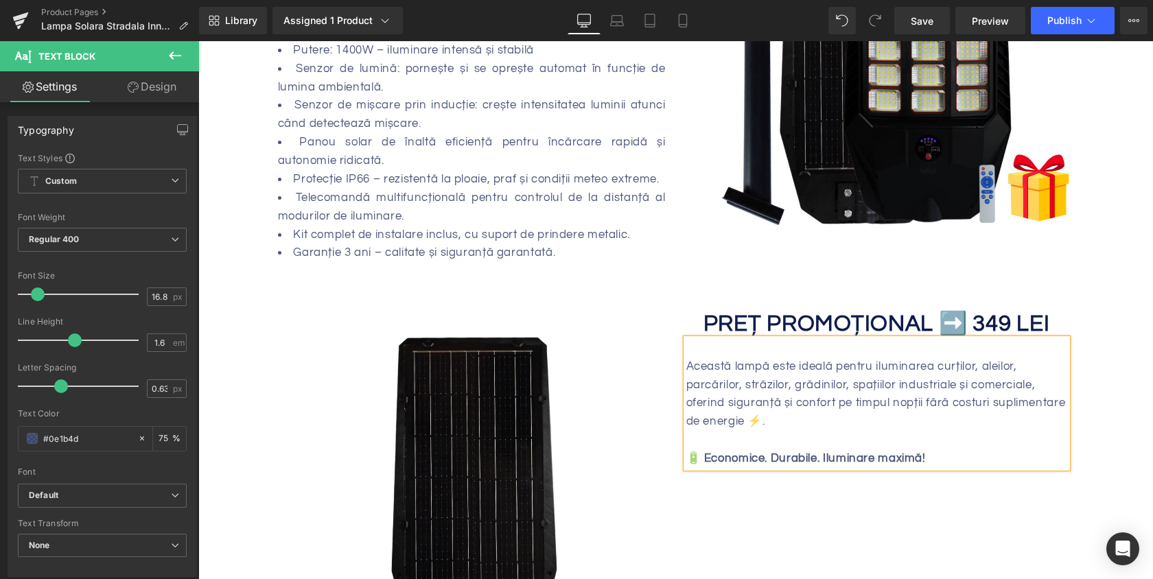
click at [870, 421] on div "Această lampă este ideală pentru iluminarea curților, aleilor, parcărilor, stră…" at bounding box center [876, 403] width 381 height 129
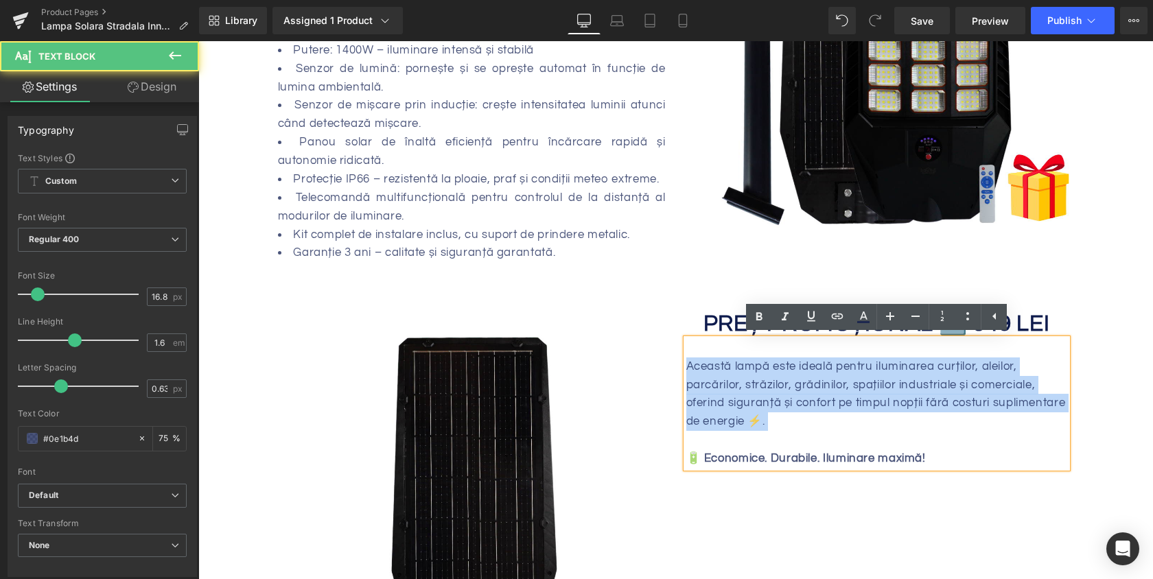
click at [870, 421] on div "Această lampă este ideală pentru iluminarea curților, aleilor, parcărilor, stră…" at bounding box center [876, 403] width 381 height 129
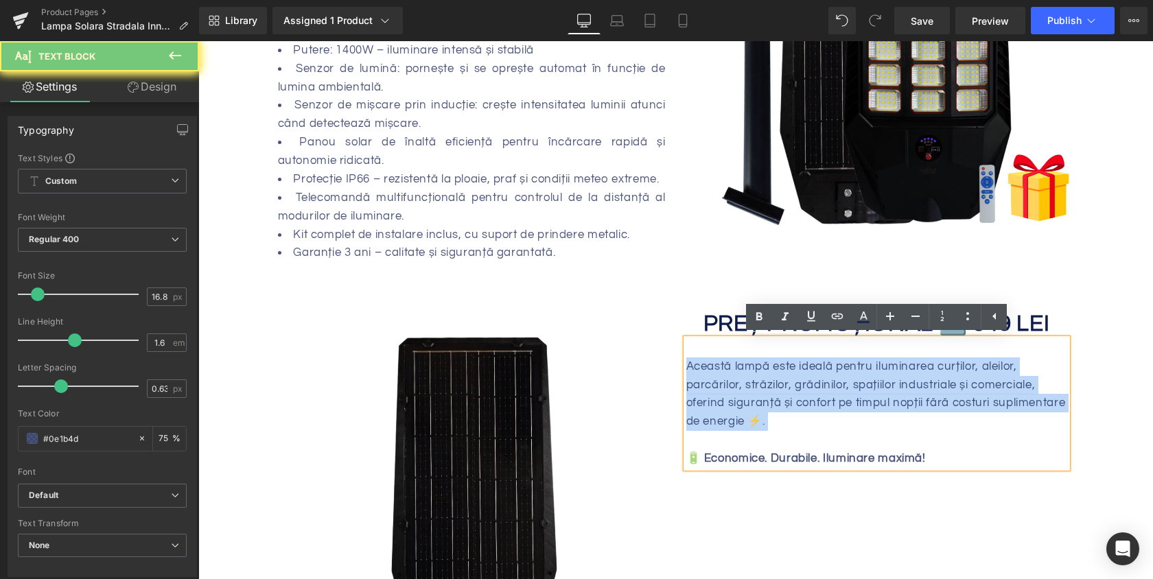
click at [870, 421] on div "Această lampă este ideală pentru iluminarea curților, aleilor, parcărilor, stră…" at bounding box center [876, 403] width 381 height 129
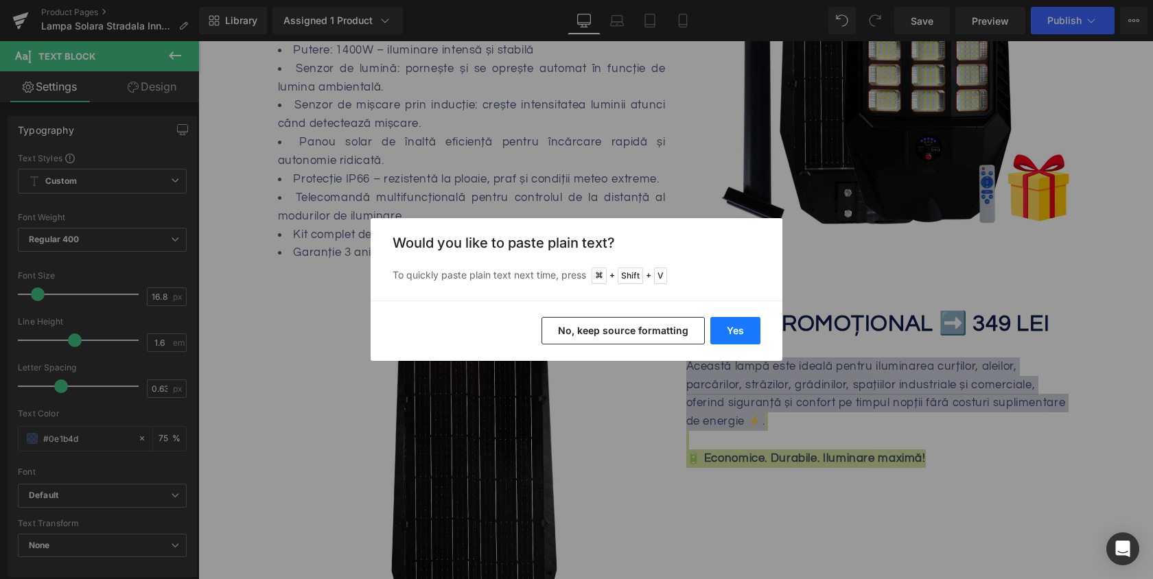
click at [746, 326] on button "Yes" at bounding box center [735, 330] width 50 height 27
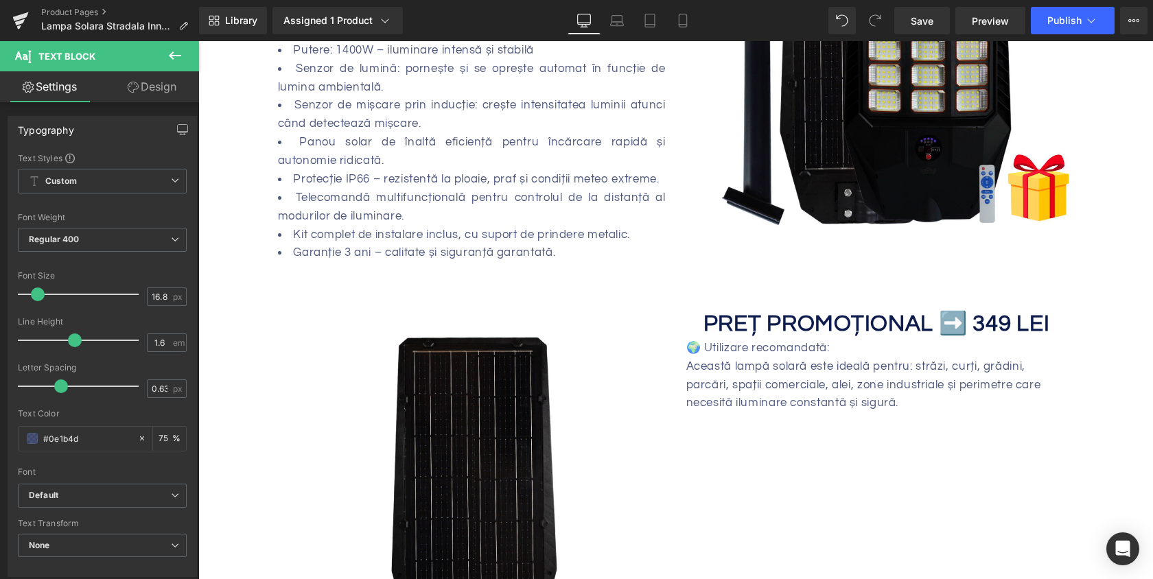
click at [851, 412] on div "Image PREȚ PROMOȚIONAL ➡️ 349 LEI Heading 🌍 Utilizare recomandată: Această lamp…" at bounding box center [675, 494] width 803 height 408
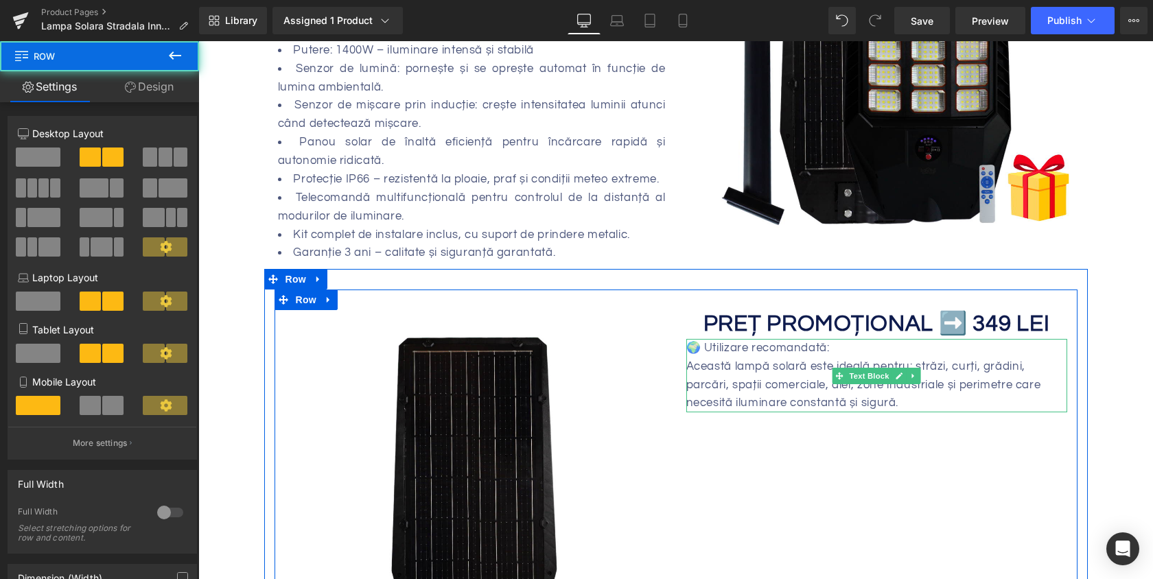
click at [854, 357] on div "🌍 Utilizare recomandată:" at bounding box center [876, 348] width 381 height 19
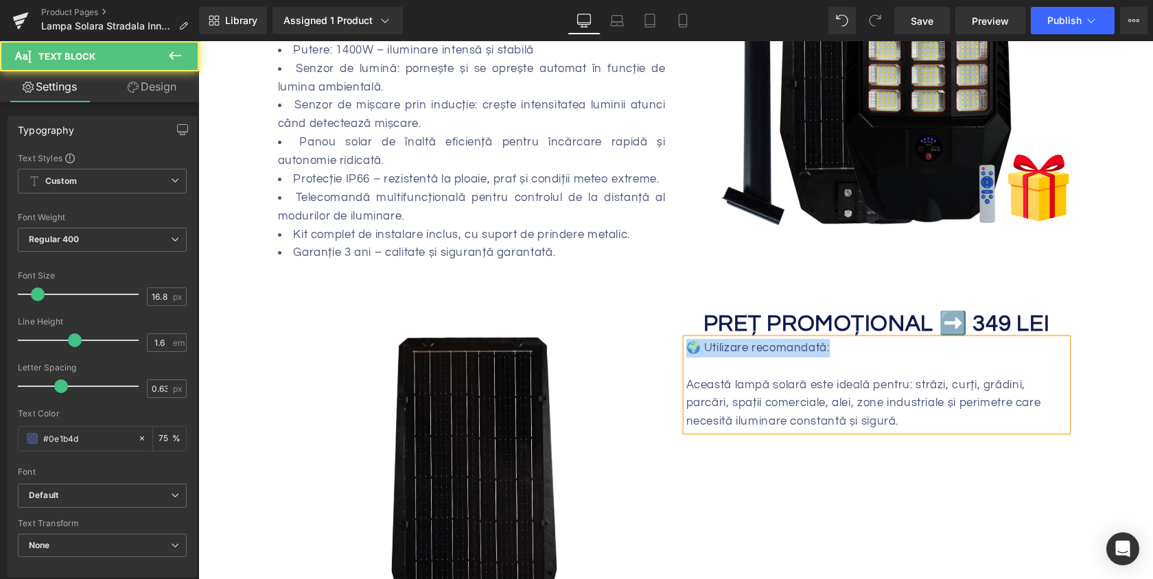
drag, startPoint x: 854, startPoint y: 353, endPoint x: 673, endPoint y: 349, distance: 181.2
click at [673, 349] on div "Image PREȚ PROMOȚIONAL ➡️ 349 LEI Heading 🌍 Utilizare recomandată: Această lamp…" at bounding box center [675, 494] width 803 height 408
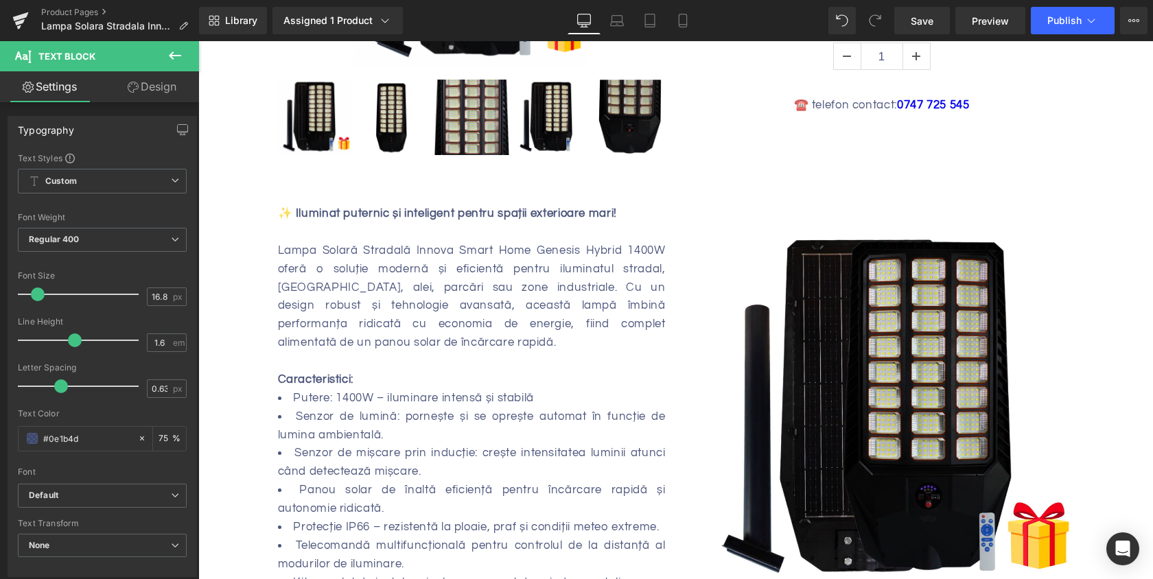
scroll to position [522, 0]
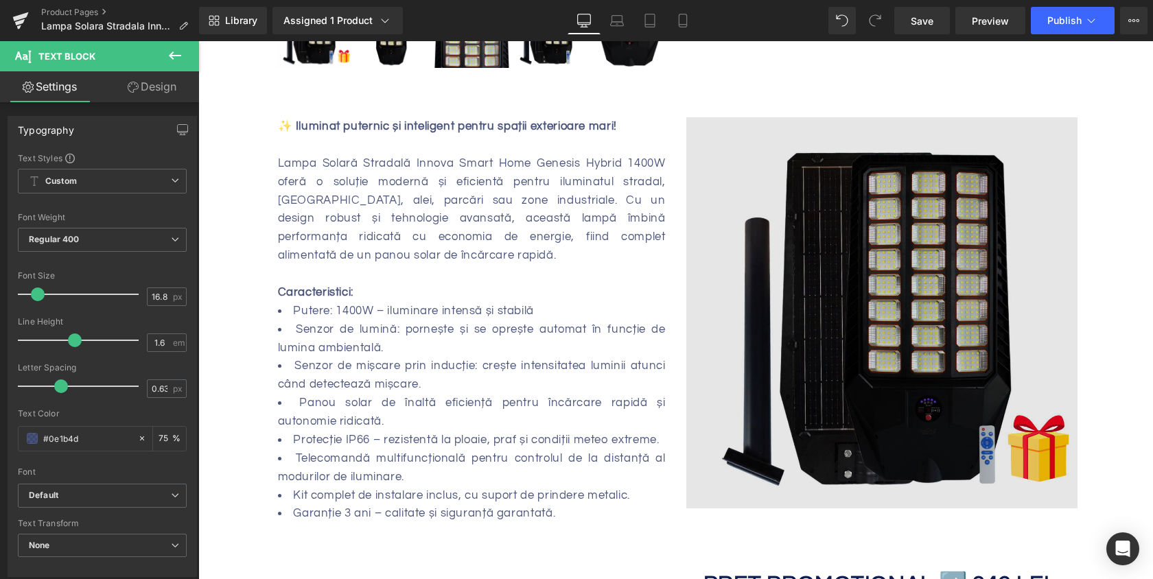
click at [894, 261] on img at bounding box center [881, 312] width 391 height 391
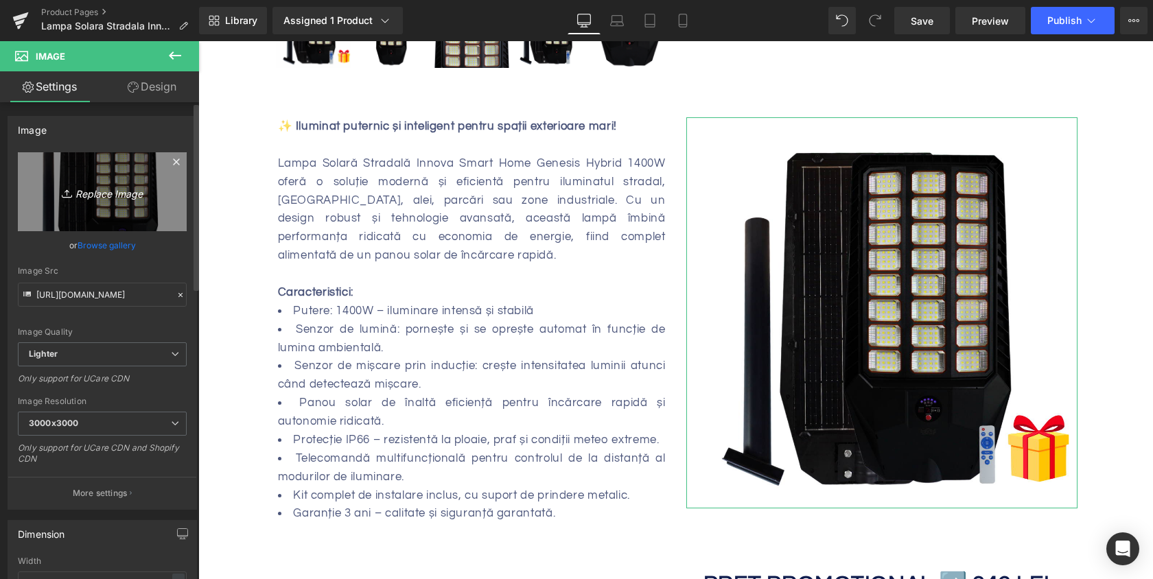
click at [103, 174] on link "Replace Image" at bounding box center [102, 191] width 169 height 79
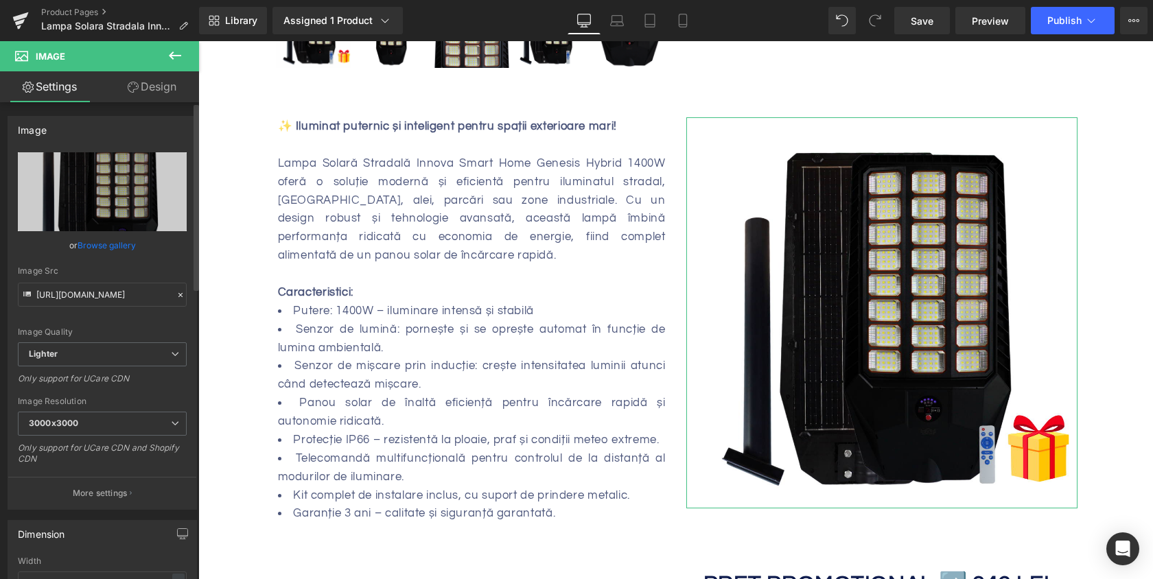
click at [110, 247] on link "Browse gallery" at bounding box center [107, 245] width 58 height 24
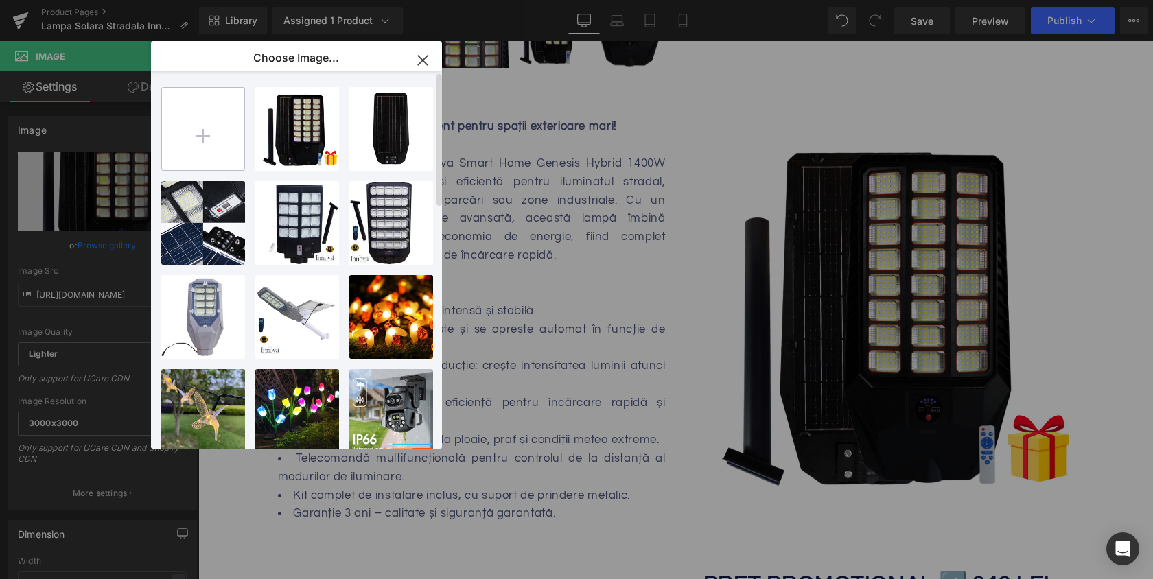
click at [222, 139] on input "file" at bounding box center [203, 129] width 82 height 82
type input "C:\fakepath\lampa-solara-stradala-[GEOGRAPHIC_DATA]-smart-home-genesis-1400w-cu…"
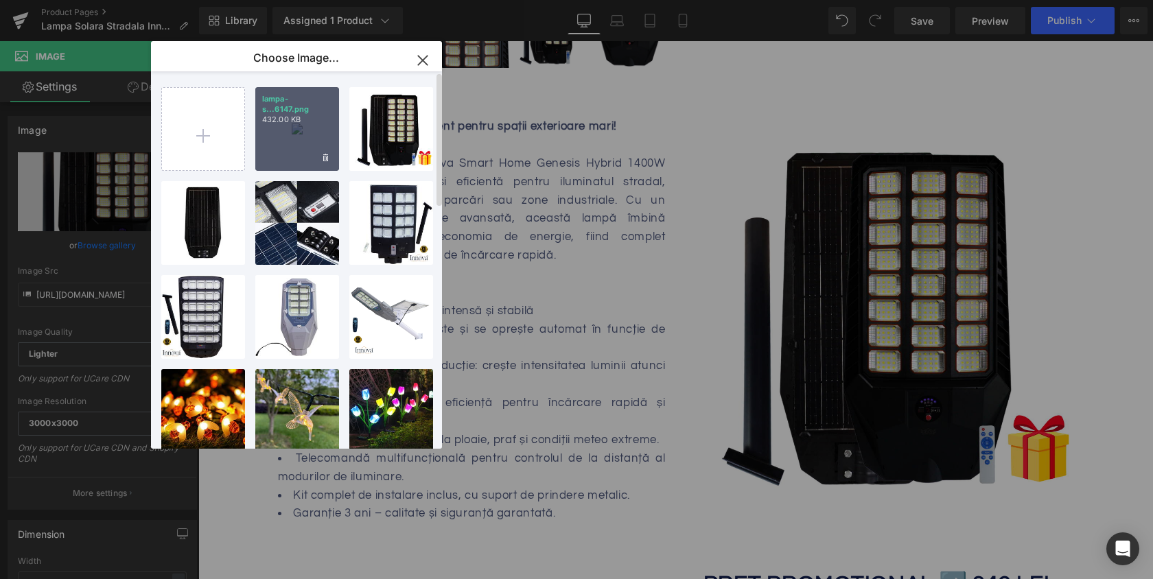
click at [285, 125] on div "lampa-s...6147.png 432.00 KB" at bounding box center [297, 129] width 84 height 84
type input "[URL][DOMAIN_NAME]"
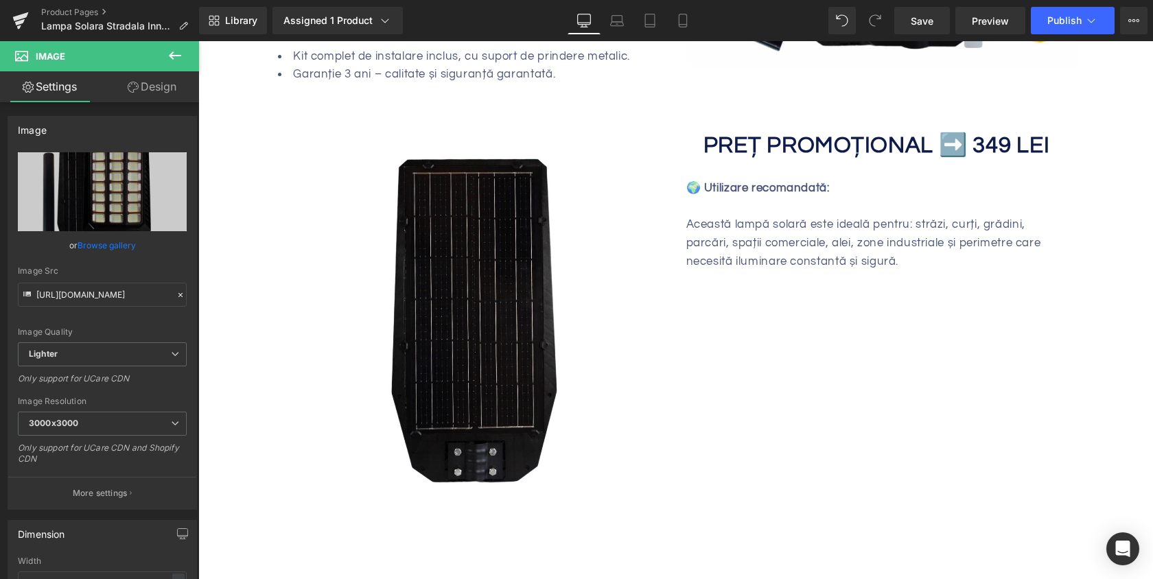
scroll to position [963, 0]
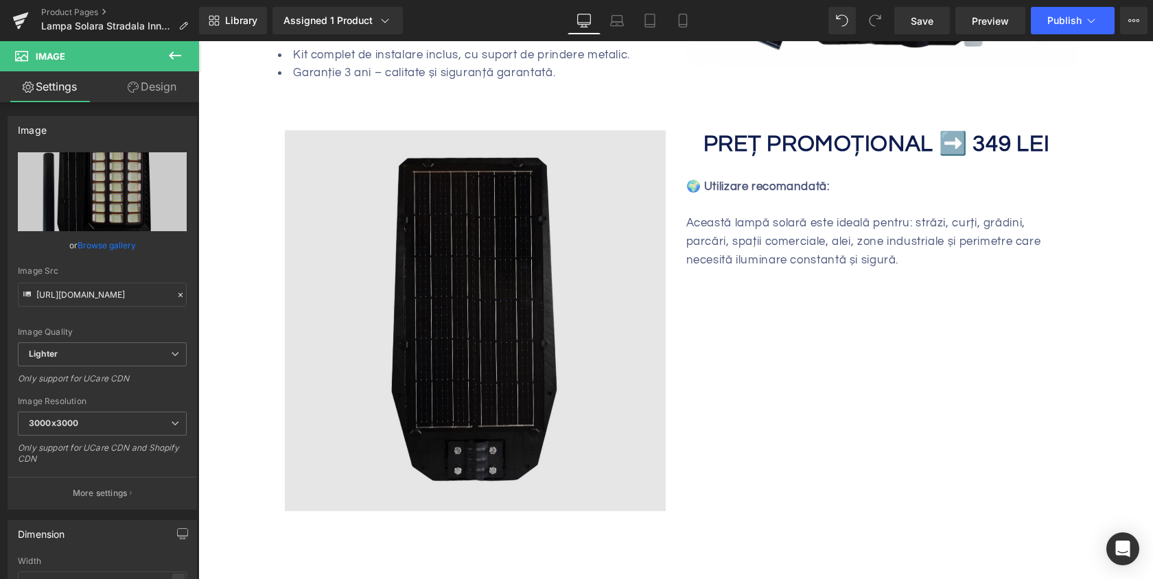
click at [471, 338] on img at bounding box center [475, 320] width 381 height 381
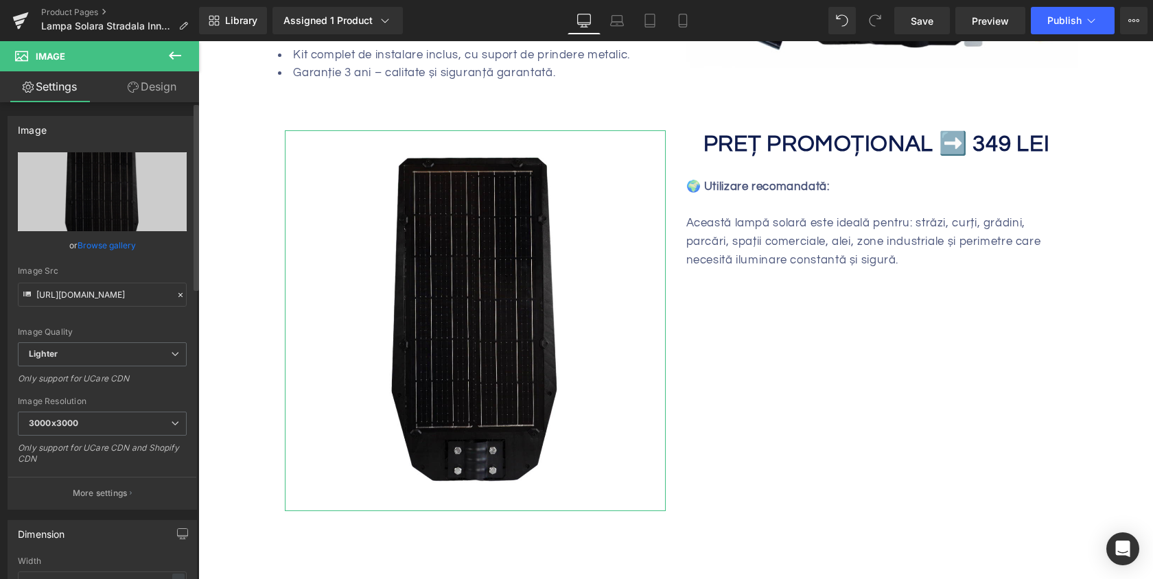
click at [121, 251] on link "Browse gallery" at bounding box center [107, 245] width 58 height 24
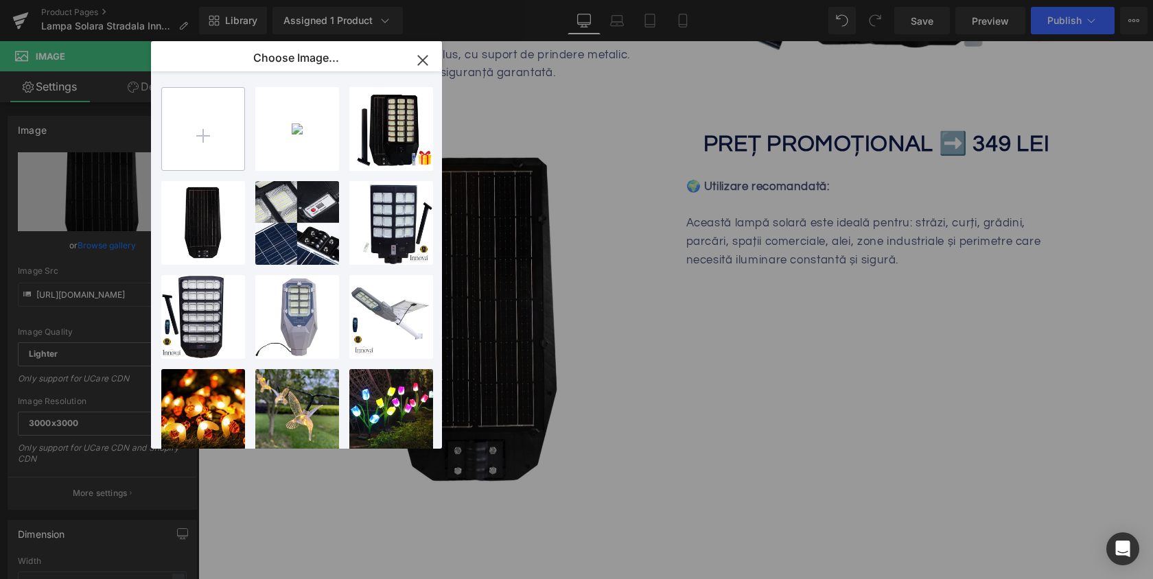
click at [222, 126] on input "file" at bounding box center [203, 129] width 82 height 82
type input "C:\fakepath\lampa-solara-stradala-[GEOGRAPHIC_DATA]-smart-home-genesis-1400w-cu…"
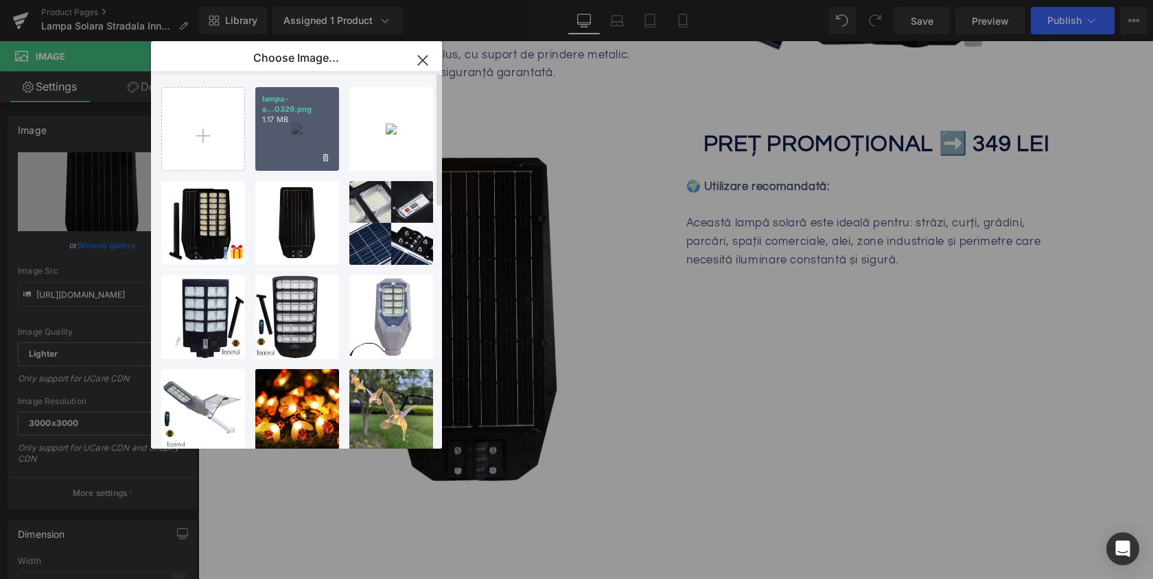
click at [329, 148] on div "lampa-s...0329.png 1.17 MB" at bounding box center [297, 129] width 84 height 84
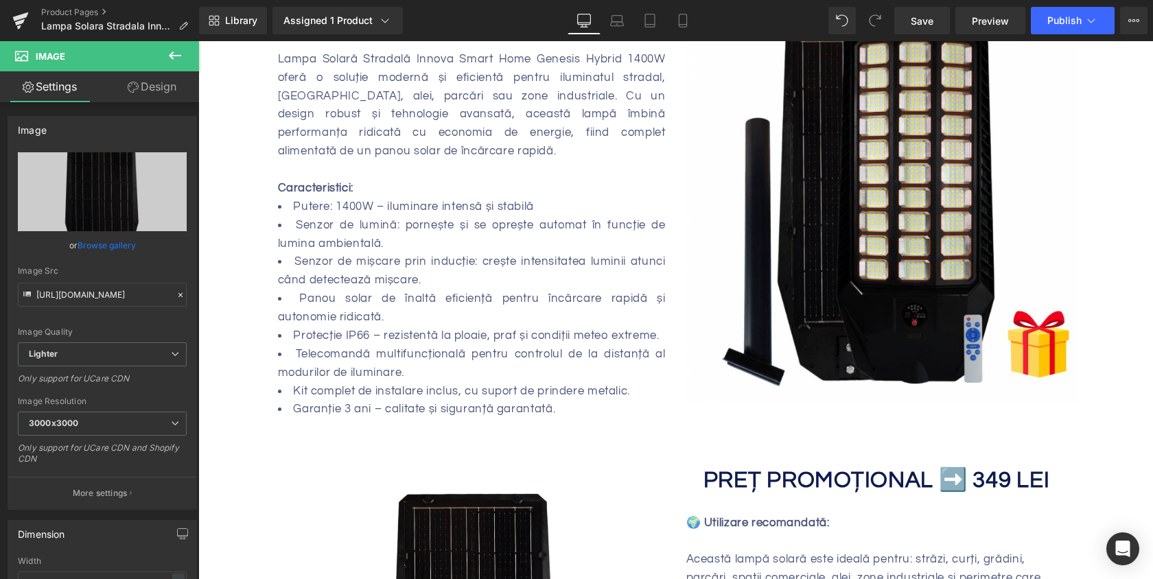
scroll to position [0, 0]
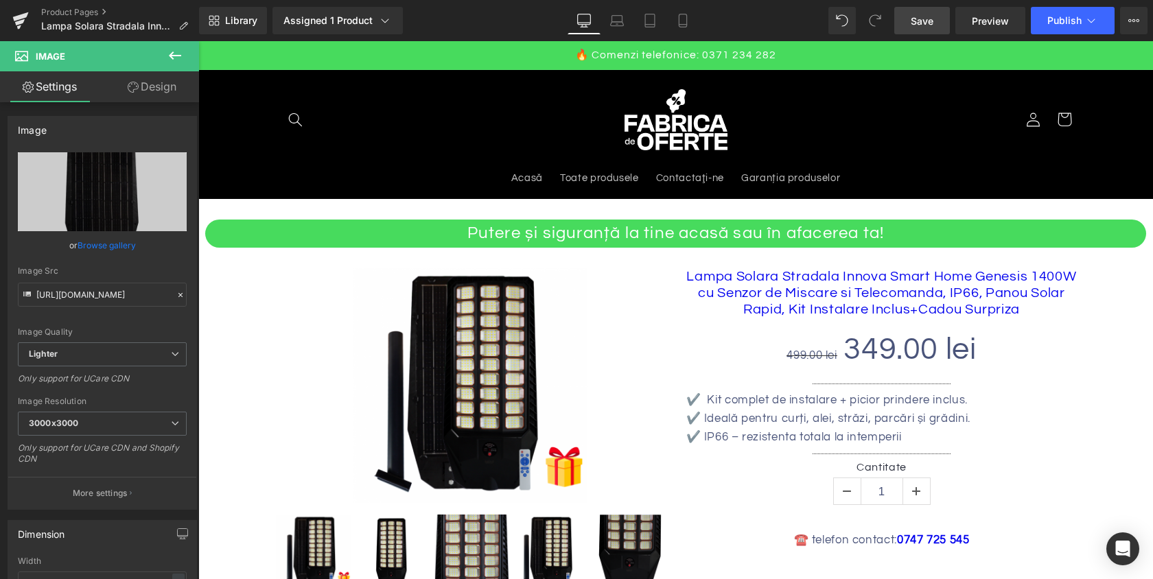
click at [909, 19] on link "Save" at bounding box center [922, 20] width 56 height 27
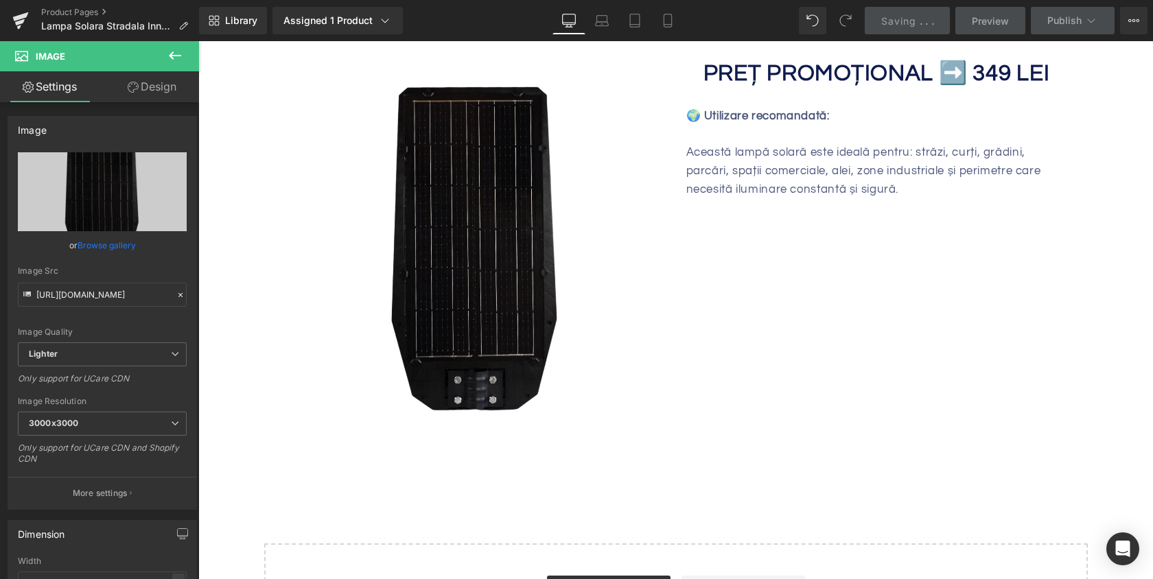
scroll to position [1039, 0]
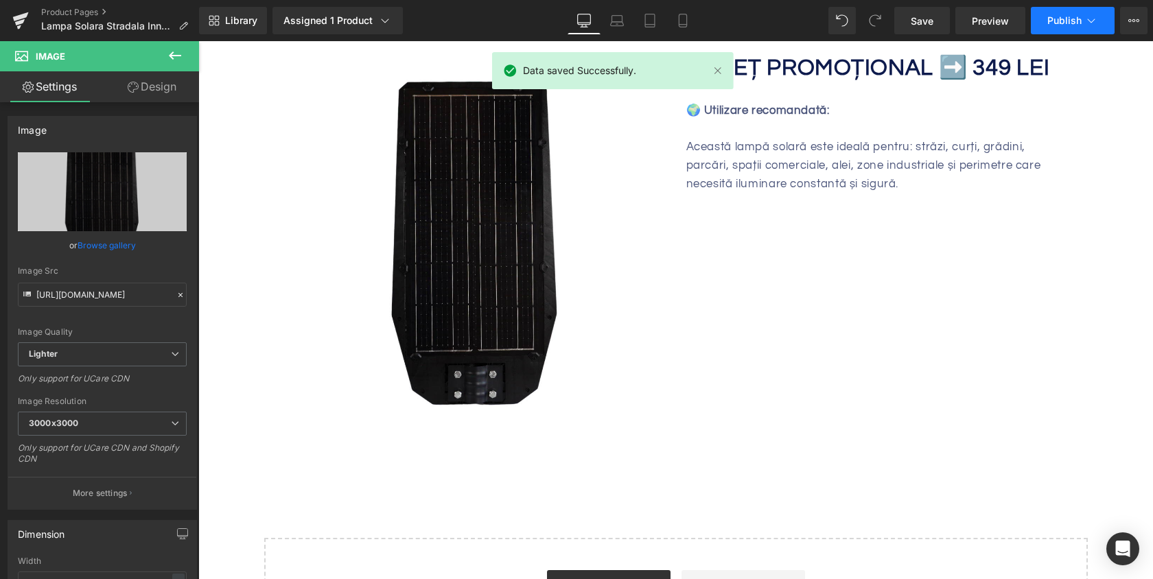
click at [1088, 14] on icon at bounding box center [1091, 21] width 14 height 14
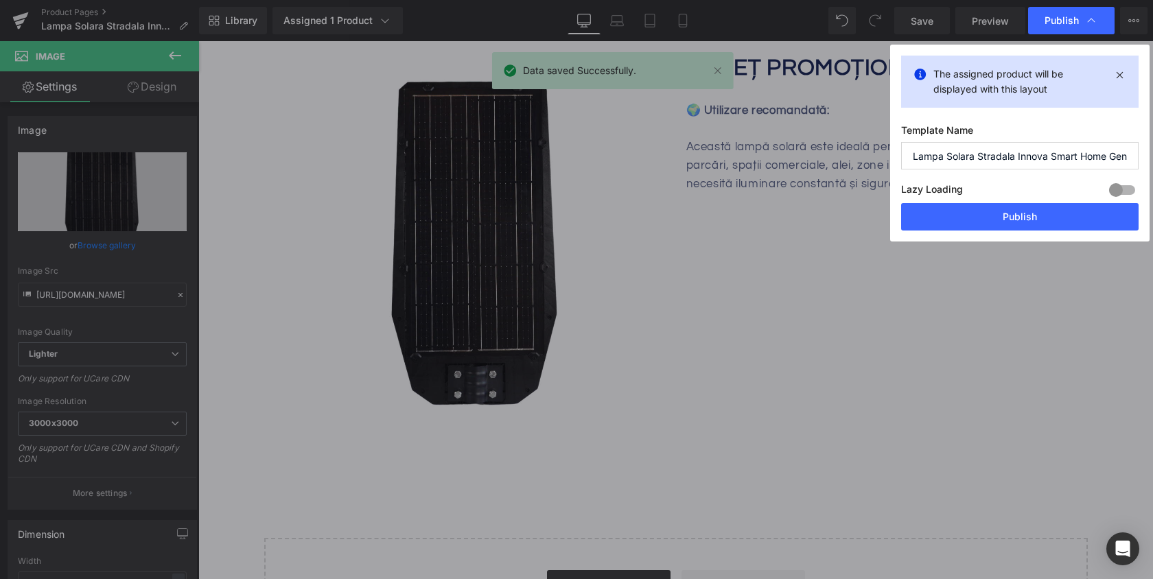
click at [969, 202] on div "Lazy Loading Build Upgrade plan to unlock" at bounding box center [1019, 191] width 237 height 23
click at [969, 213] on button "Publish" at bounding box center [1019, 216] width 237 height 27
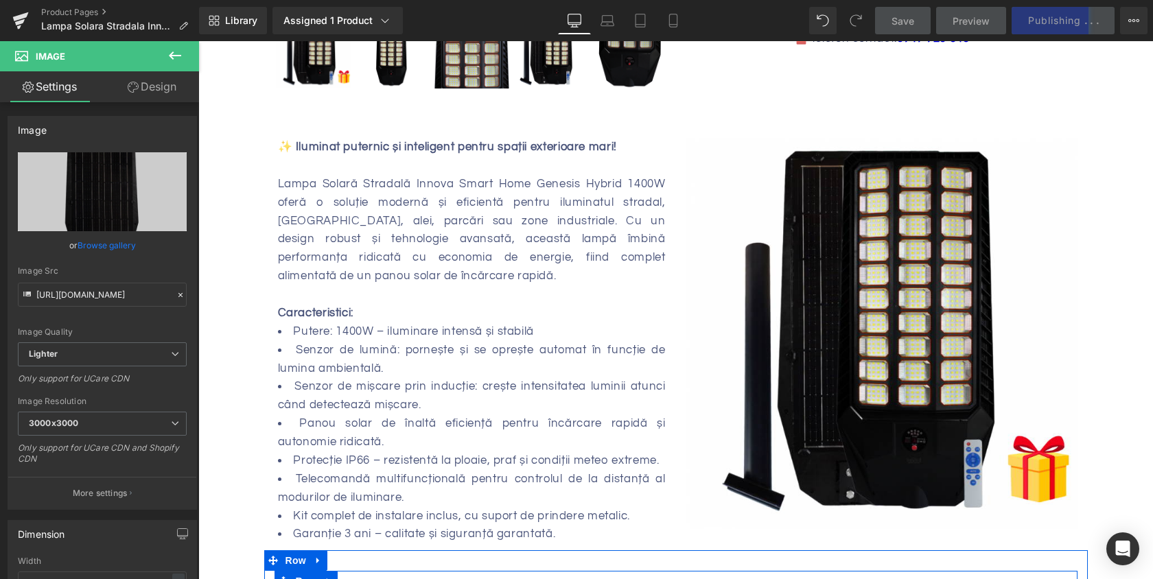
scroll to position [0, 0]
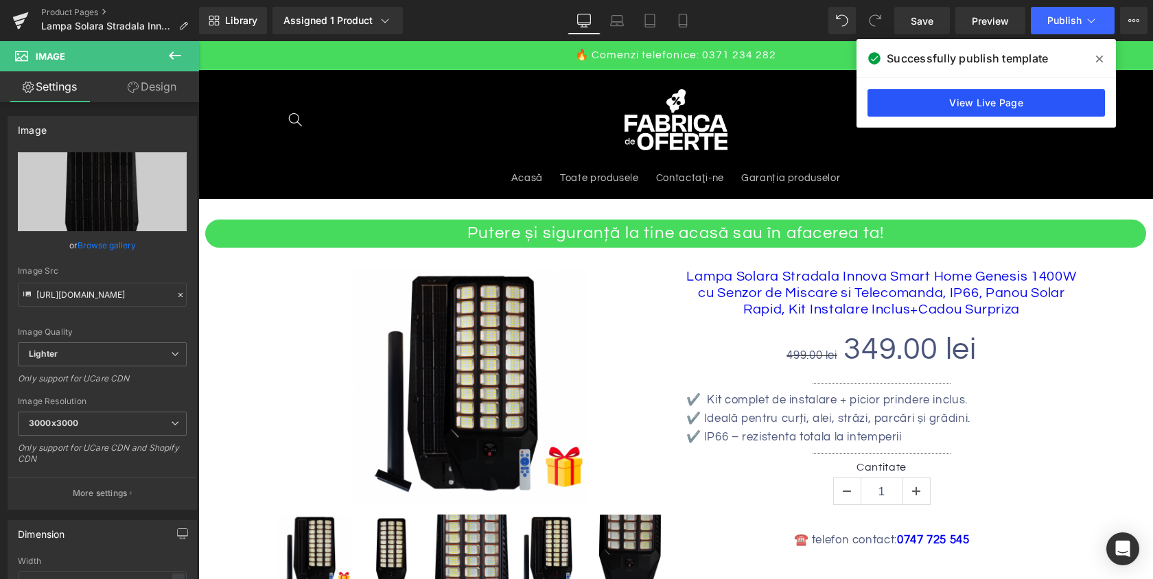
click at [979, 110] on link "View Live Page" at bounding box center [985, 102] width 237 height 27
